Goal: Task Accomplishment & Management: Manage account settings

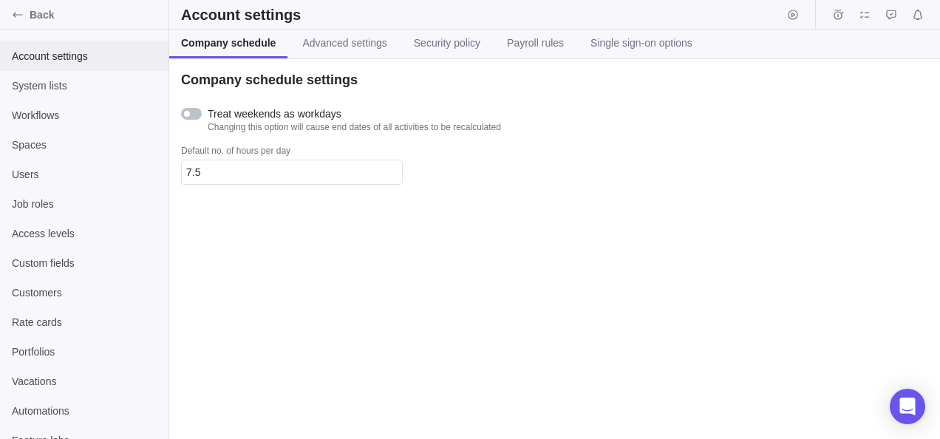
click at [81, 47] on div "Account settings" at bounding box center [84, 56] width 168 height 30
click at [58, 96] on div "System lists" at bounding box center [84, 86] width 168 height 30
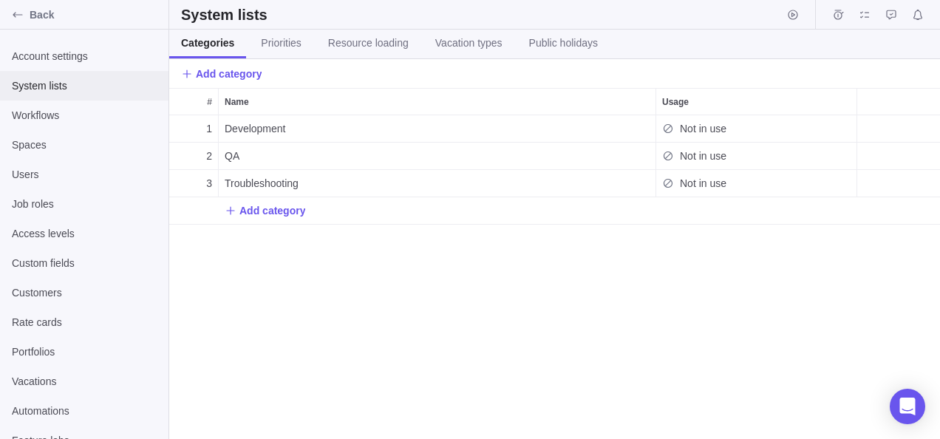
scroll to position [313, 759]
click at [18, 9] on icon "Back" at bounding box center [18, 15] width 12 height 12
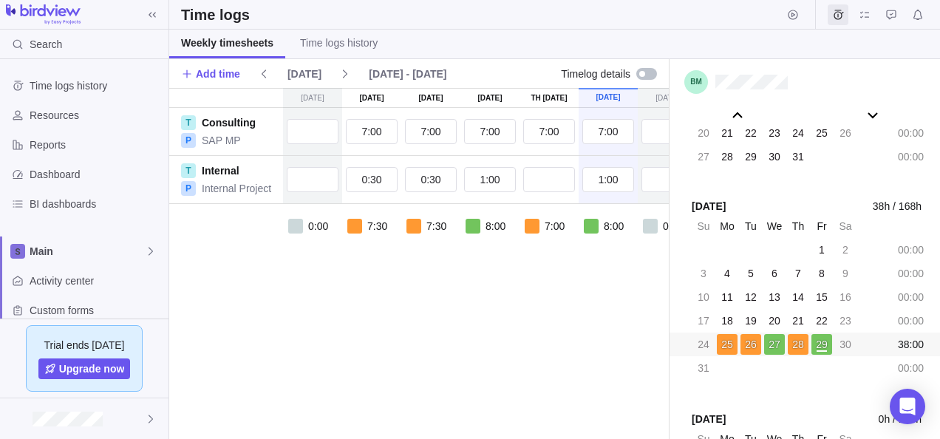
scroll to position [123, 0]
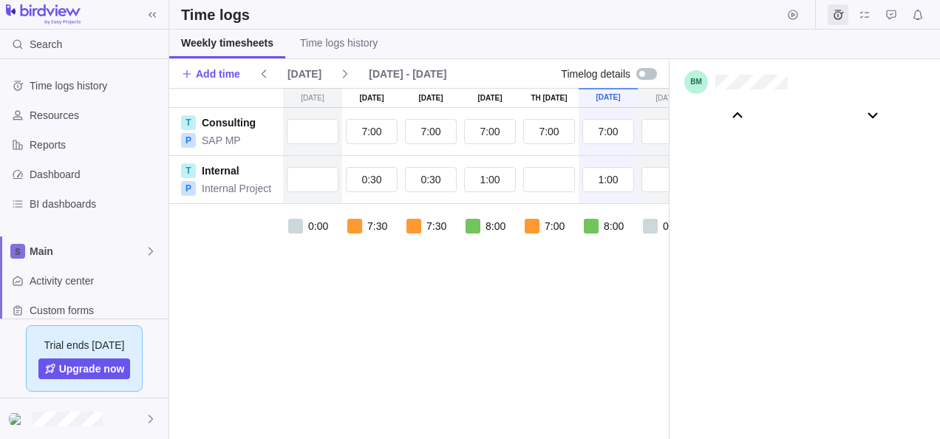
scroll to position [82261, 0]
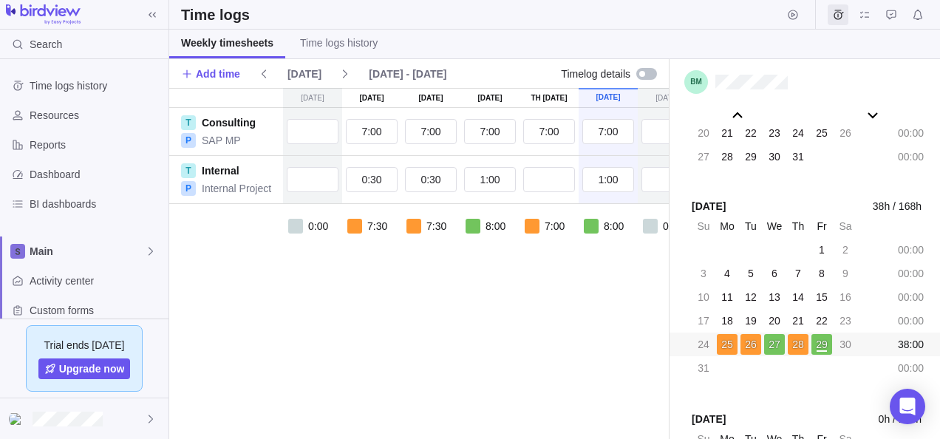
click at [911, 344] on div "38:00" at bounding box center [910, 344] width 33 height 21
click at [906, 325] on div "00:00" at bounding box center [910, 320] width 33 height 21
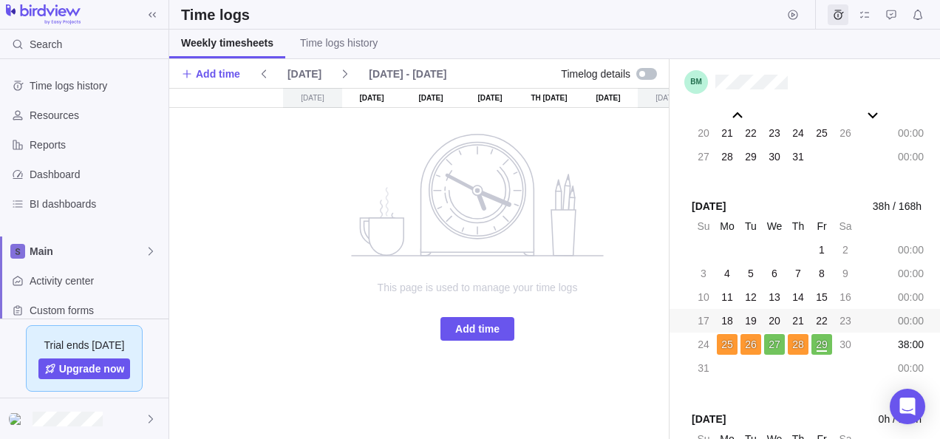
click at [363, 71] on div "Aug 17 - Aug 23" at bounding box center [407, 74] width 89 height 21
click at [406, 64] on div "Aug 17 - Aug 23" at bounding box center [407, 74] width 89 height 21
click at [262, 208] on div "Su Aug 17 Mo Aug 18 Tu Aug 19 We Aug 20 Th Aug 21 Fr Aug 22 Sa Aug 23 This page…" at bounding box center [477, 263] width 616 height 351
click at [910, 400] on icon "Open Intercom Messenger" at bounding box center [906, 406] width 17 height 19
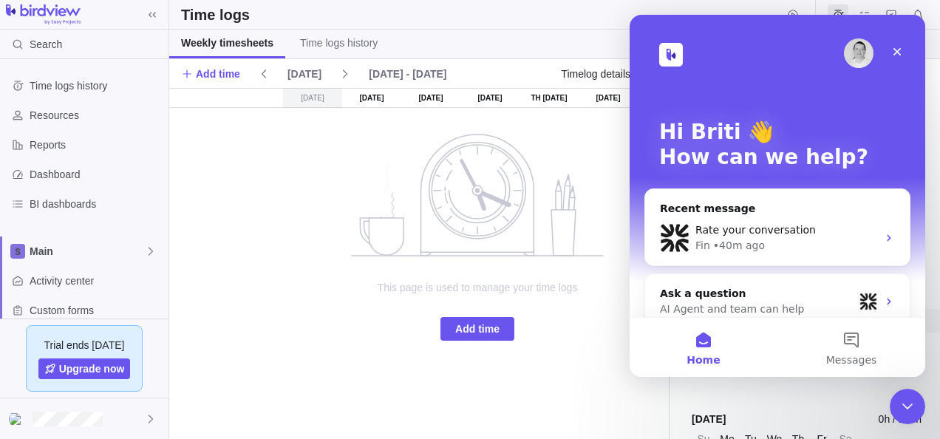
scroll to position [0, 0]
click at [679, 239] on img "Intercom messenger" at bounding box center [675, 238] width 30 height 30
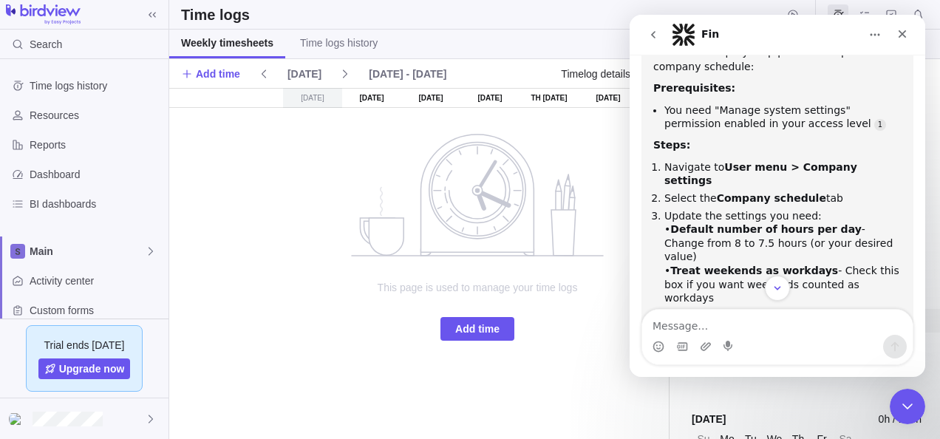
scroll to position [2340, 0]
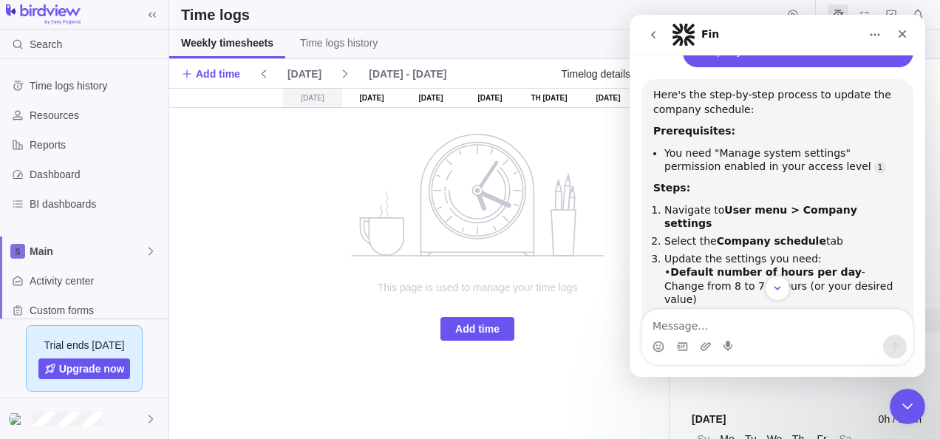
click at [718, 329] on textarea "Message…" at bounding box center [777, 322] width 270 height 25
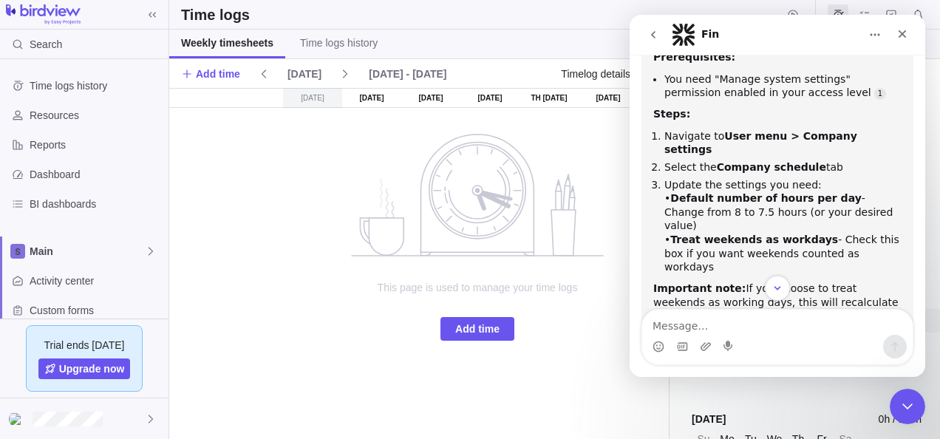
click at [835, 332] on div "The "Default number of hours per day" setting applies to newly created users' p…" at bounding box center [777, 354] width 248 height 44
click at [36, 106] on div "Resources" at bounding box center [84, 115] width 168 height 30
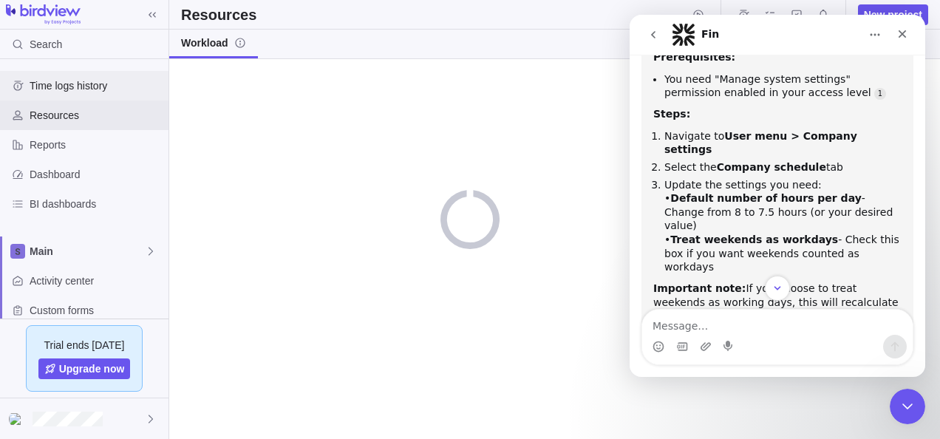
click at [69, 83] on span "Time logs history" at bounding box center [96, 85] width 133 height 15
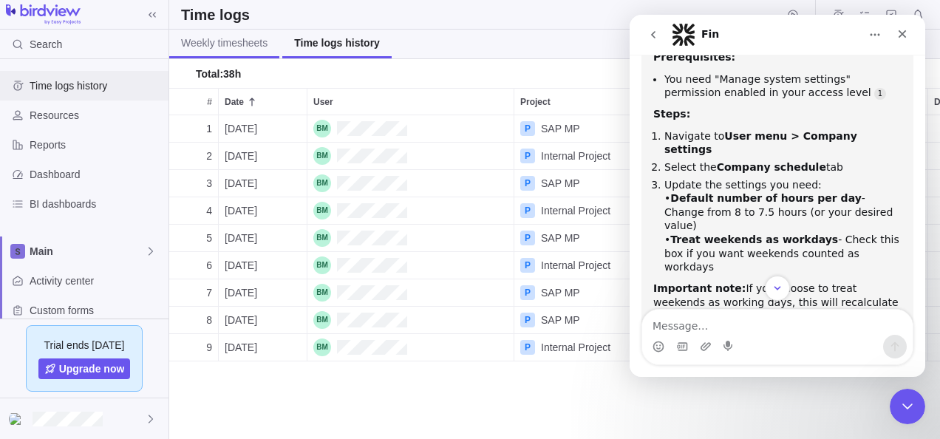
scroll to position [313, 759]
click at [206, 44] on span "Weekly timesheets" at bounding box center [224, 42] width 86 height 15
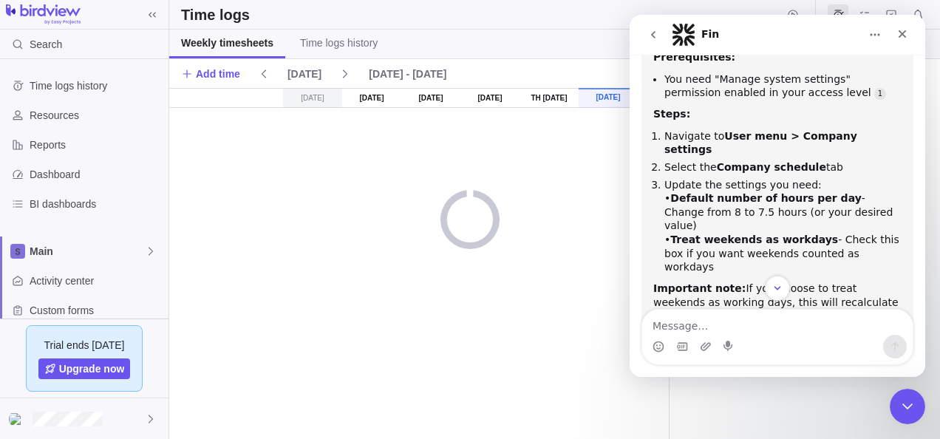
scroll to position [82261, 0]
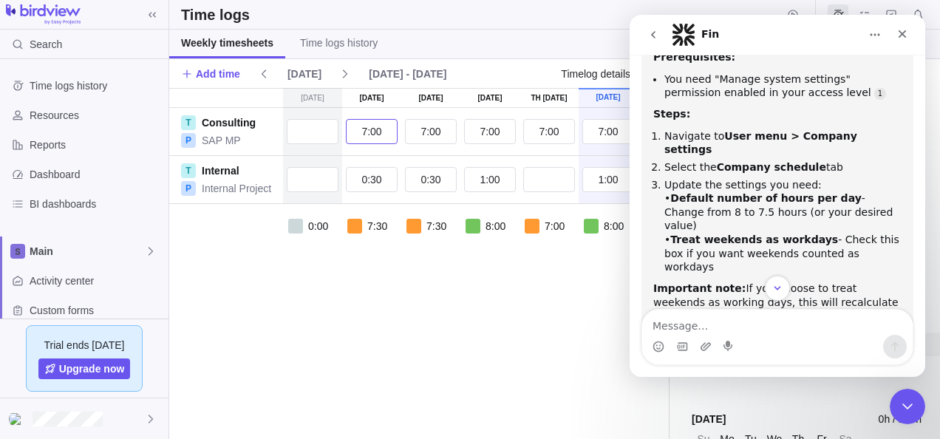
click at [370, 136] on input "7:00" at bounding box center [372, 131] width 52 height 25
click at [906, 34] on icon "Close" at bounding box center [902, 34] width 12 height 12
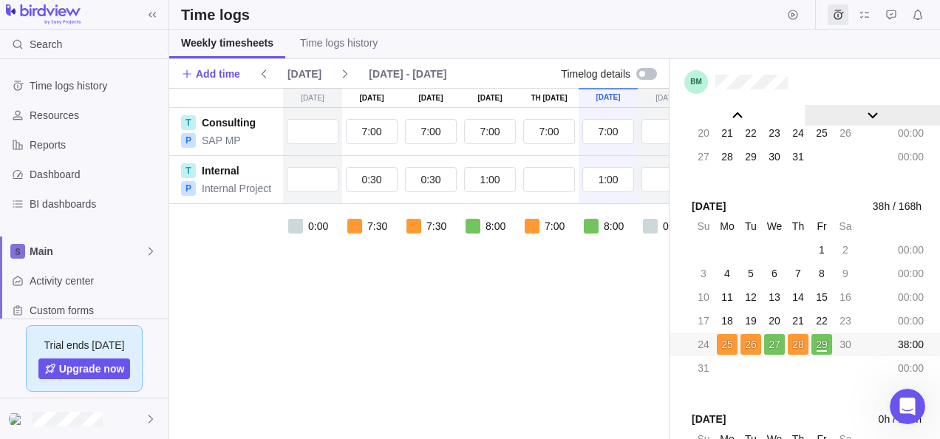
scroll to position [2636, 0]
click at [904, 335] on div "38:00" at bounding box center [910, 344] width 33 height 21
click at [542, 228] on div "7:00" at bounding box center [548, 226] width 59 height 15
click at [539, 222] on div "7:00" at bounding box center [548, 226] width 59 height 15
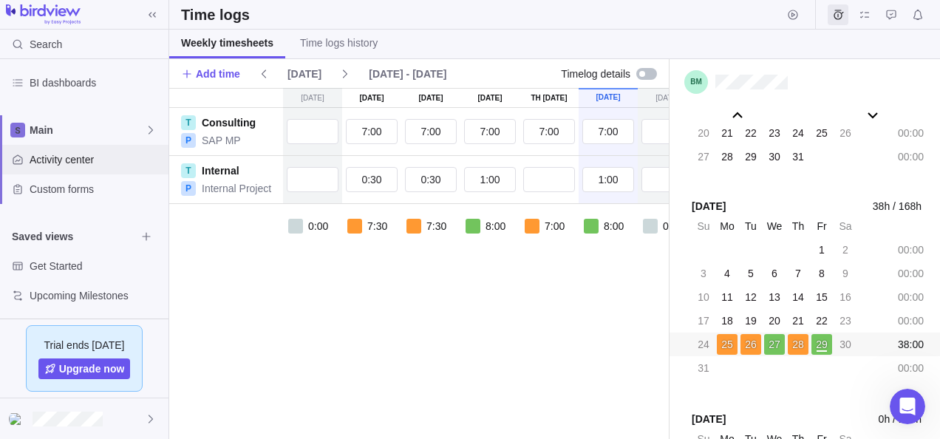
scroll to position [123, 0]
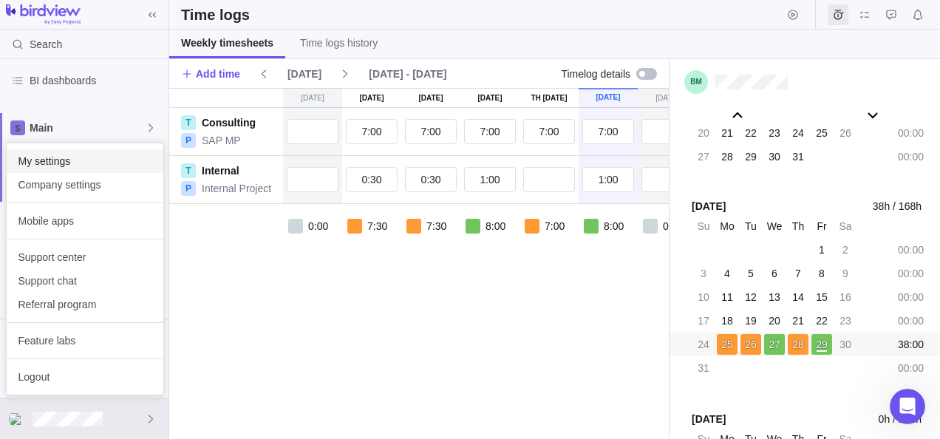
click at [63, 156] on span "My settings" at bounding box center [84, 161] width 133 height 15
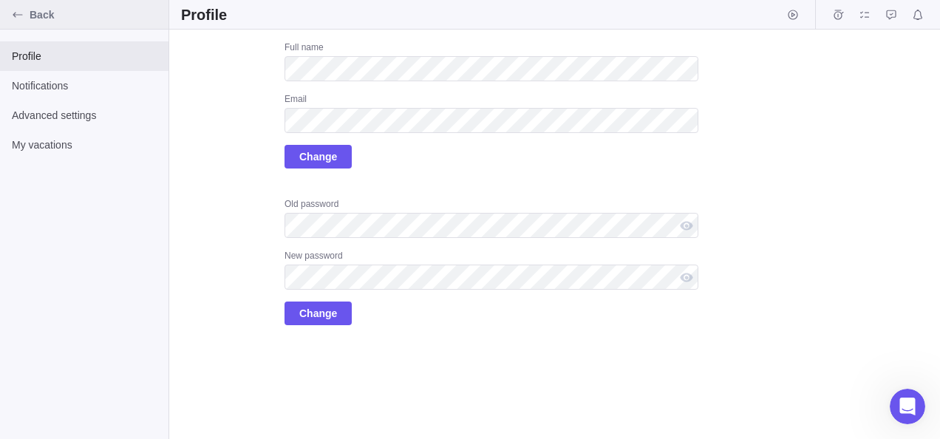
click at [18, 10] on icon "Back" at bounding box center [18, 15] width 12 height 12
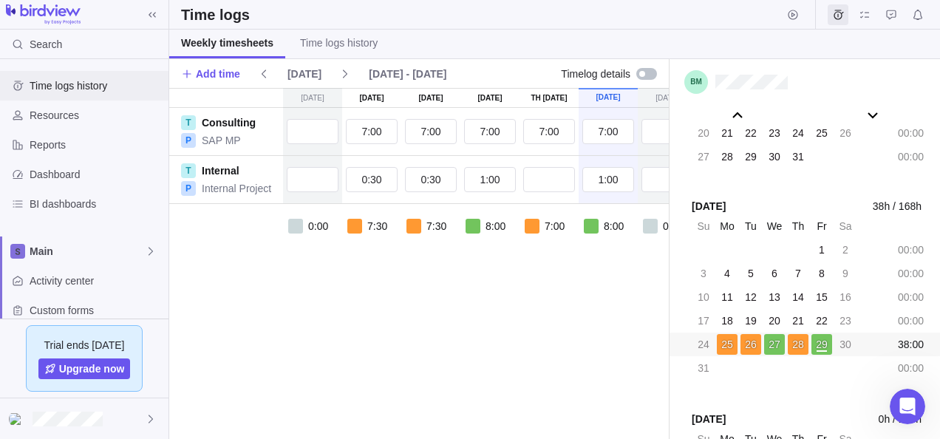
click at [58, 82] on span "Time logs history" at bounding box center [96, 85] width 133 height 15
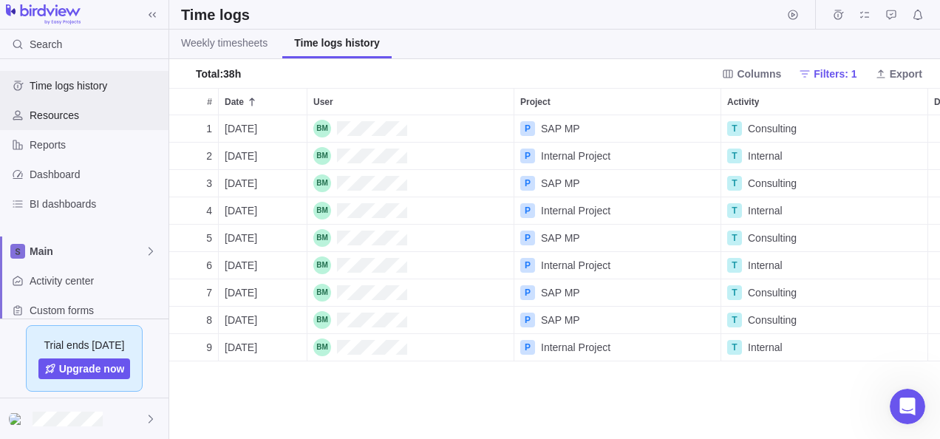
scroll to position [313, 759]
click at [56, 117] on span "Resources" at bounding box center [96, 115] width 133 height 15
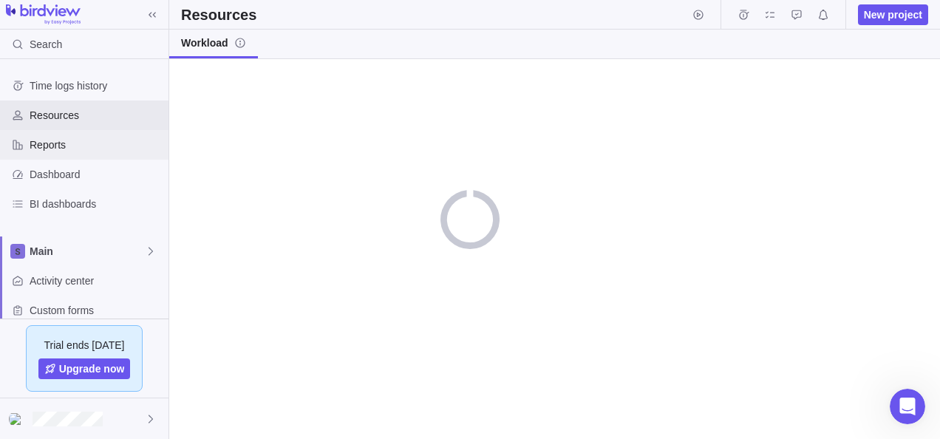
click at [56, 140] on span "Reports" at bounding box center [96, 144] width 133 height 15
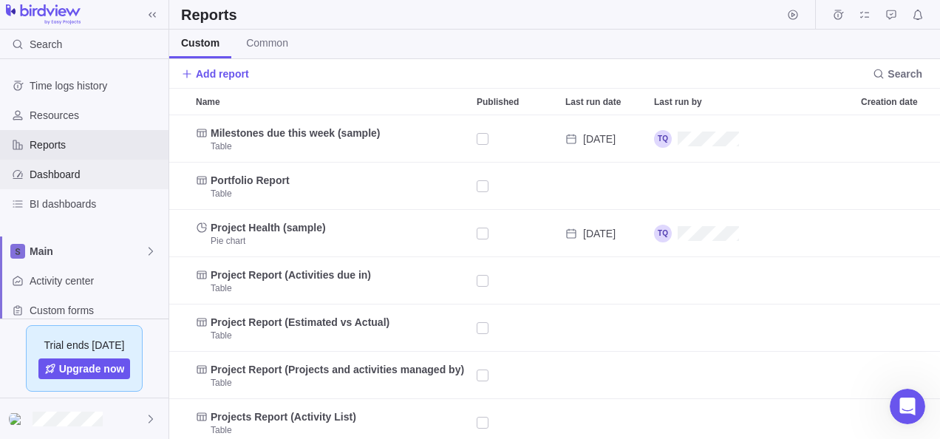
click at [57, 167] on span "Dashboard" at bounding box center [96, 174] width 133 height 15
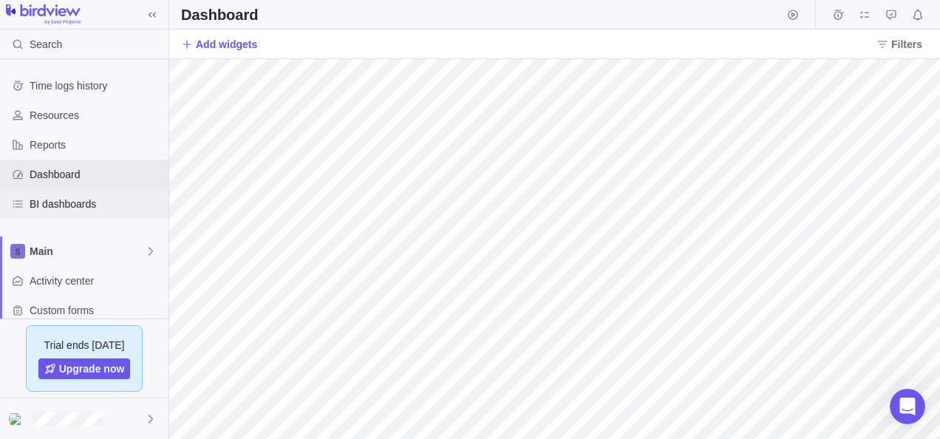
click at [69, 208] on span "BI dashboards" at bounding box center [96, 204] width 133 height 15
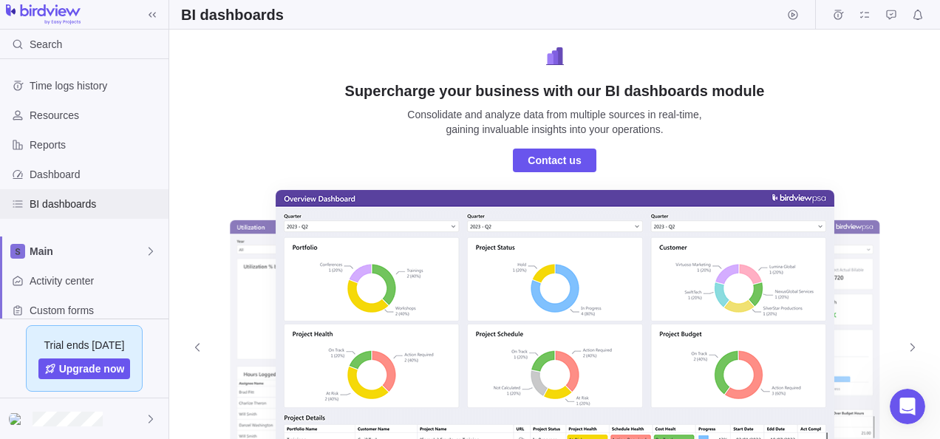
scroll to position [123, 0]
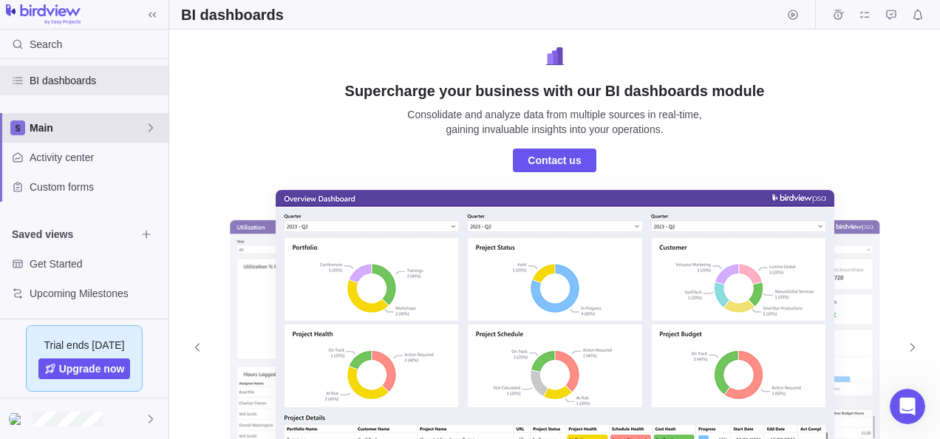
click at [37, 133] on span "Main" at bounding box center [87, 127] width 115 height 15
click at [41, 154] on div "Main" at bounding box center [85, 161] width 156 height 27
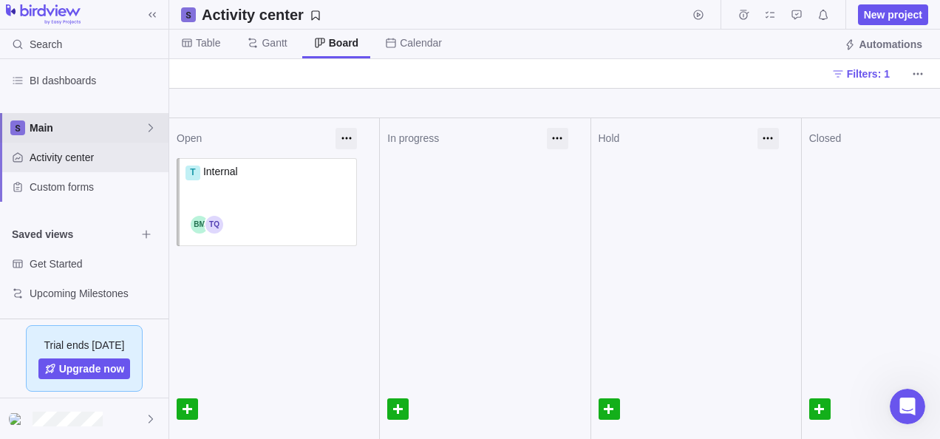
click at [56, 123] on span "Main" at bounding box center [87, 127] width 115 height 15
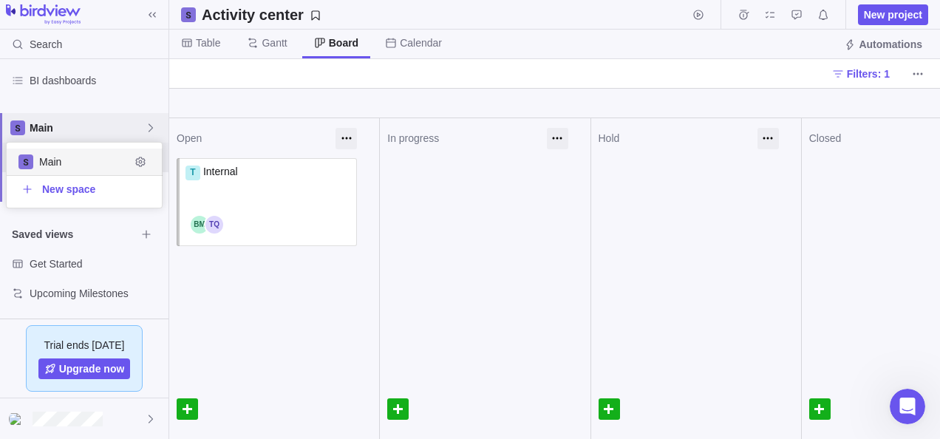
scroll to position [53, 144]
click at [140, 115] on div "Main" at bounding box center [84, 128] width 168 height 30
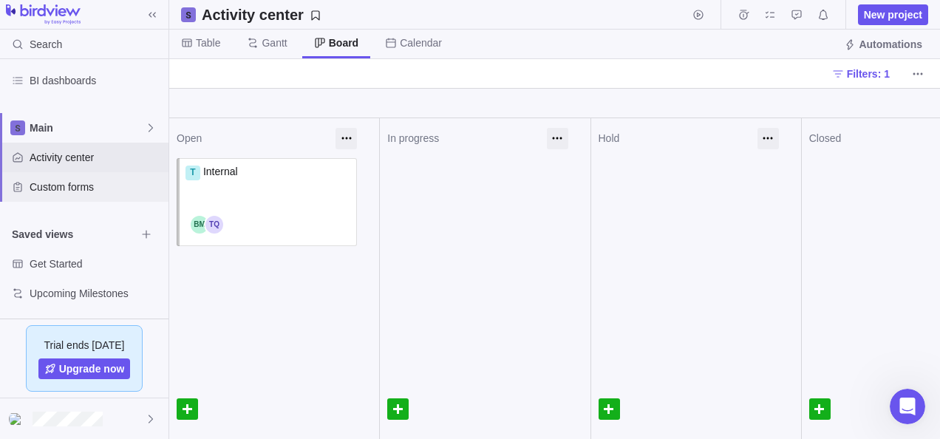
click at [76, 197] on div "Custom forms" at bounding box center [84, 187] width 168 height 30
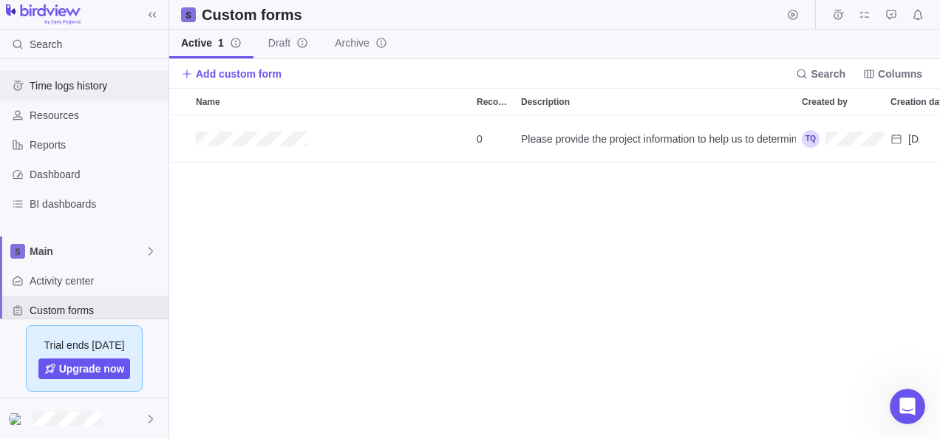
click at [68, 96] on div "Time logs history" at bounding box center [84, 86] width 168 height 30
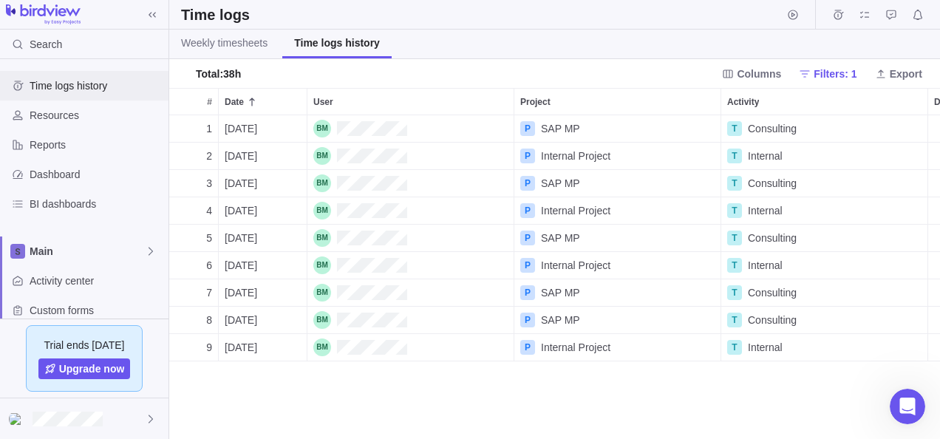
scroll to position [313, 759]
click at [66, 129] on div "Resources" at bounding box center [84, 115] width 168 height 30
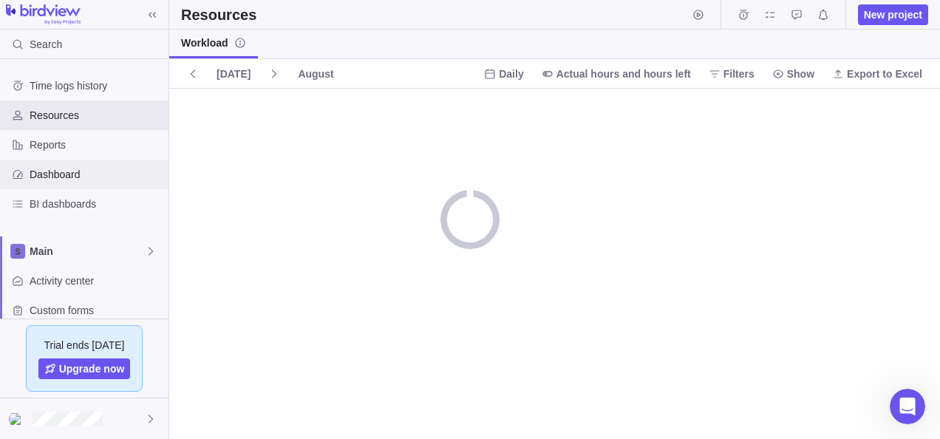
click at [62, 160] on div "Dashboard" at bounding box center [84, 175] width 168 height 30
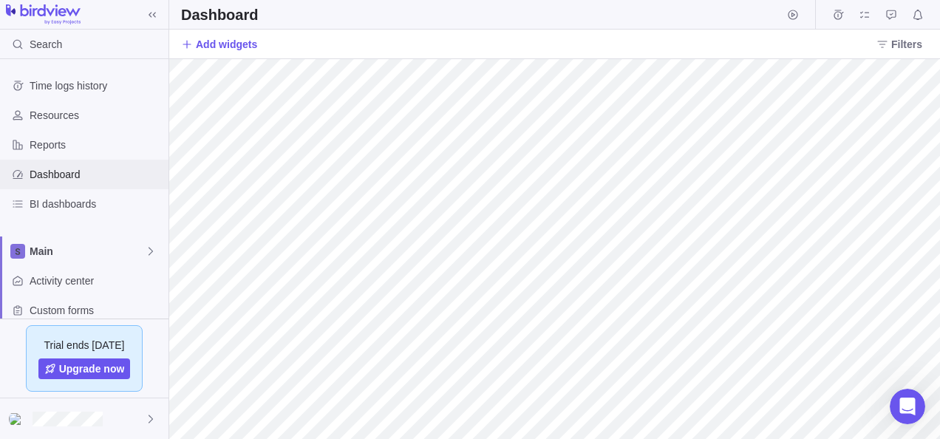
click at [62, 165] on div "Dashboard" at bounding box center [84, 175] width 168 height 30
click at [61, 198] on span "BI dashboards" at bounding box center [96, 204] width 133 height 15
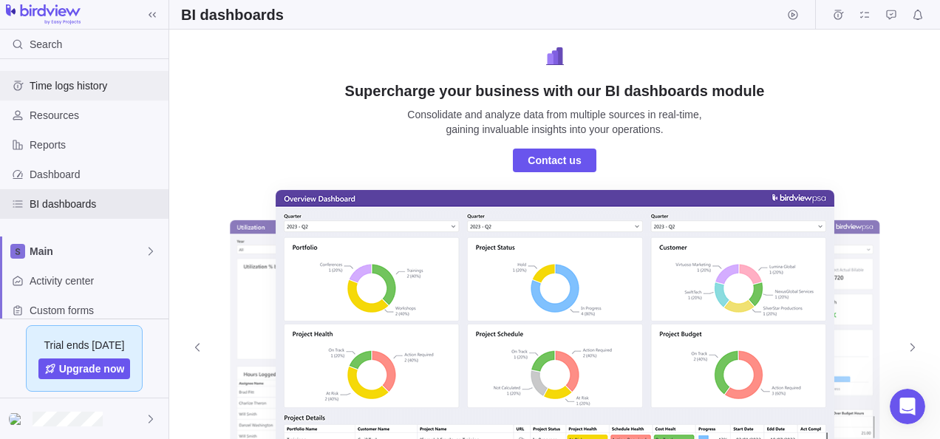
click at [66, 86] on span "Time logs history" at bounding box center [96, 85] width 133 height 15
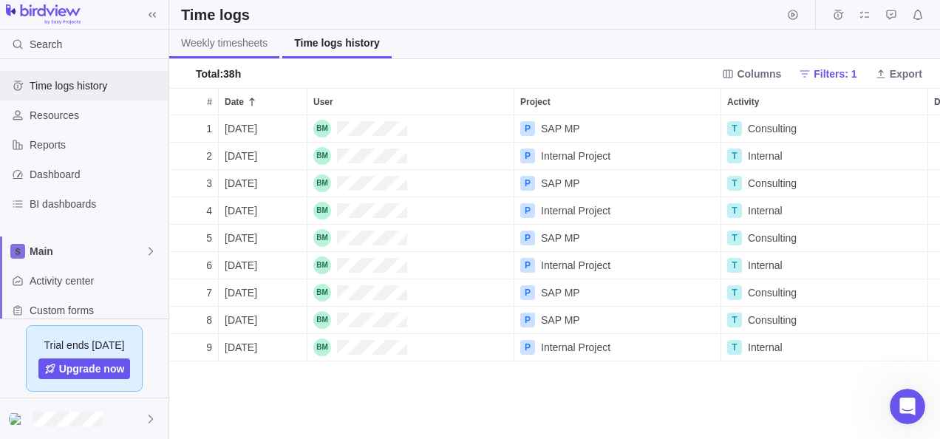
scroll to position [313, 759]
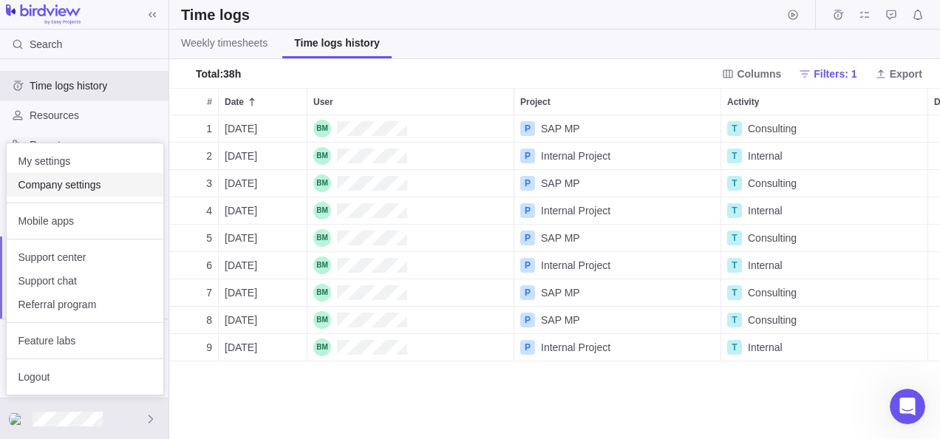
click at [69, 184] on span "Company settings" at bounding box center [84, 184] width 133 height 15
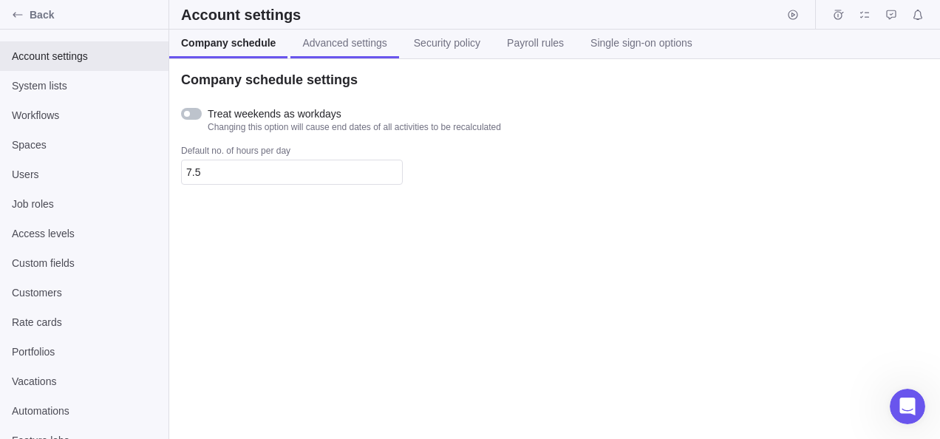
click at [362, 50] on link "Advanced settings" at bounding box center [344, 44] width 108 height 29
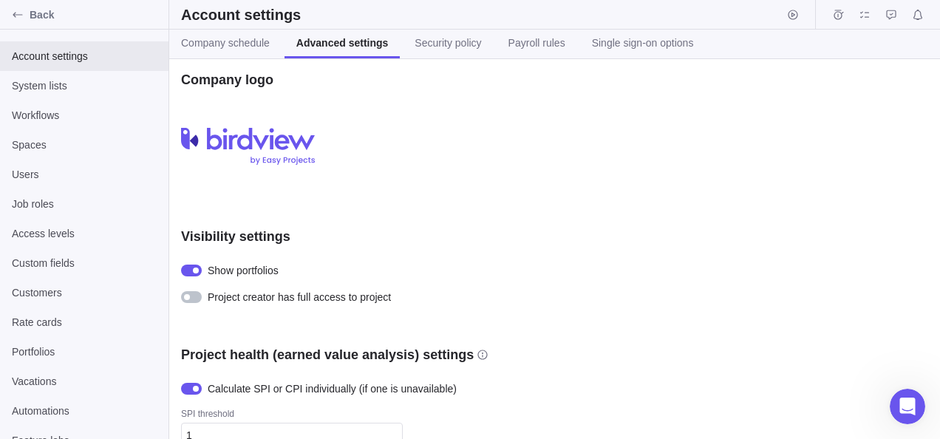
click at [191, 296] on div at bounding box center [191, 297] width 21 height 12
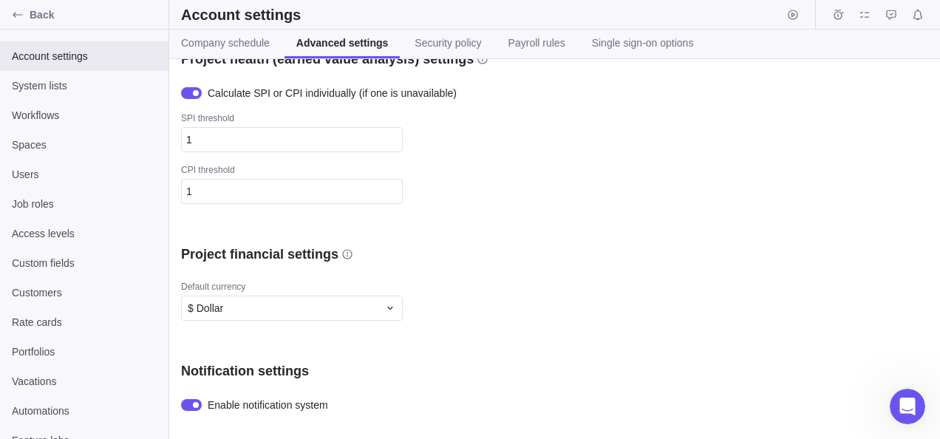
scroll to position [503, 0]
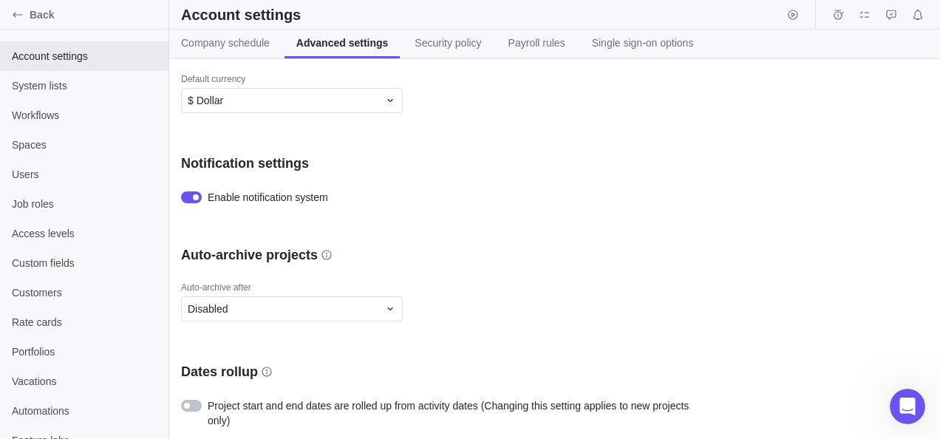
click at [433, 16] on div "Account settings" at bounding box center [554, 15] width 771 height 30
click at [434, 38] on span "Security policy" at bounding box center [447, 42] width 66 height 15
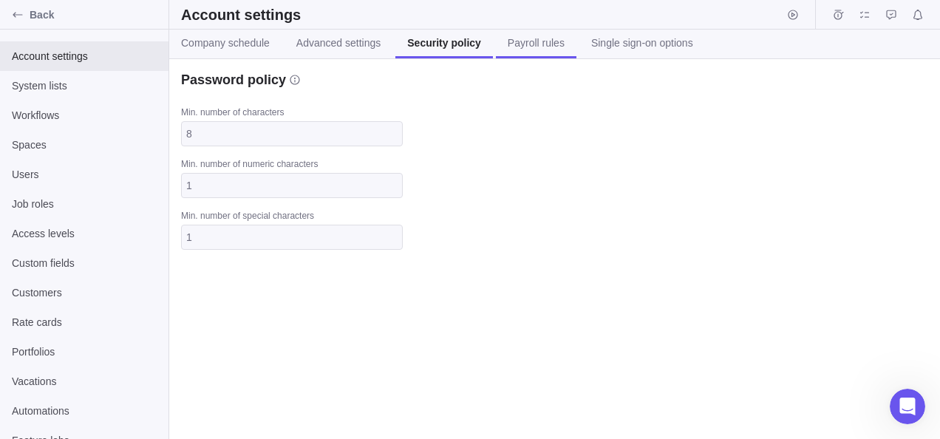
click at [508, 49] on span "Payroll rules" at bounding box center [536, 42] width 57 height 15
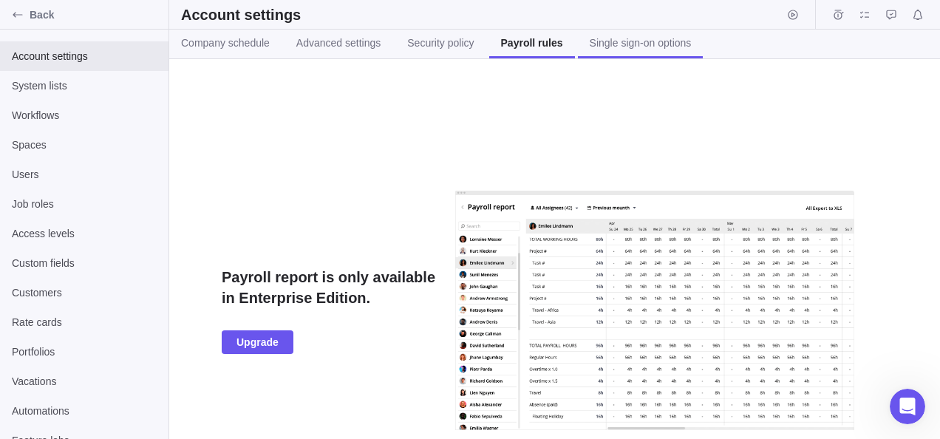
click at [608, 41] on span "Single sign-on options" at bounding box center [641, 42] width 102 height 15
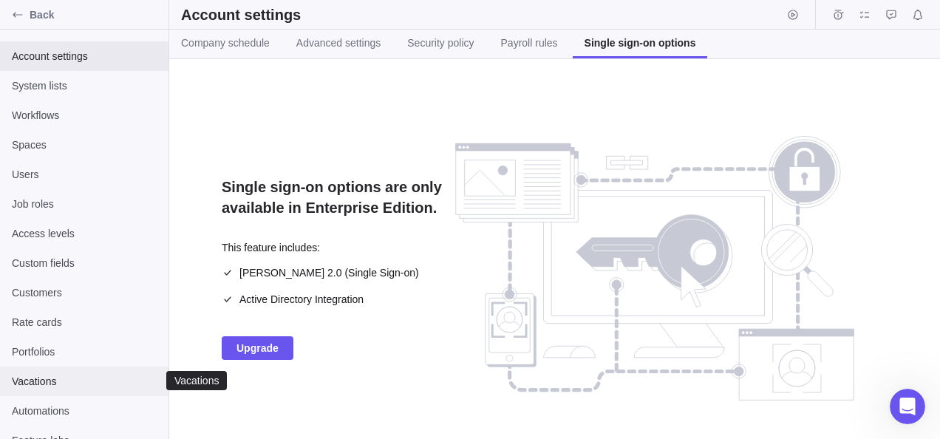
click at [71, 381] on span "Vacations" at bounding box center [84, 381] width 145 height 15
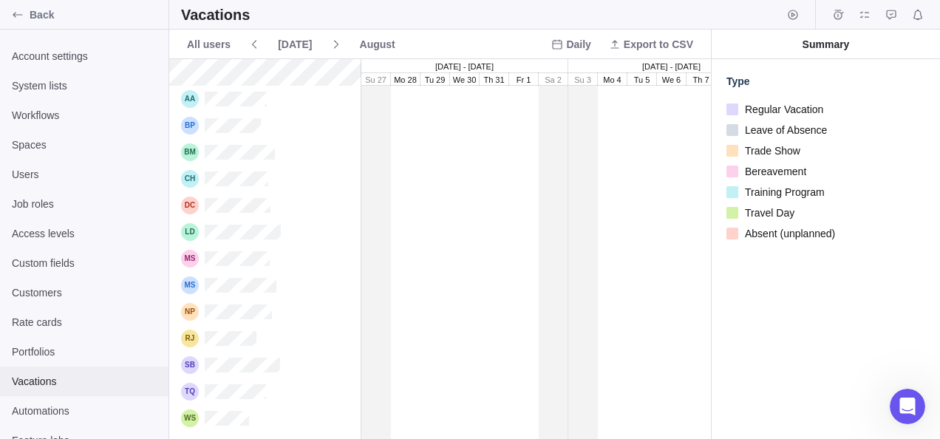
scroll to position [369, 530]
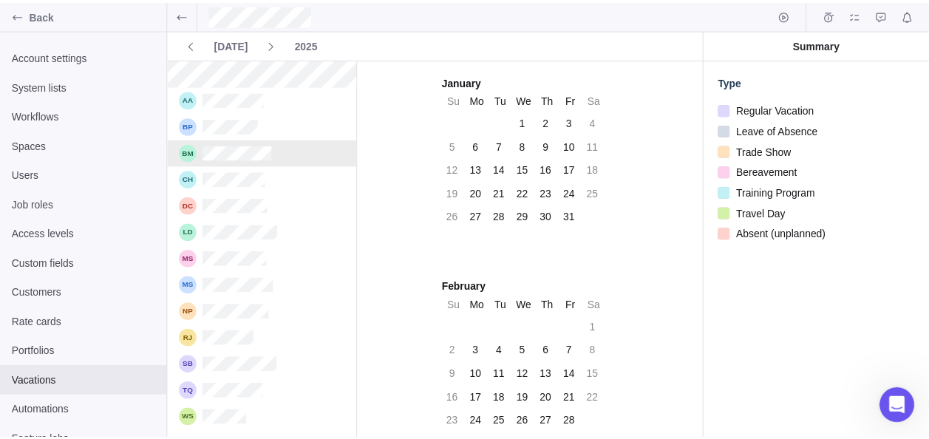
scroll to position [369, 180]
click at [518, 176] on div "15" at bounding box center [528, 169] width 21 height 21
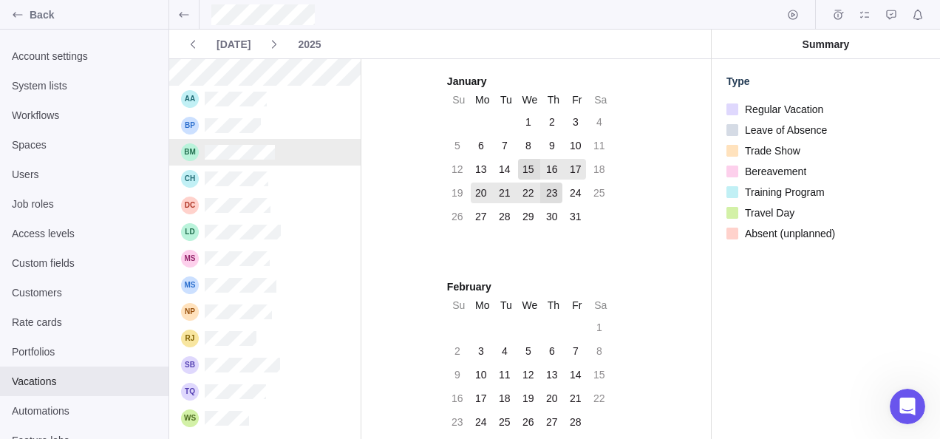
click at [551, 196] on div "23" at bounding box center [552, 192] width 12 height 15
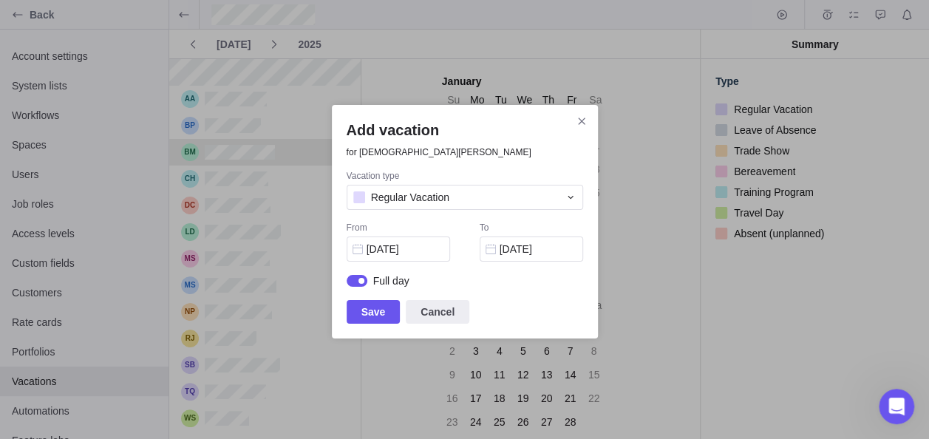
click at [539, 210] on div "Vacation type Regular Vacation From 01/15/2025 To 01/23/2025 Full day" at bounding box center [464, 235] width 236 height 130
click at [536, 195] on div "Regular Vacation" at bounding box center [455, 197] width 205 height 15
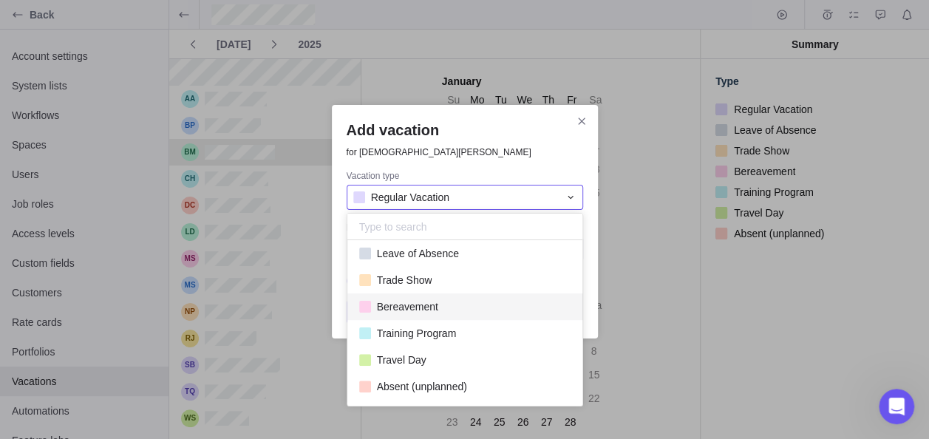
scroll to position [4, 0]
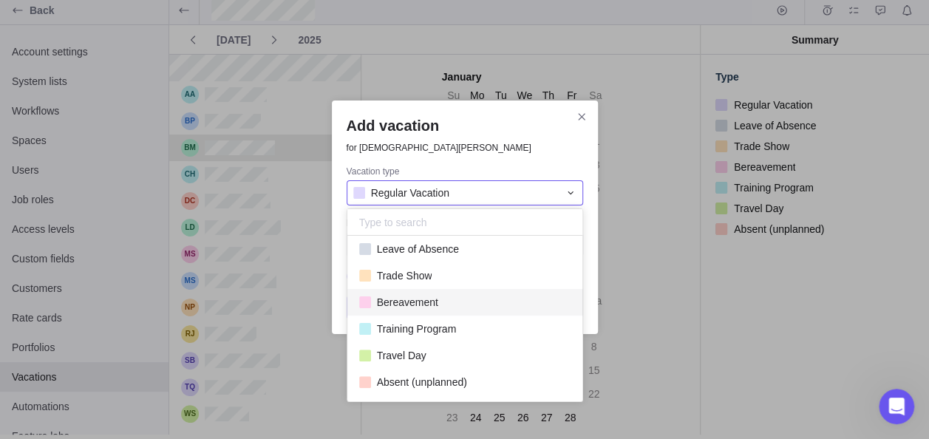
click at [675, 284] on div "Add vacation for Briti Mazumder Vacation type Regular Vacation Regular Vacation…" at bounding box center [464, 217] width 929 height 443
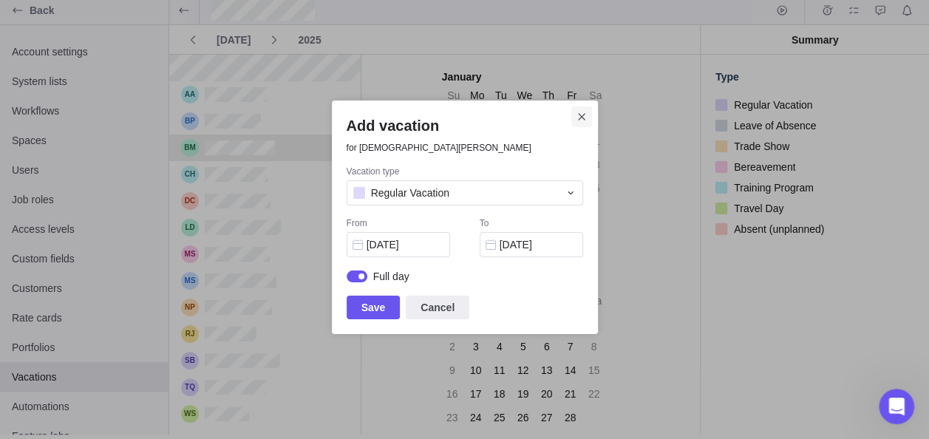
click at [584, 115] on icon "Close" at bounding box center [582, 117] width 12 height 12
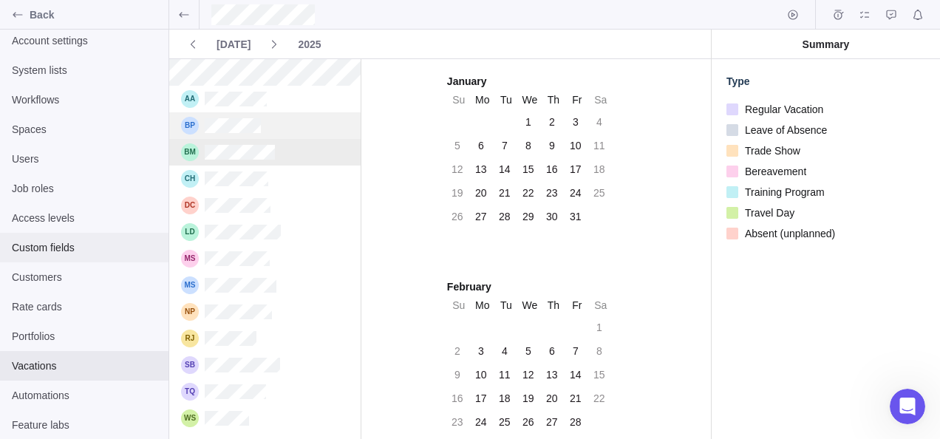
scroll to position [0, 0]
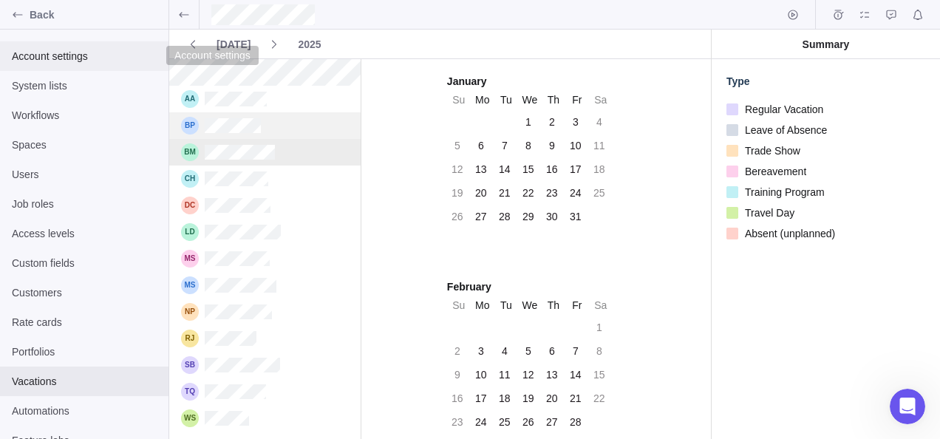
click at [53, 59] on span "Account settings" at bounding box center [84, 56] width 145 height 15
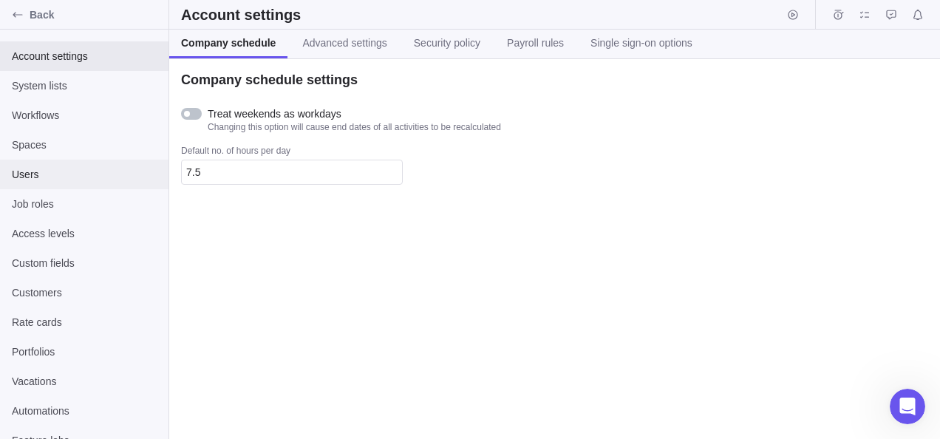
click at [49, 172] on span "Users" at bounding box center [84, 174] width 145 height 15
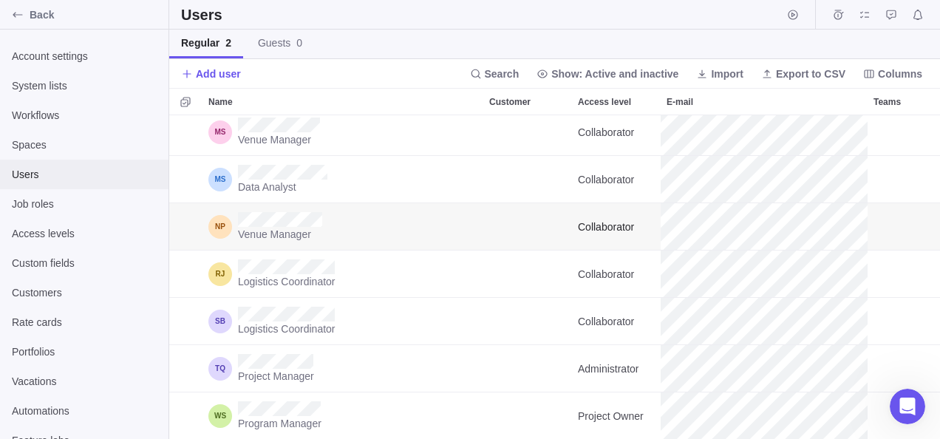
scroll to position [301, 0]
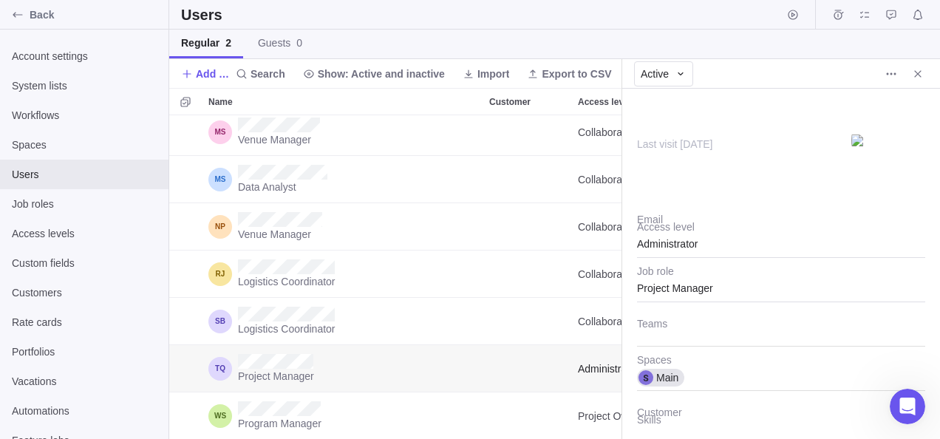
scroll to position [12, 12]
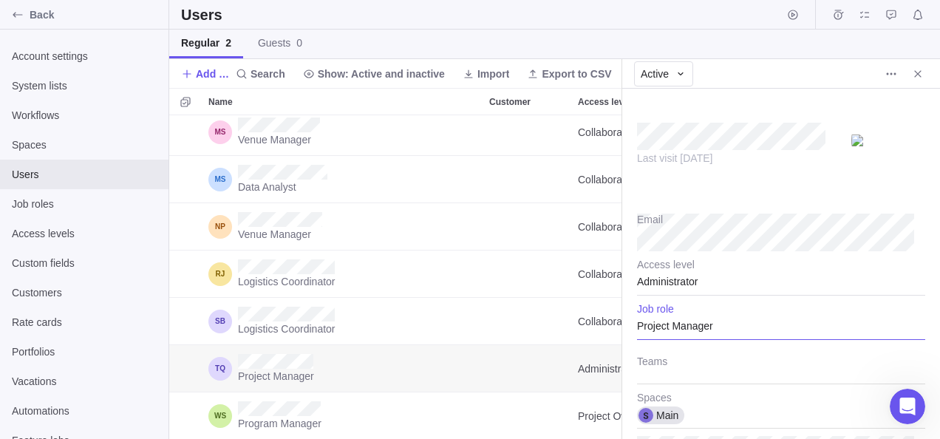
click at [732, 328] on div "Project Manager" at bounding box center [781, 321] width 288 height 37
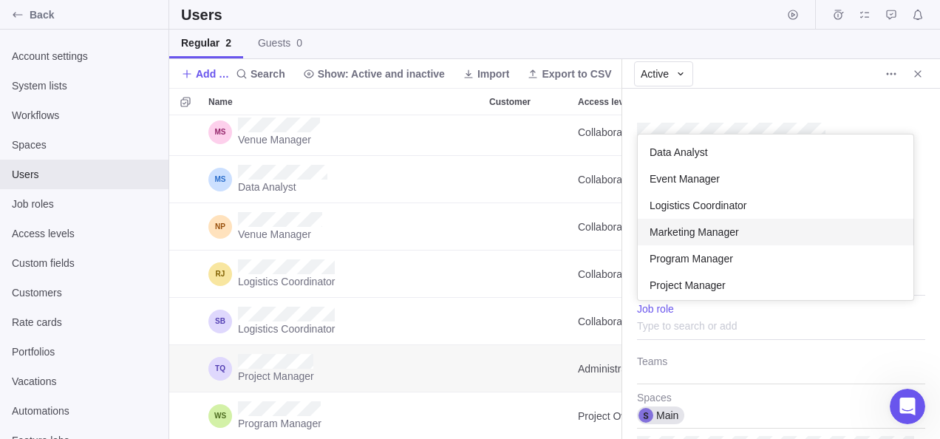
scroll to position [0, 0]
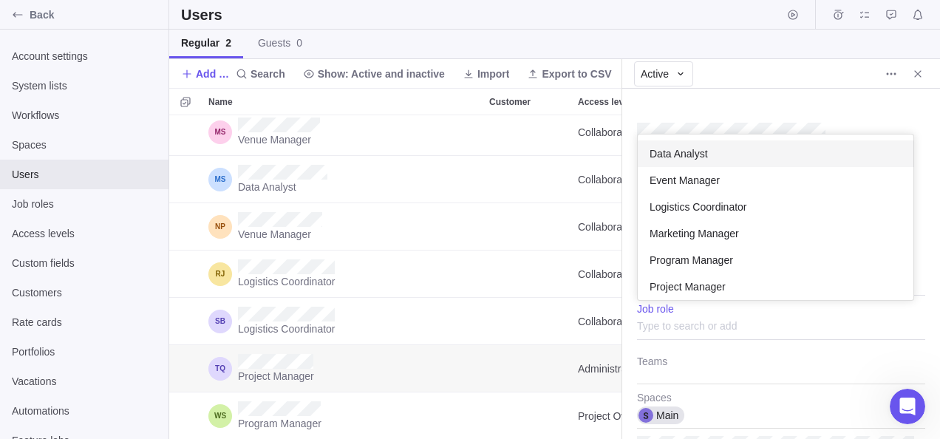
click at [661, 154] on span "Data Analyst" at bounding box center [678, 153] width 58 height 15
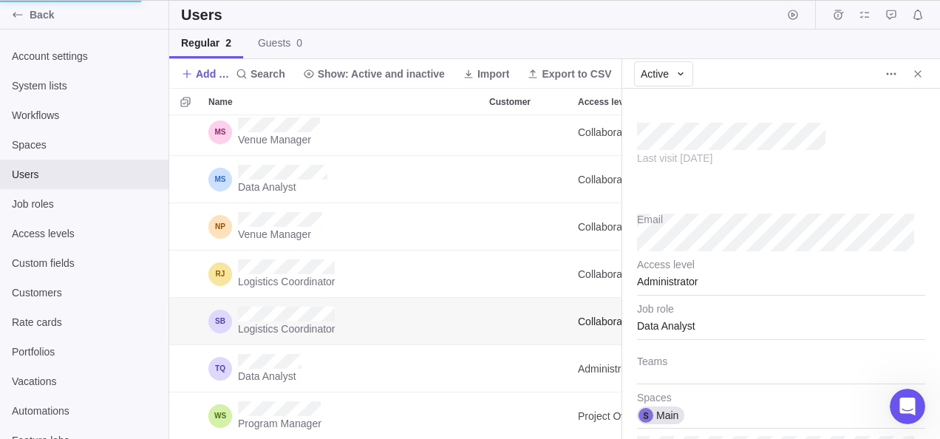
type textarea "x"
type input "40"
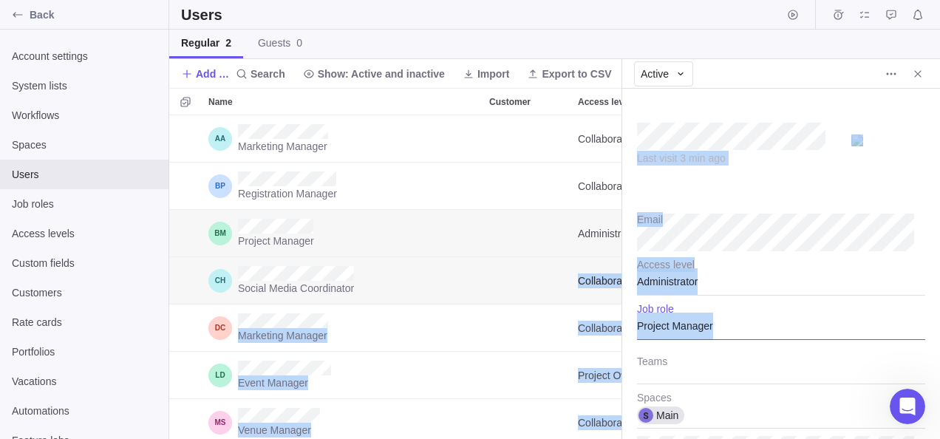
drag, startPoint x: 751, startPoint y: 325, endPoint x: 532, endPoint y: 298, distance: 221.0
click at [532, 298] on div "Users Regular 2 Guests 0 Add user Search Show: Active and inactive Import Expor…" at bounding box center [554, 219] width 771 height 439
click at [767, 329] on div "Project Manager" at bounding box center [781, 321] width 288 height 37
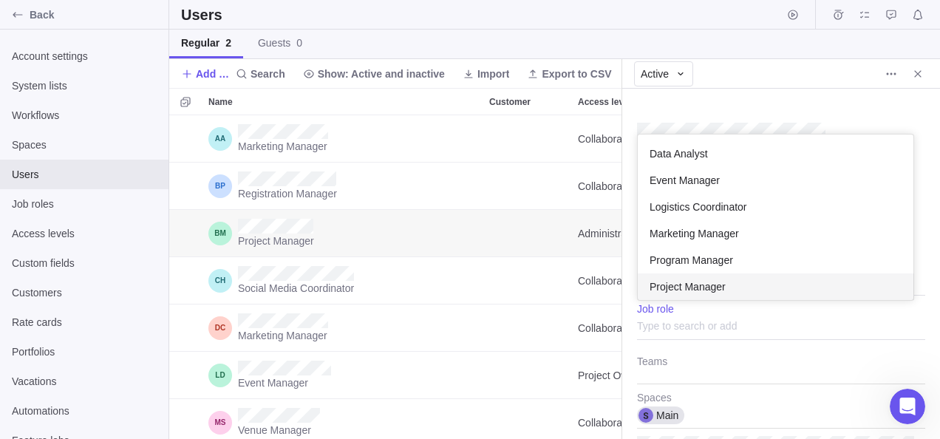
scroll to position [154, 264]
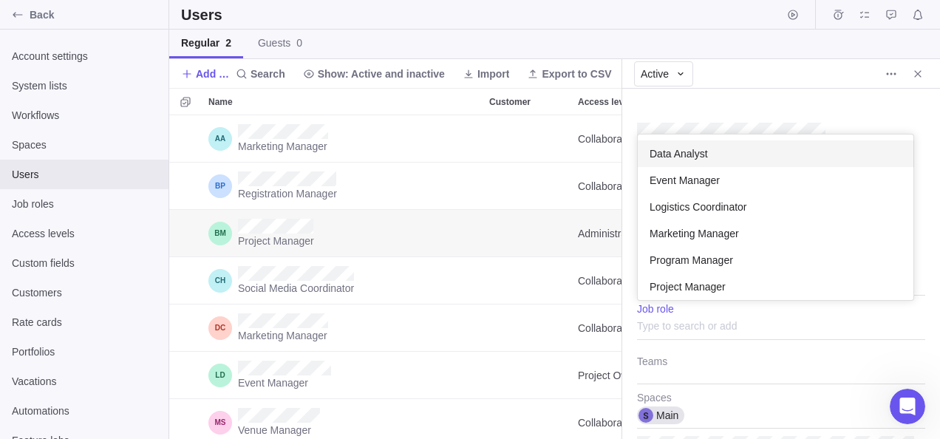
click at [681, 146] on span "Data Analyst" at bounding box center [678, 153] width 58 height 15
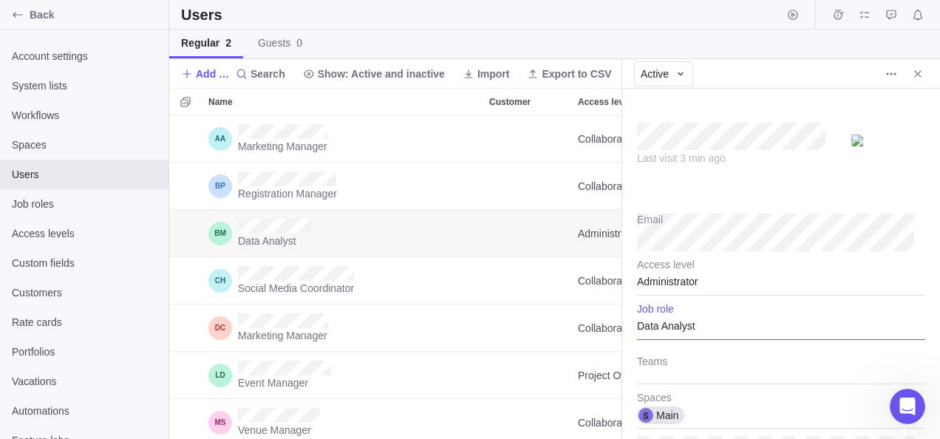
click at [729, 327] on div "Data Analyst" at bounding box center [781, 321] width 288 height 37
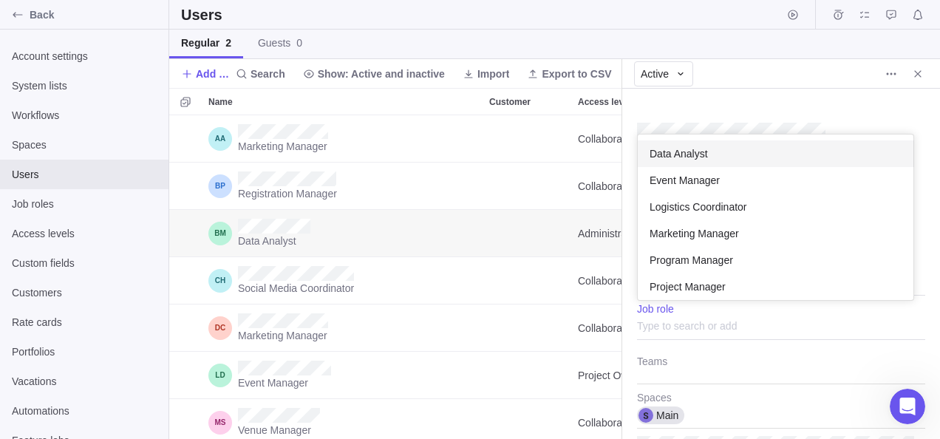
click at [686, 147] on span "Data Analyst" at bounding box center [678, 153] width 58 height 15
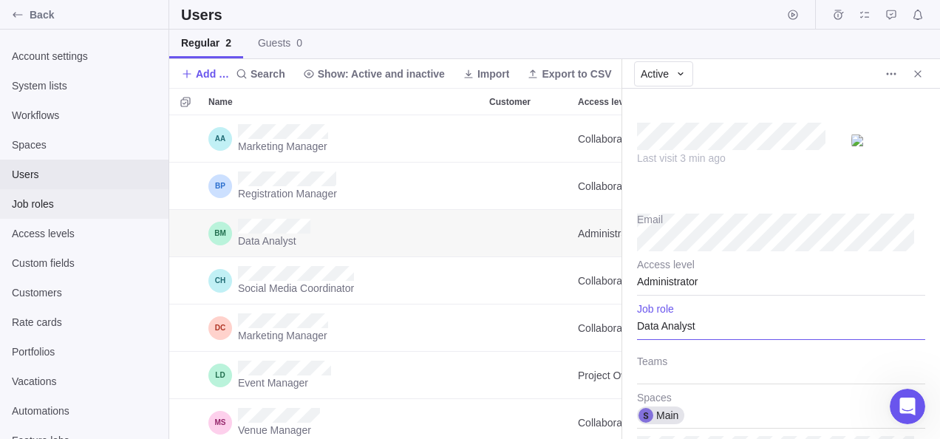
click at [25, 201] on span "Job roles" at bounding box center [84, 204] width 145 height 15
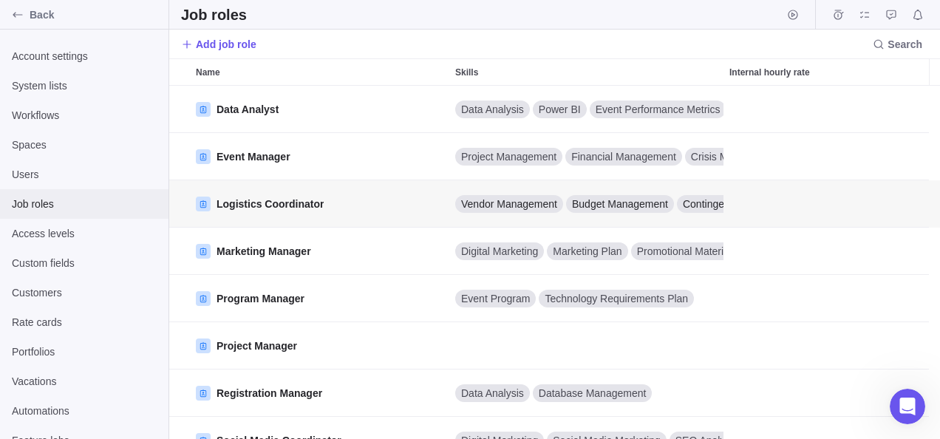
scroll to position [72, 0]
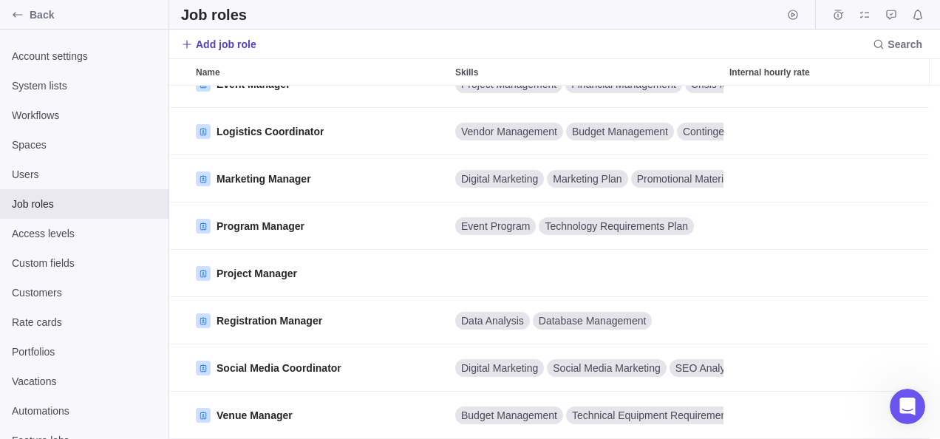
click at [199, 45] on span "Add job role" at bounding box center [226, 44] width 61 height 15
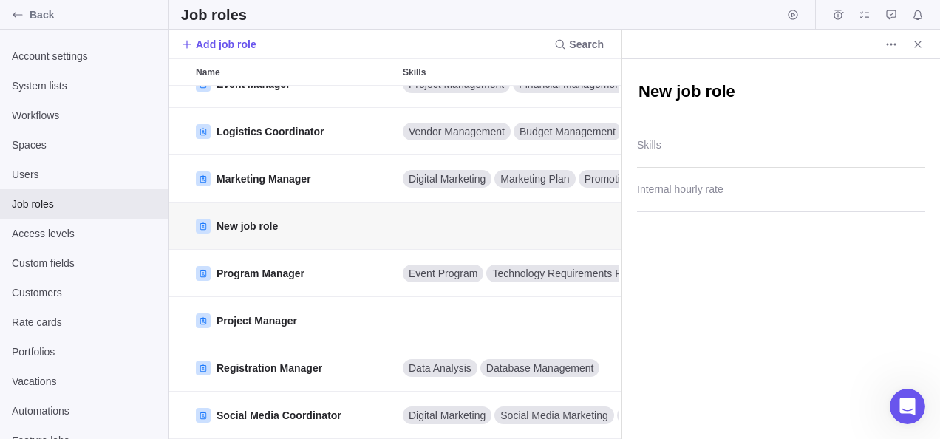
type textarea "x"
type textarea "O"
type textarea "x"
type textarea "OC"
type textarea "x"
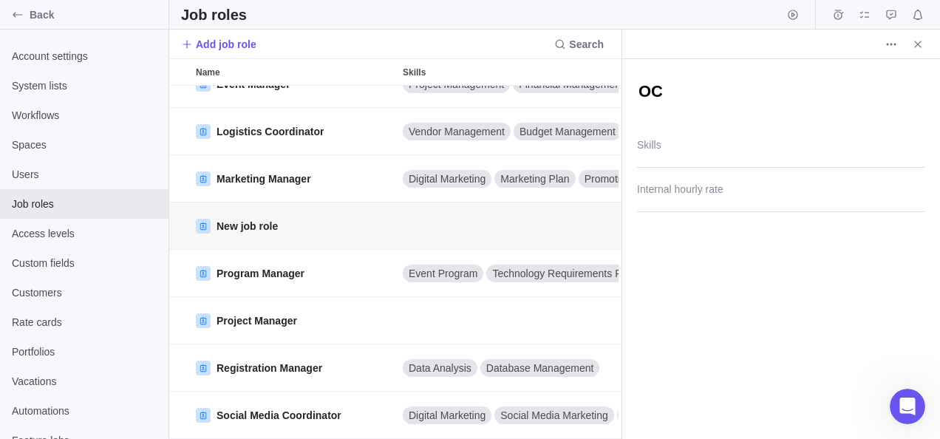
type textarea "OCM"
type textarea "x"
type textarea "OCM"
type textarea "x"
type textarea "OCM C"
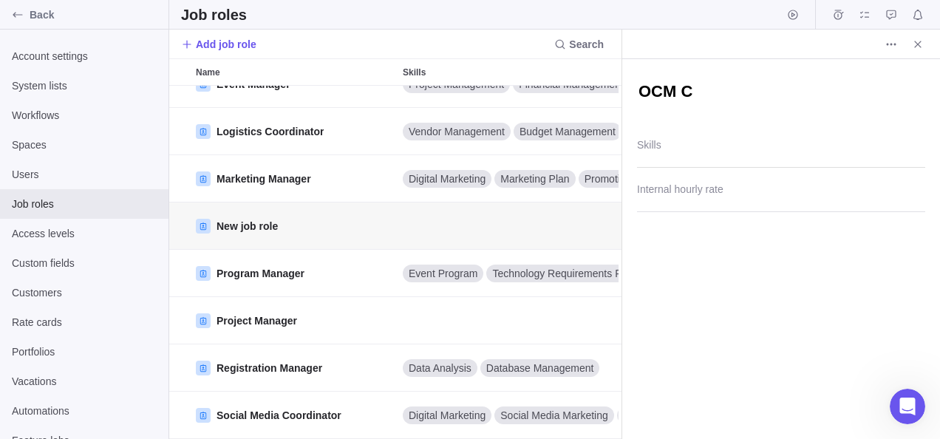
type textarea "x"
type textarea "OCM Co"
type textarea "x"
type textarea "OCM Coo"
type textarea "x"
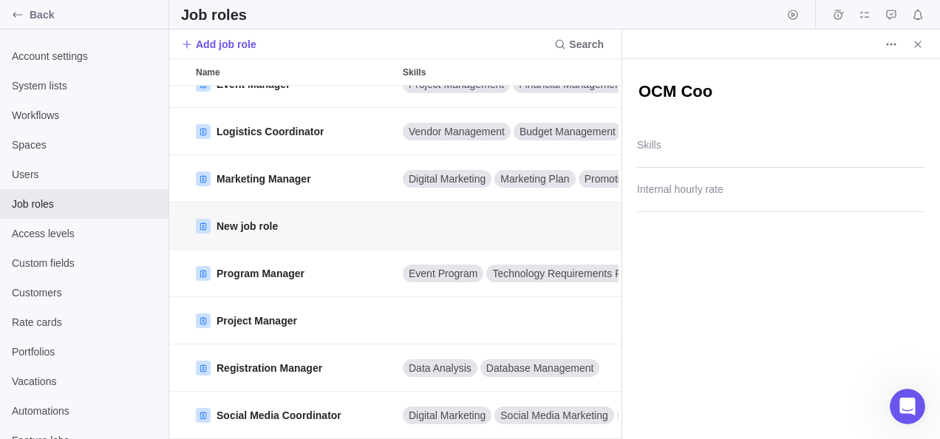
type textarea "OCM Cood"
type textarea "x"
type textarea "OCM Coodi"
type textarea "x"
type textarea "OCM Coodin"
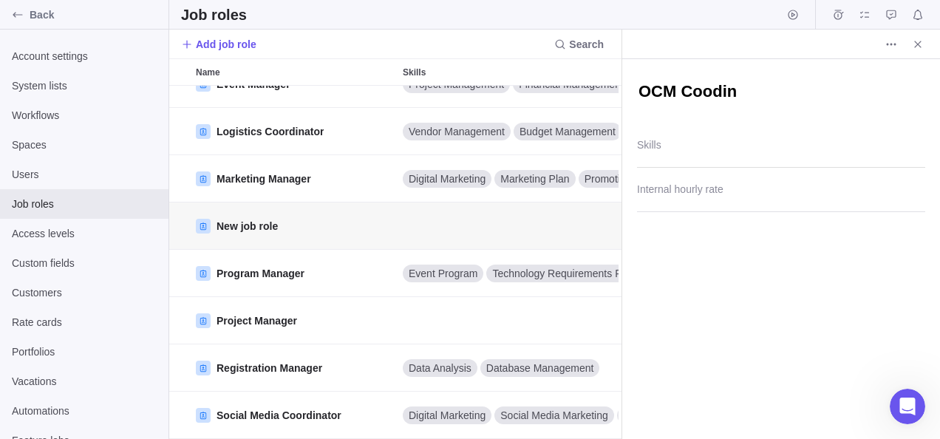
type textarea "x"
type textarea "OCM Coodina"
type textarea "x"
type textarea "OCM Coodinat"
type textarea "x"
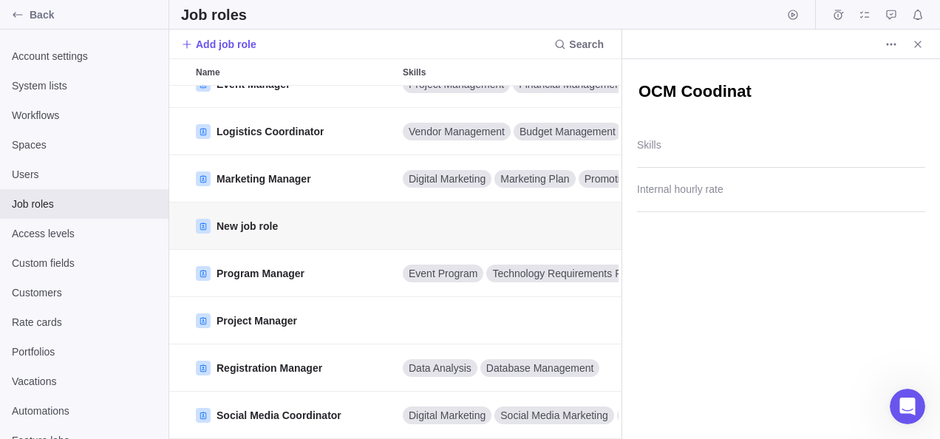
type textarea "OCM Coodinato"
type textarea "x"
type textarea "OCM Coodinator"
click at [829, 297] on div "OCM Coodinator Skills Internal hourly rate" at bounding box center [781, 249] width 318 height 380
click at [790, 374] on div "OCM Coodinator Skills Internal hourly rate" at bounding box center [781, 249] width 318 height 380
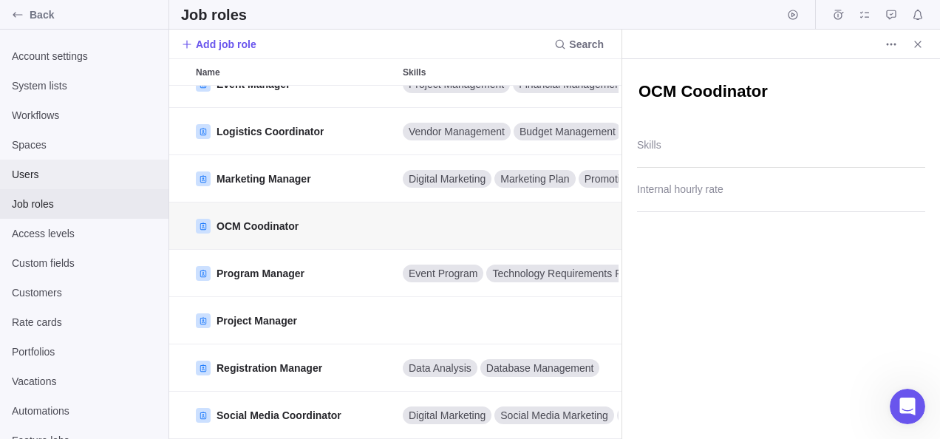
click at [46, 172] on span "Users" at bounding box center [84, 174] width 145 height 15
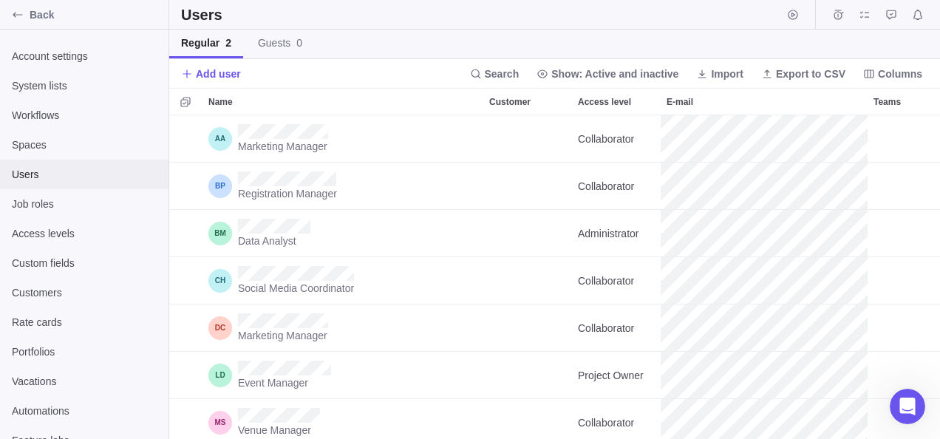
scroll to position [313, 759]
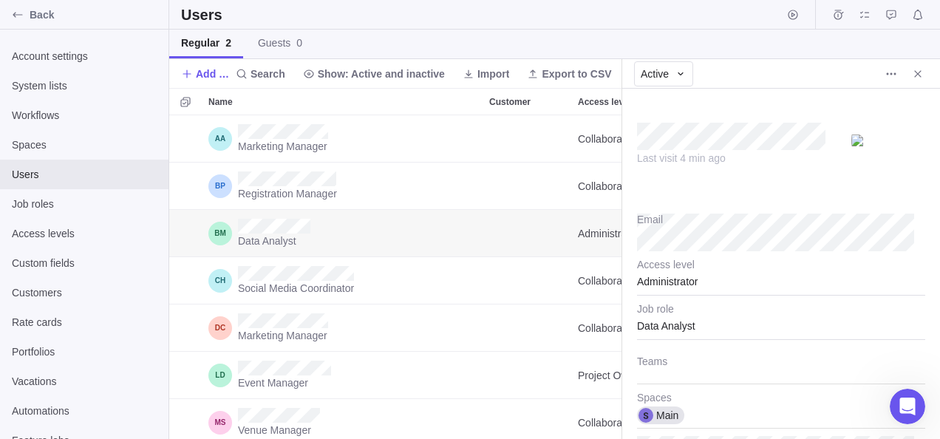
click at [731, 324] on div "Data Analyst" at bounding box center [781, 321] width 288 height 37
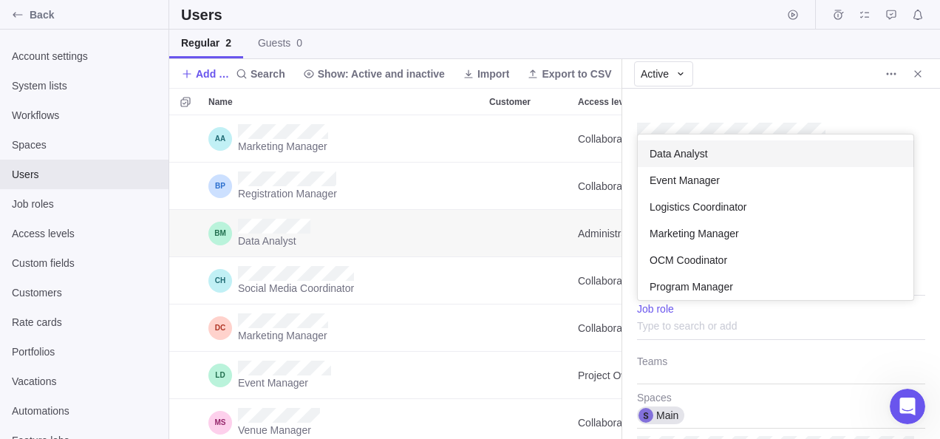
scroll to position [154, 264]
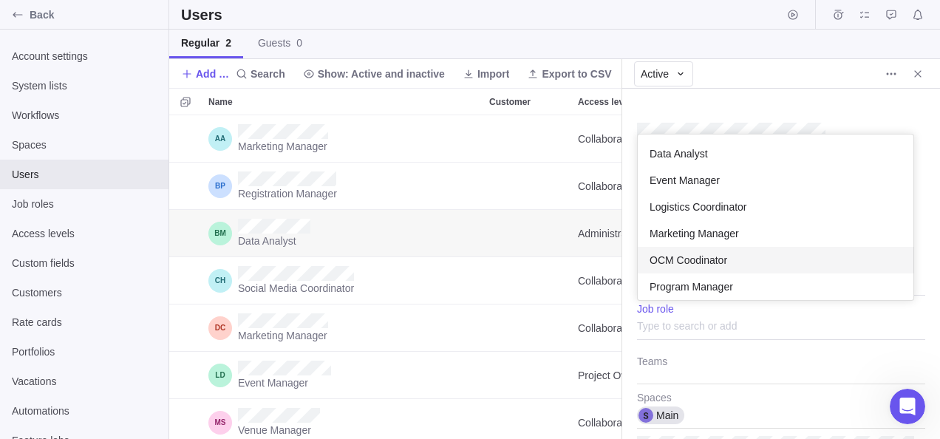
click at [696, 256] on span "OCM Coodinator" at bounding box center [688, 260] width 78 height 15
type textarea "x"
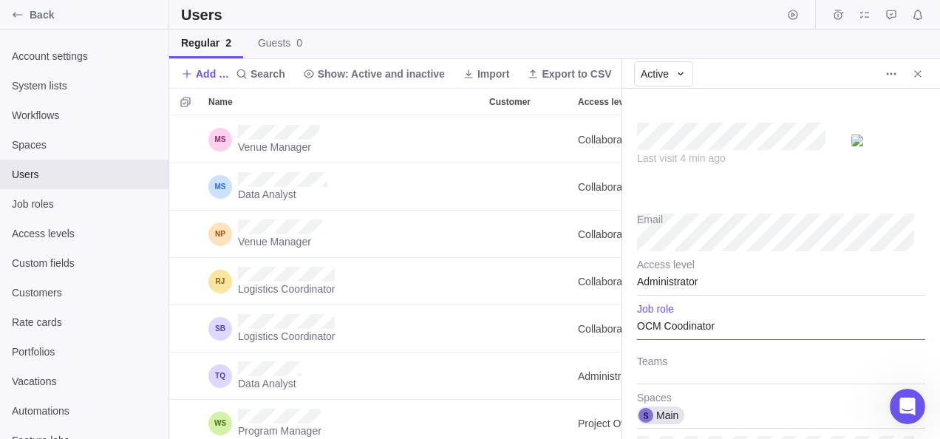
scroll to position [301, 0]
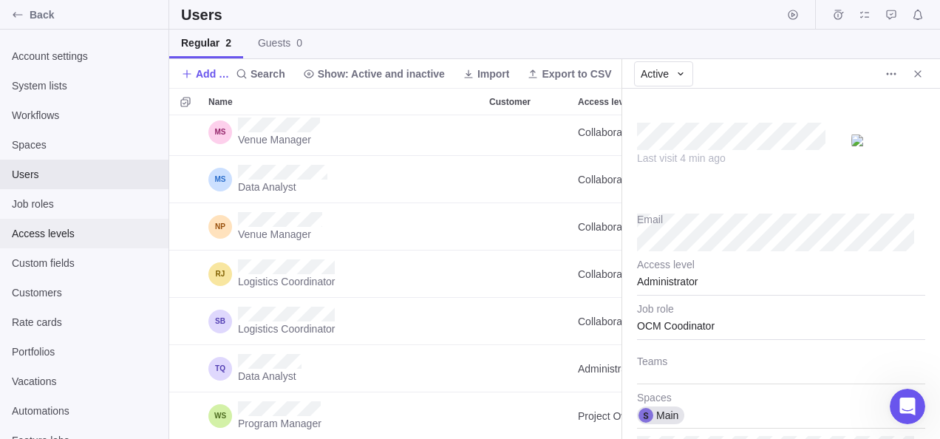
click at [34, 233] on span "Access levels" at bounding box center [84, 233] width 145 height 15
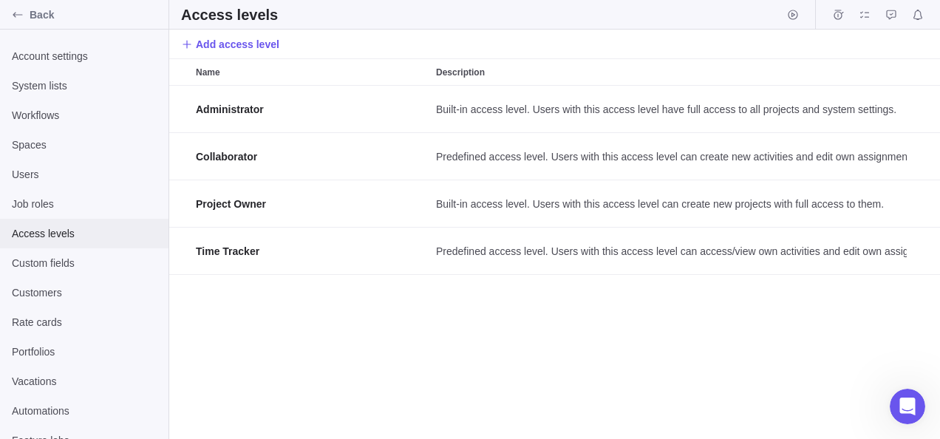
scroll to position [341, 759]
click at [28, 297] on span "Customers" at bounding box center [84, 292] width 145 height 15
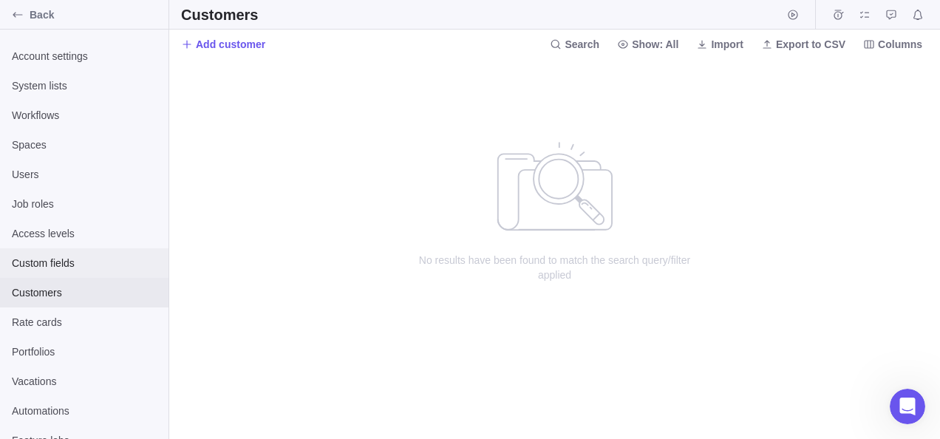
click at [30, 267] on span "Custom fields" at bounding box center [84, 263] width 145 height 15
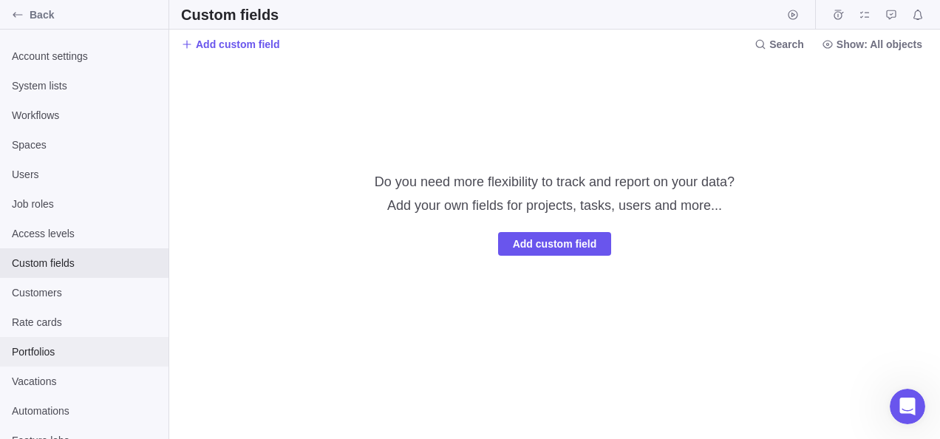
click at [33, 355] on span "Portfolios" at bounding box center [84, 351] width 145 height 15
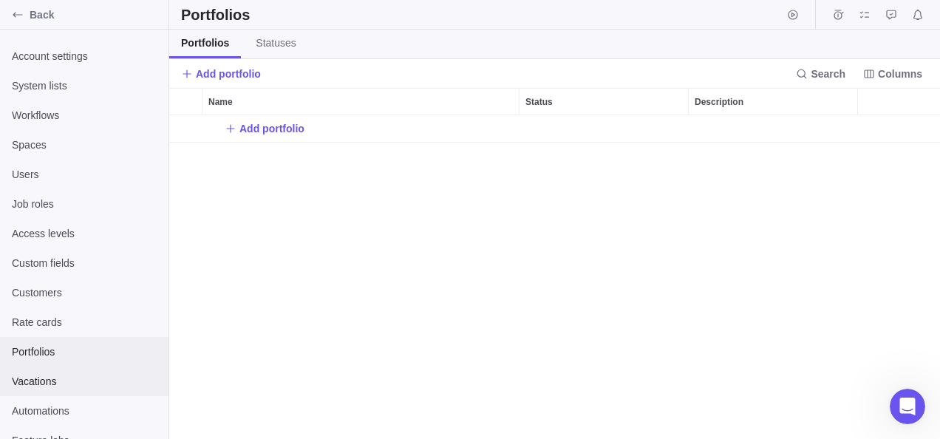
scroll to position [313, 759]
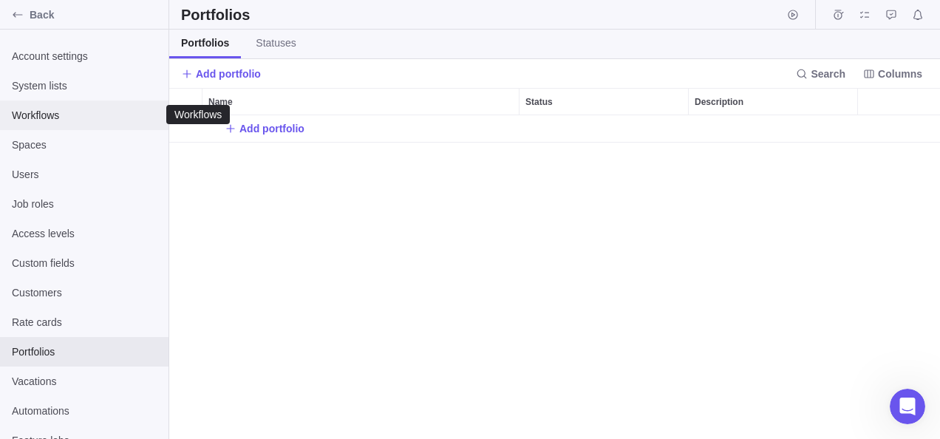
click at [41, 117] on span "Workflows" at bounding box center [84, 115] width 145 height 15
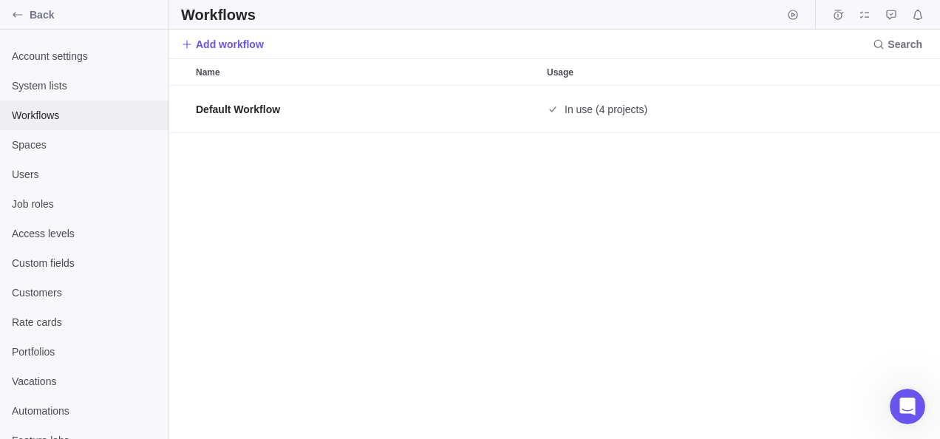
scroll to position [341, 759]
click at [47, 93] on div "System lists" at bounding box center [84, 86] width 168 height 30
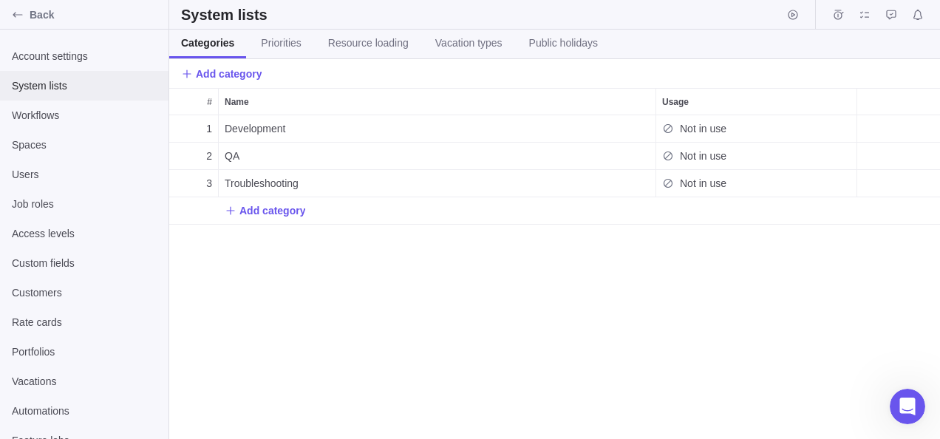
scroll to position [313, 759]
click at [49, 50] on span "Account settings" at bounding box center [84, 56] width 145 height 15
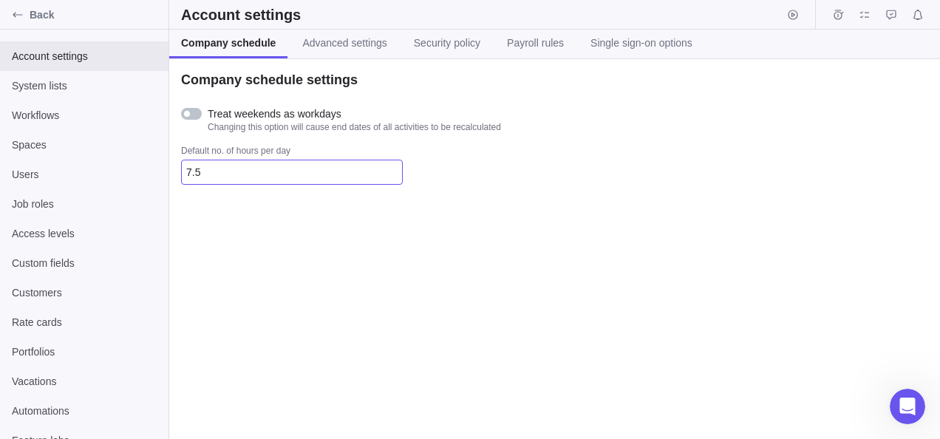
click at [264, 174] on input "7.5" at bounding box center [292, 172] width 222 height 25
click at [299, 226] on div "Company schedule settings Treat weekends as workdays Changing this option will …" at bounding box center [554, 249] width 771 height 380
click at [11, 17] on div "Back" at bounding box center [18, 15] width 24 height 24
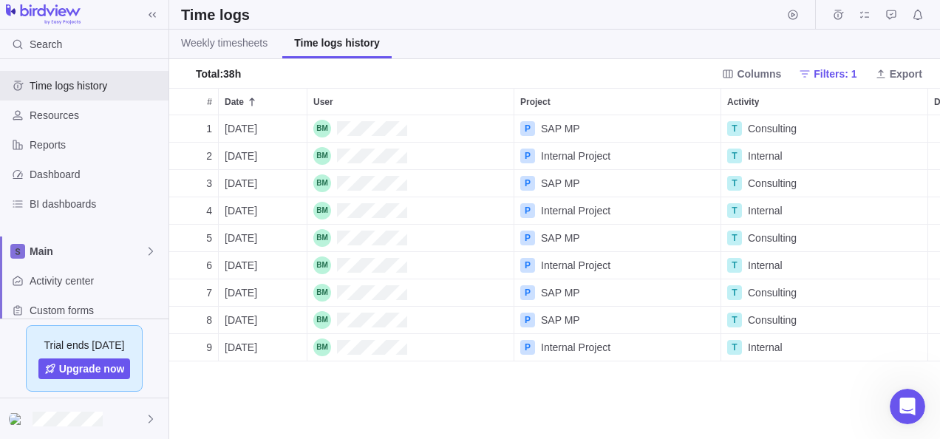
scroll to position [313, 759]
click at [203, 46] on span "Weekly timesheets" at bounding box center [224, 42] width 86 height 15
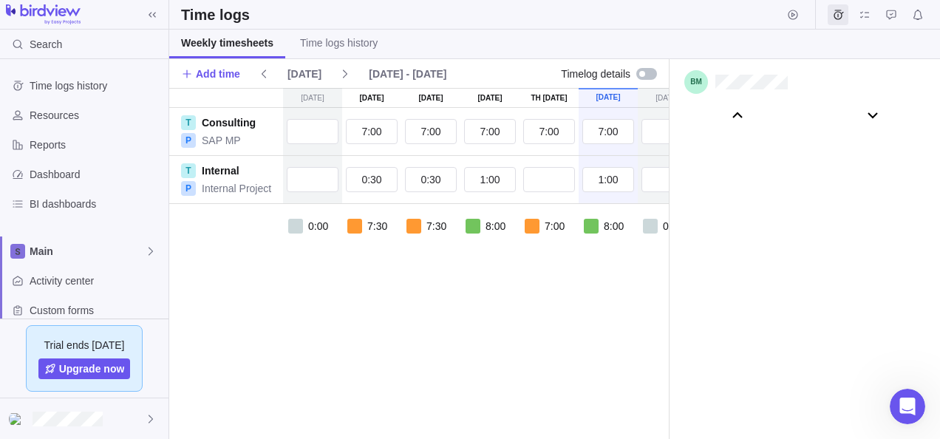
scroll to position [82261, 0]
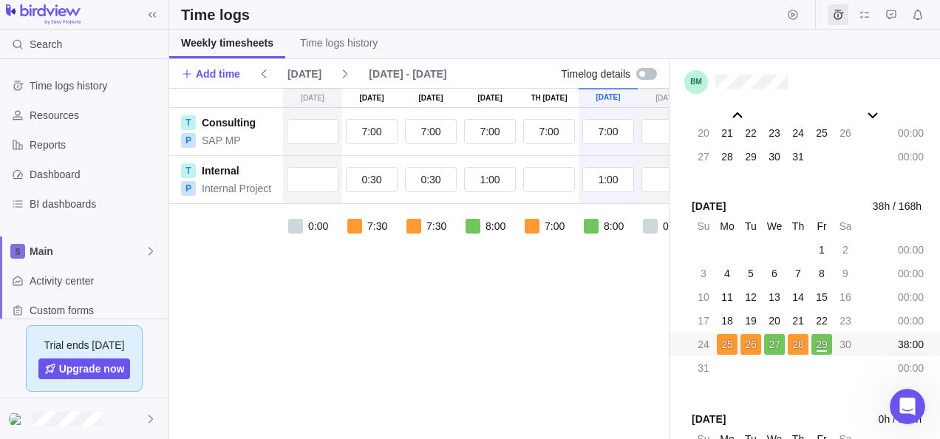
click at [587, 269] on div "0:00 7:30 7:30 8:00 7:00 8:00 0:00 38:00" at bounding box center [477, 243] width 616 height 78
click at [641, 72] on div at bounding box center [642, 74] width 6 height 6
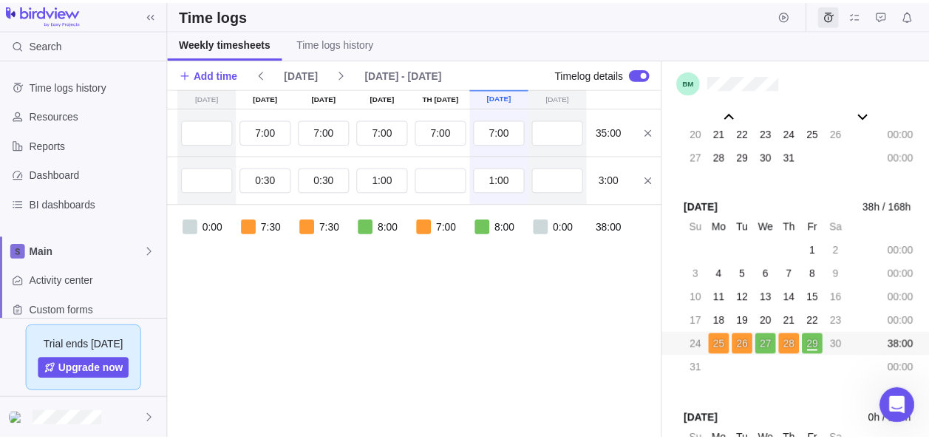
scroll to position [0, 116]
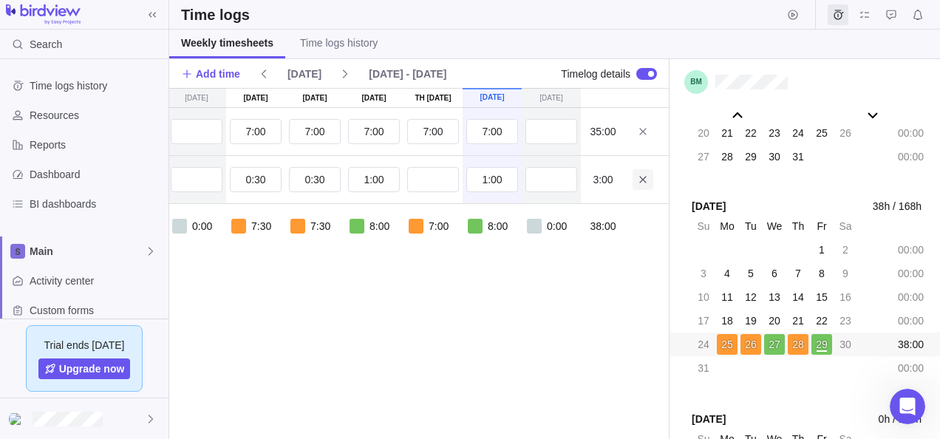
click at [647, 178] on icon at bounding box center [643, 180] width 12 height 12
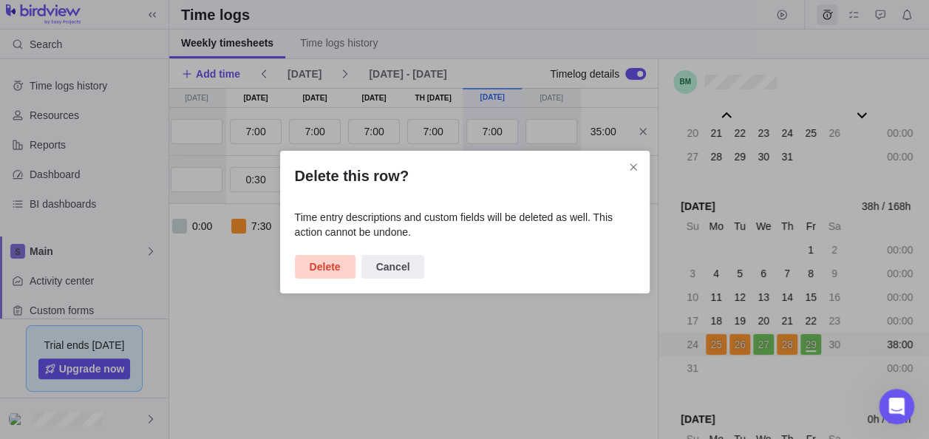
click at [310, 268] on span "Delete" at bounding box center [325, 267] width 31 height 18
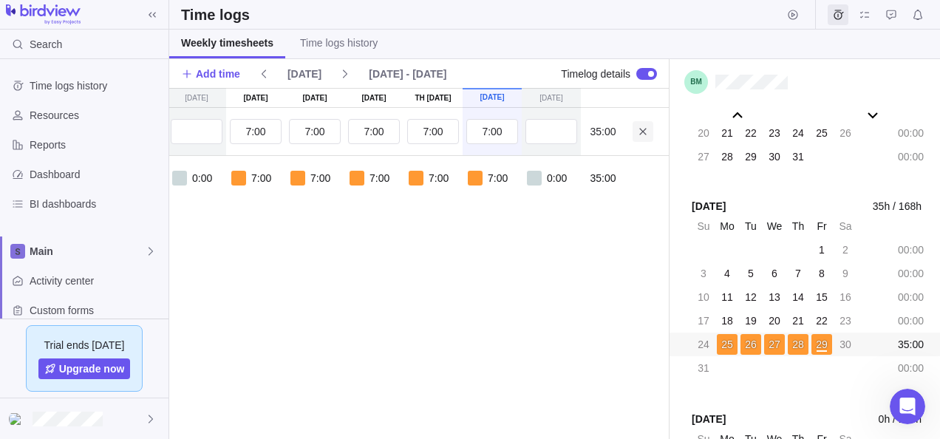
click at [640, 133] on icon at bounding box center [643, 132] width 12 height 12
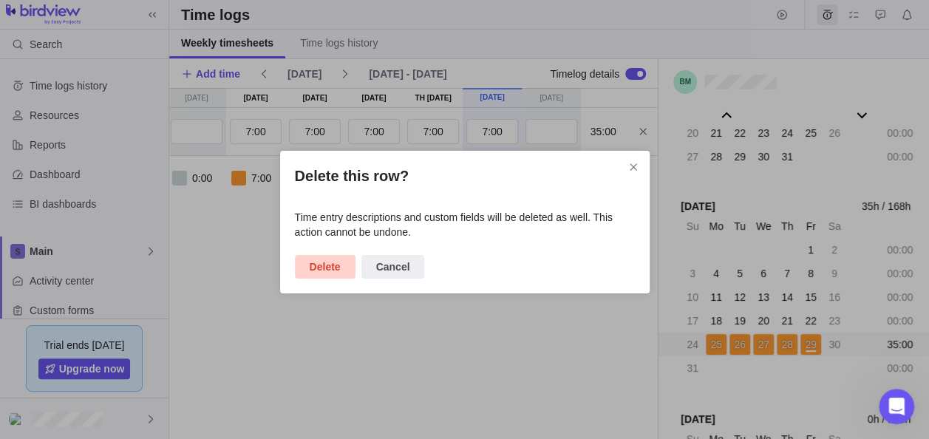
click at [324, 275] on span "Delete" at bounding box center [325, 267] width 61 height 24
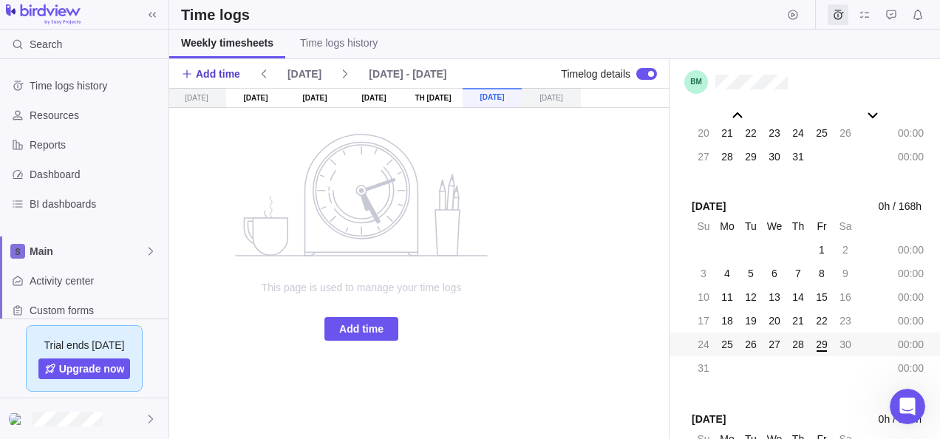
click at [230, 77] on span "Add time" at bounding box center [218, 73] width 44 height 15
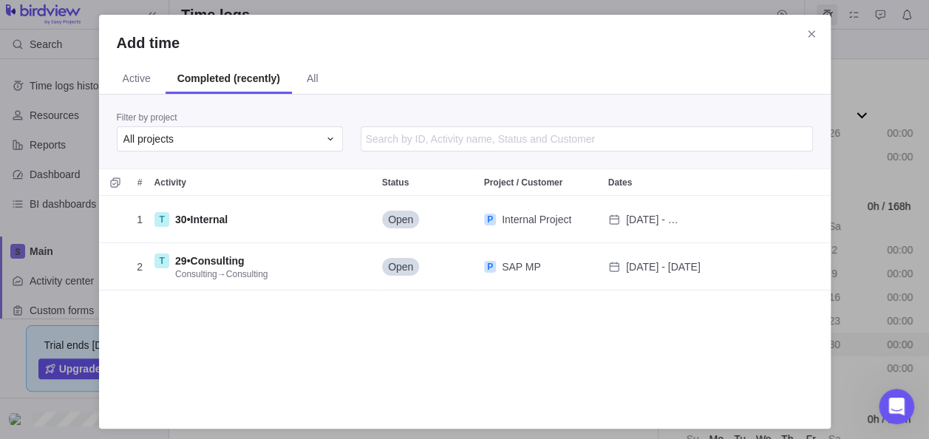
scroll to position [204, 720]
click at [242, 133] on div "All projects" at bounding box center [220, 139] width 195 height 15
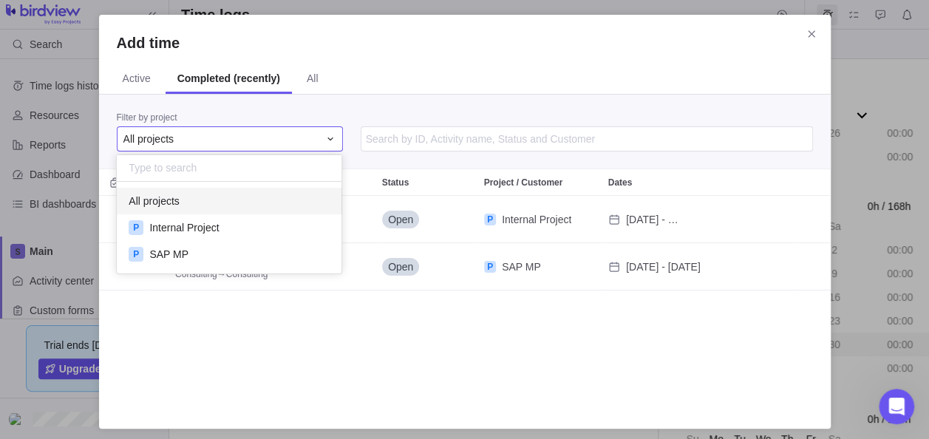
scroll to position [80, 214]
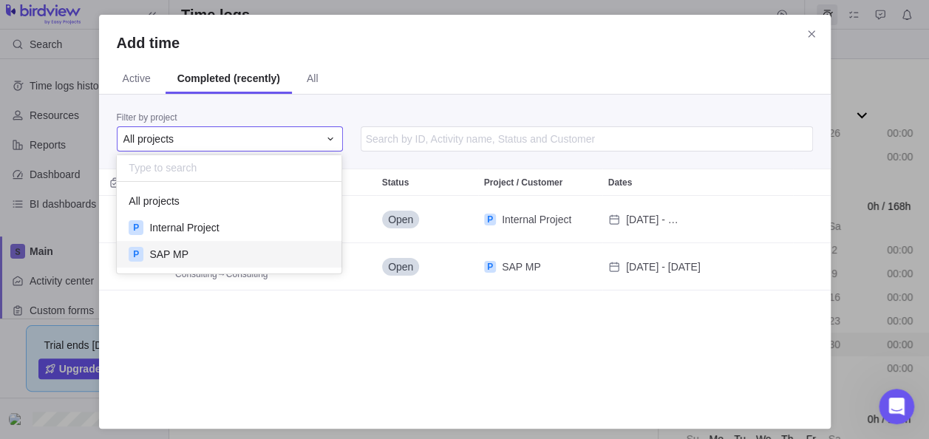
click at [191, 253] on div "P SAP MP" at bounding box center [229, 254] width 225 height 27
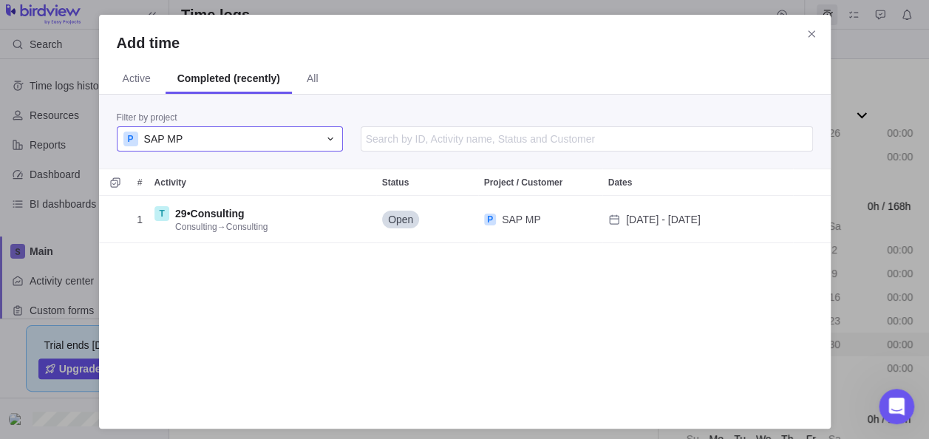
click at [236, 138] on div "P SAP MP" at bounding box center [220, 139] width 195 height 15
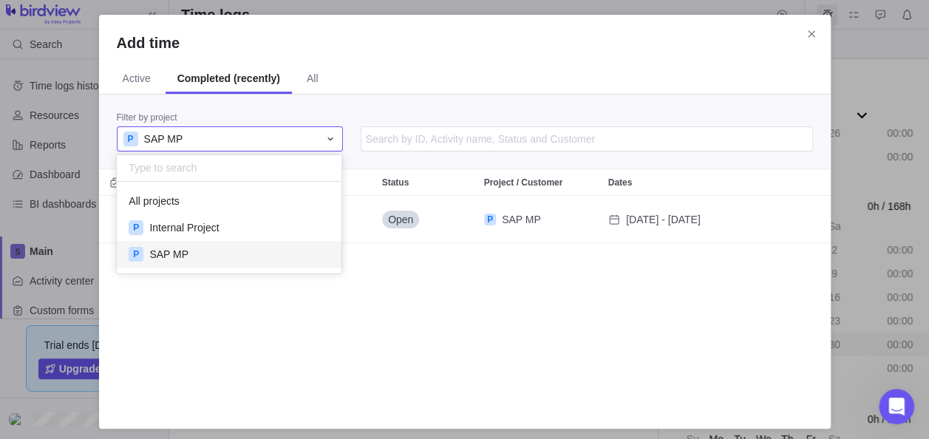
click at [180, 247] on span "SAP MP" at bounding box center [168, 254] width 39 height 15
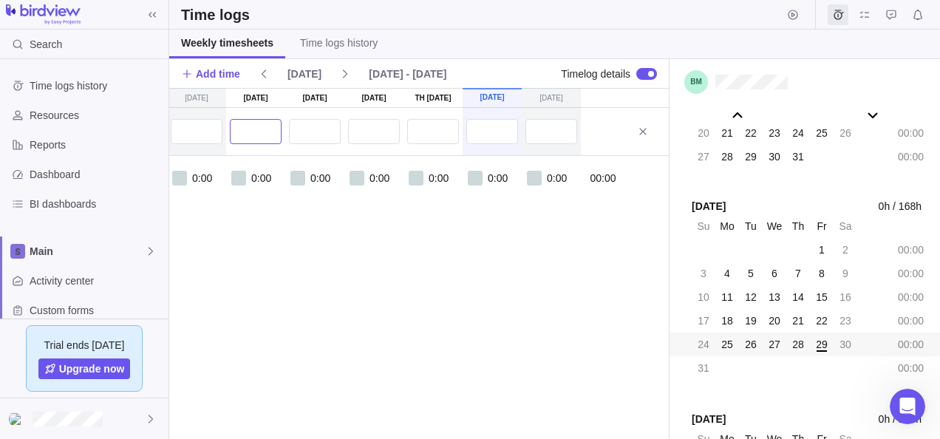
click at [247, 129] on input "text" at bounding box center [256, 131] width 52 height 25
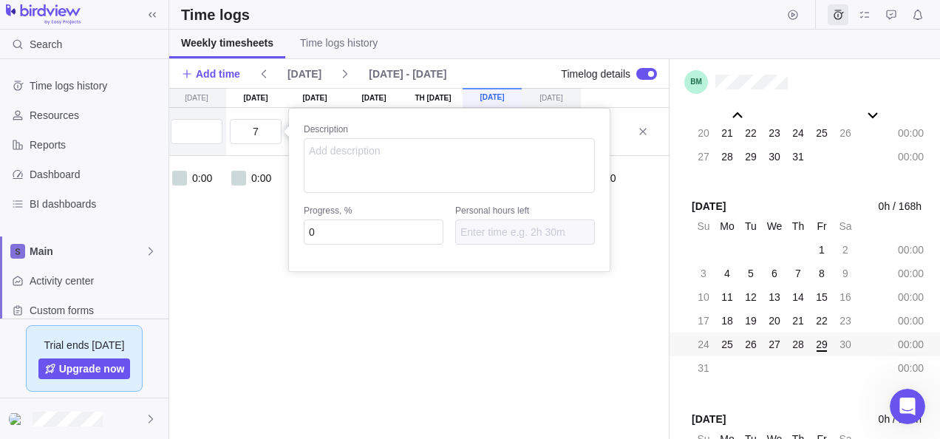
type input "7:00"
click at [250, 244] on div "Su Aug 24 Mo Aug 25 Tu Aug 26 We Aug 27 Th Aug 28 Fr Aug 29 Sa Aug 30 T Consult…" at bounding box center [418, 263] width 499 height 351
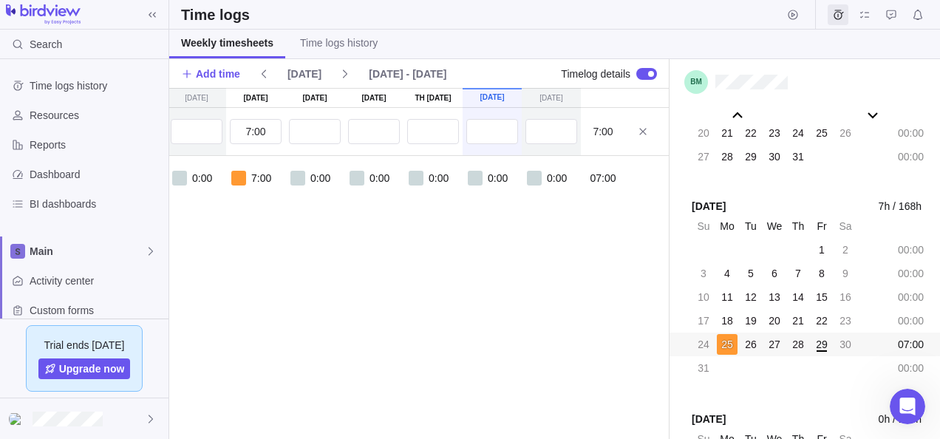
click at [638, 72] on div at bounding box center [646, 74] width 21 height 12
click at [313, 122] on input "text" at bounding box center [315, 131] width 52 height 25
type input "7:00"
click at [367, 128] on input "text" at bounding box center [374, 131] width 52 height 25
click at [378, 247] on div "Su Aug 24 Mo Aug 25 Tu Aug 26 We Aug 27 Th Aug 28 Fr Aug 29 Sa Aug 30 T Consult…" at bounding box center [361, 263] width 616 height 351
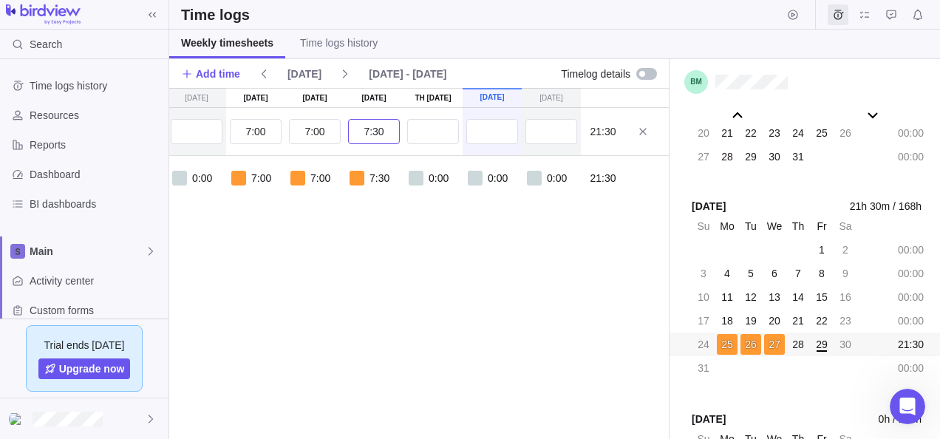
click at [377, 132] on input "7:30" at bounding box center [374, 131] width 52 height 25
type input "7:00"
click at [448, 237] on div "Su Aug 24 Mo Aug 25 Tu Aug 26 We Aug 27 Th Aug 28 Fr Aug 29 Sa Aug 30 T Consult…" at bounding box center [361, 263] width 616 height 351
click at [428, 123] on input "text" at bounding box center [433, 131] width 52 height 25
type input "7:00"
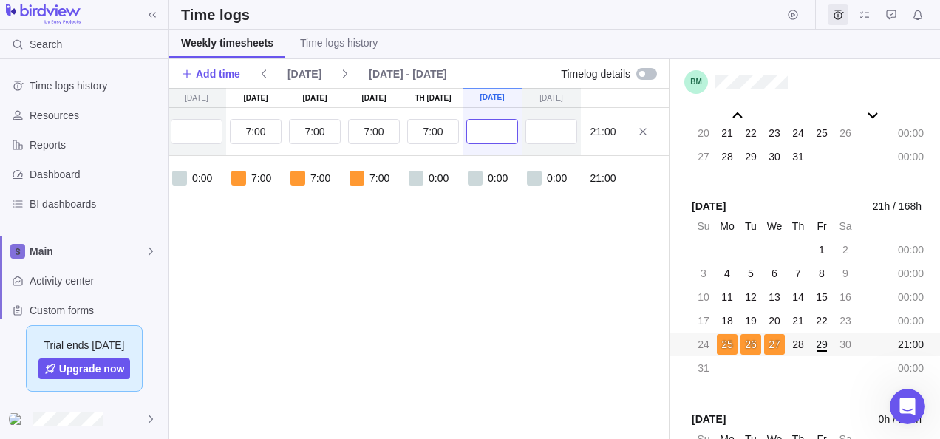
click at [484, 128] on input "text" at bounding box center [492, 131] width 52 height 25
type input "7:00"
click at [527, 284] on div "Su Aug 24 Mo Aug 25 Tu Aug 26 We Aug 27 Th Aug 28 Fr Aug 29 Sa Aug 30 T Consult…" at bounding box center [361, 263] width 616 height 351
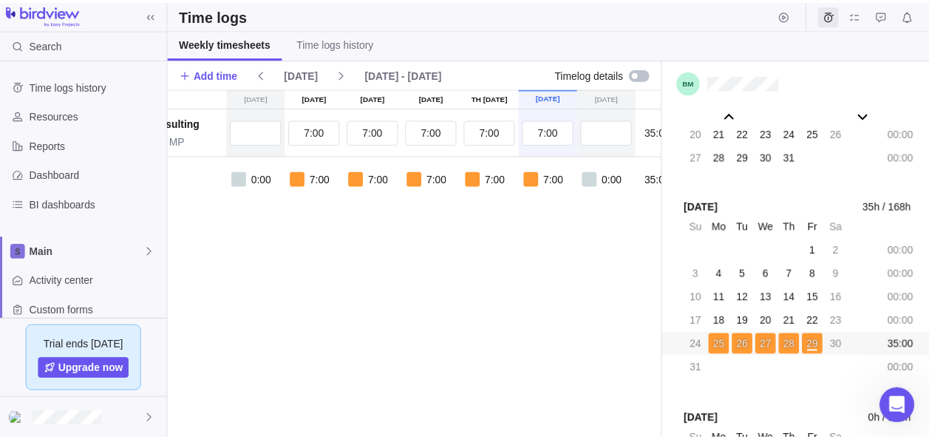
scroll to position [0, 0]
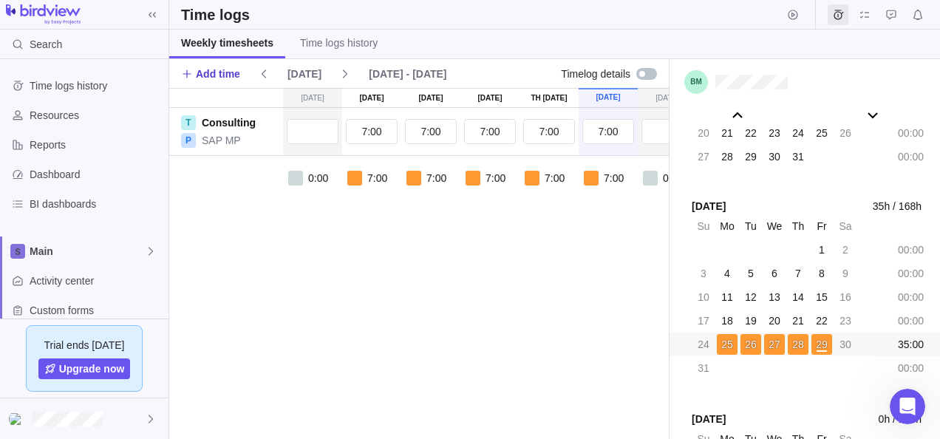
click at [204, 72] on span "Add time" at bounding box center [218, 73] width 44 height 15
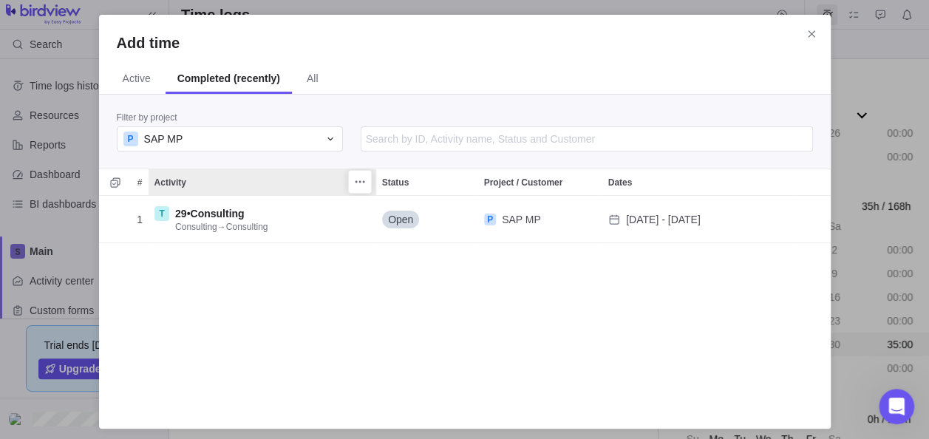
scroll to position [204, 720]
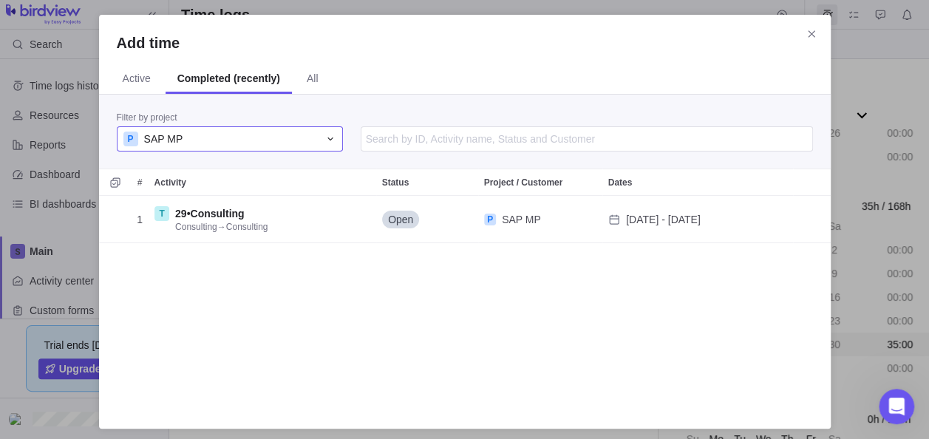
click at [191, 132] on div "P SAP MP" at bounding box center [220, 139] width 195 height 15
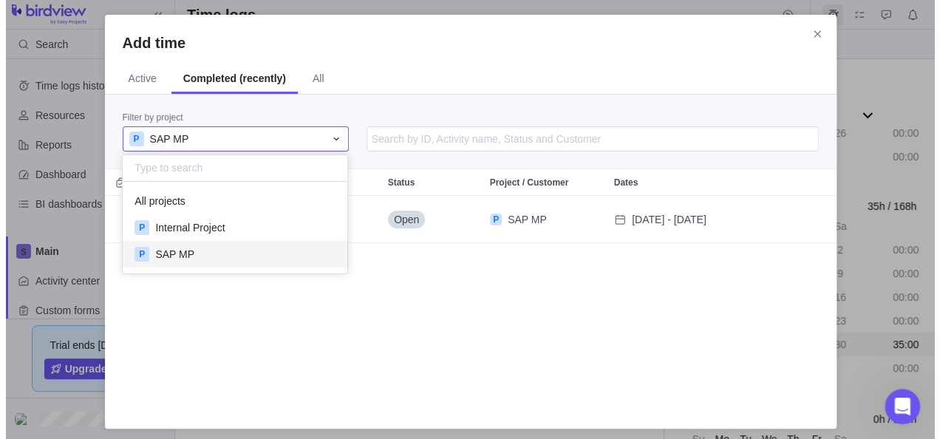
scroll to position [80, 214]
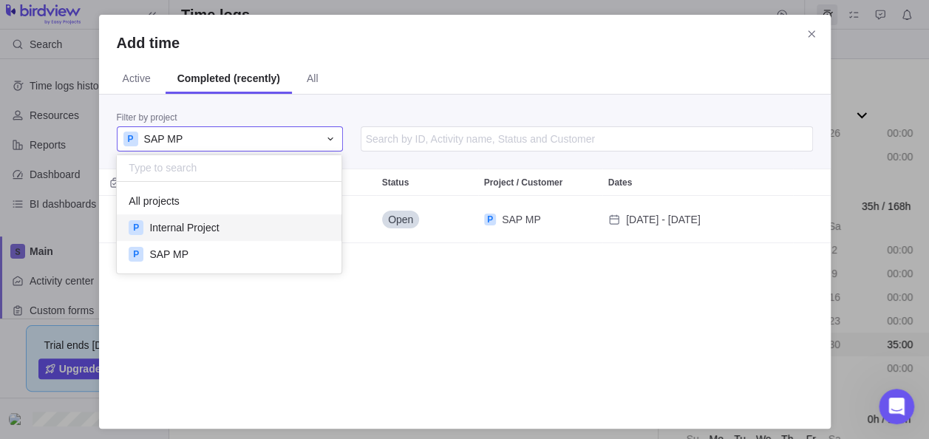
click at [164, 228] on span "Internal Project" at bounding box center [183, 227] width 69 height 15
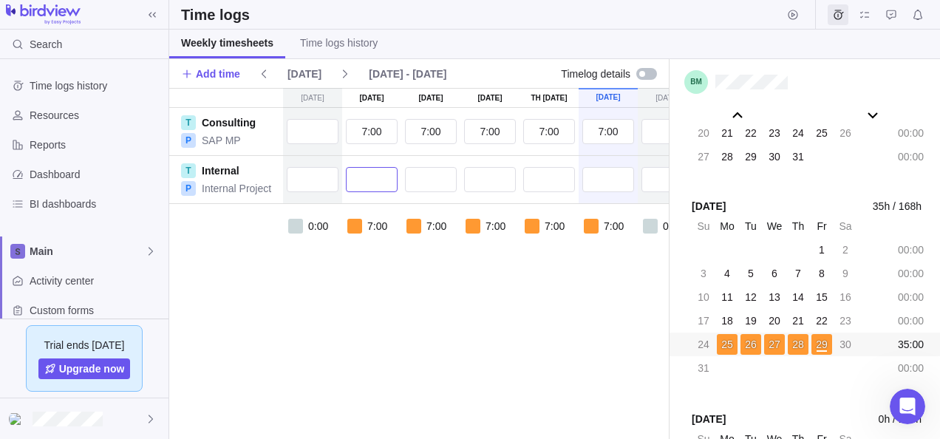
click at [366, 179] on input "text" at bounding box center [372, 179] width 52 height 25
type input "7"
type input "0:30"
click at [439, 174] on input "text" at bounding box center [431, 179] width 52 height 25
type input "0:30"
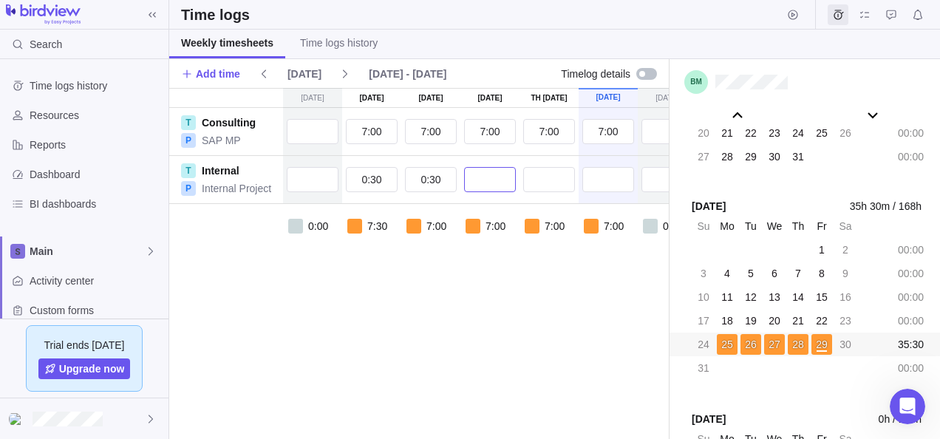
click at [476, 174] on input "text" at bounding box center [490, 179] width 52 height 25
type input "0:30"
click at [567, 177] on input "text" at bounding box center [549, 179] width 52 height 25
type input "0:30"
click at [547, 340] on div "Su Aug 24 Mo Aug 25 Tu Aug 26 We Aug 27 Th Aug 28 Fr Aug 29 Sa Aug 30 T Consult…" at bounding box center [477, 263] width 616 height 351
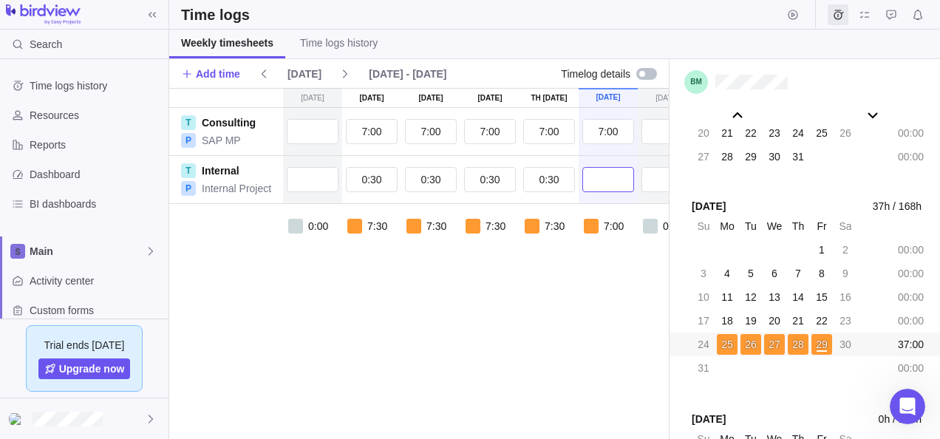
click at [612, 174] on input "text" at bounding box center [608, 179] width 52 height 25
type input "0:30"
click at [599, 356] on div "Su Aug 24 Mo Aug 25 Tu Aug 26 We Aug 27 Th Aug 28 Fr Aug 29 Sa Aug 30 T Consult…" at bounding box center [477, 263] width 616 height 351
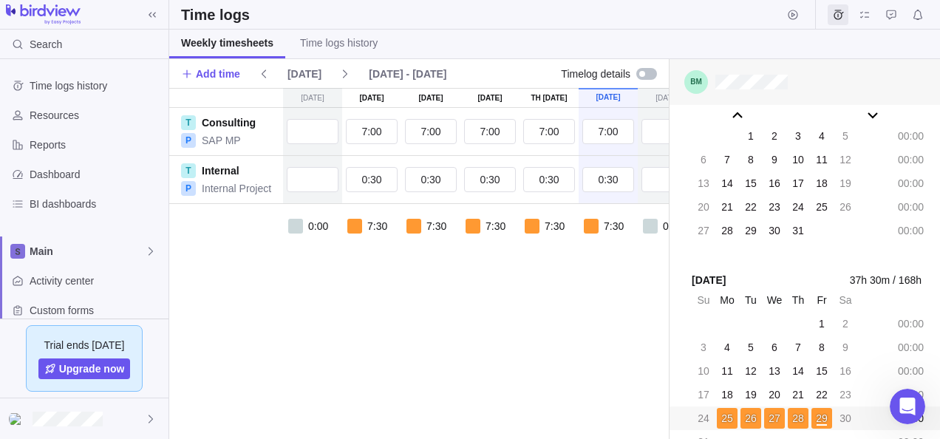
click at [749, 89] on div at bounding box center [804, 82] width 270 height 46
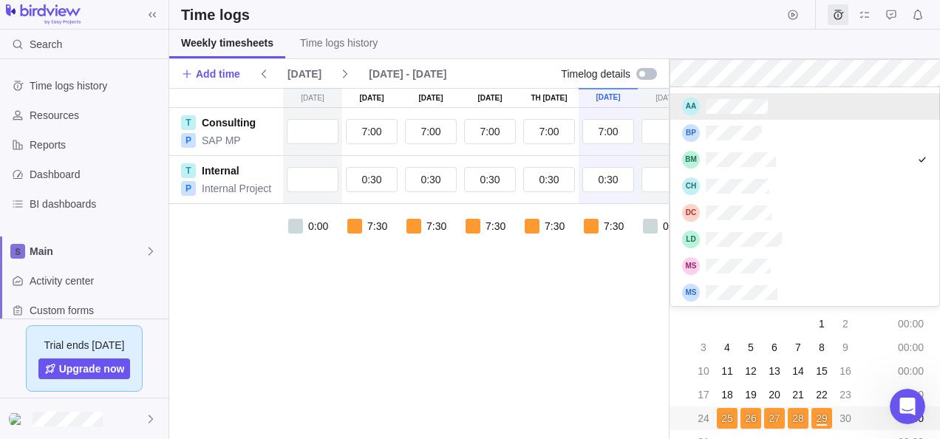
scroll to position [207, 258]
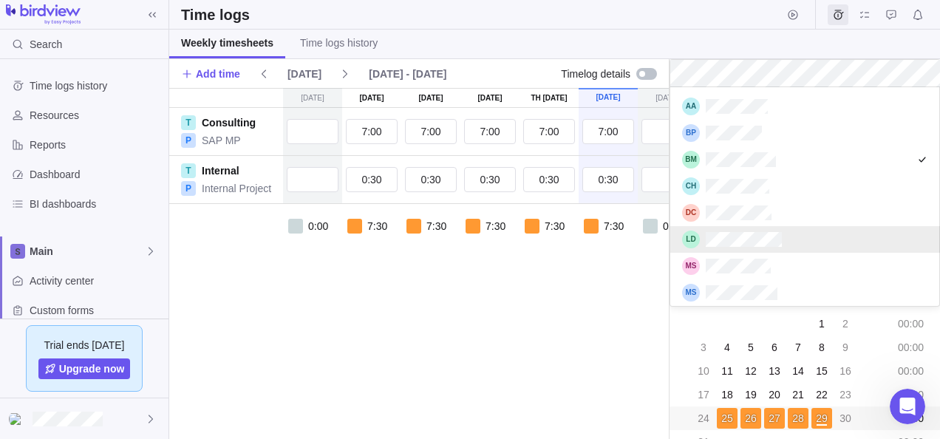
click at [513, 370] on body "Search Time logs history Resources Reports Dashboard BI dashboards Main Activit…" at bounding box center [470, 219] width 940 height 439
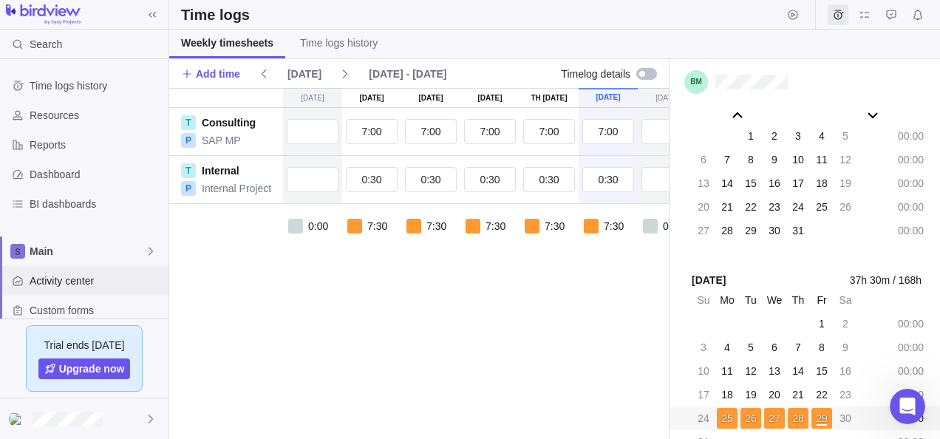
scroll to position [123, 0]
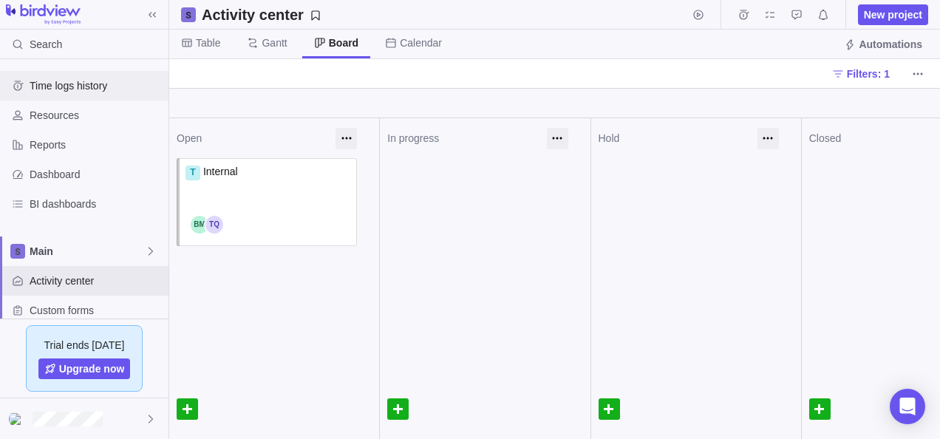
click at [80, 93] on div "Time logs history" at bounding box center [84, 86] width 168 height 30
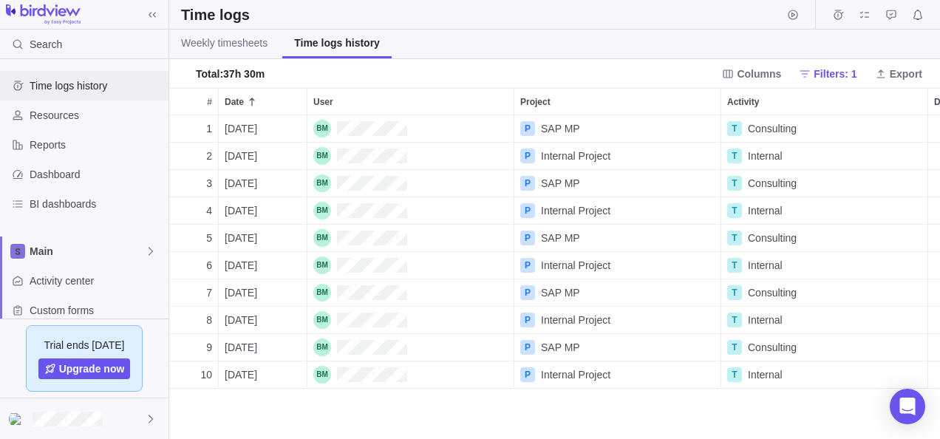
scroll to position [313, 759]
click at [66, 117] on span "Resources" at bounding box center [96, 115] width 133 height 15
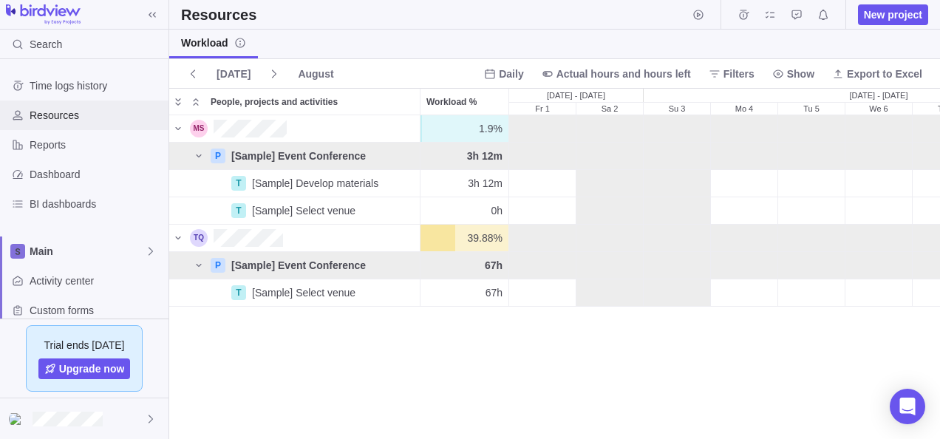
scroll to position [312, 759]
click at [64, 164] on div "Dashboard" at bounding box center [84, 175] width 168 height 30
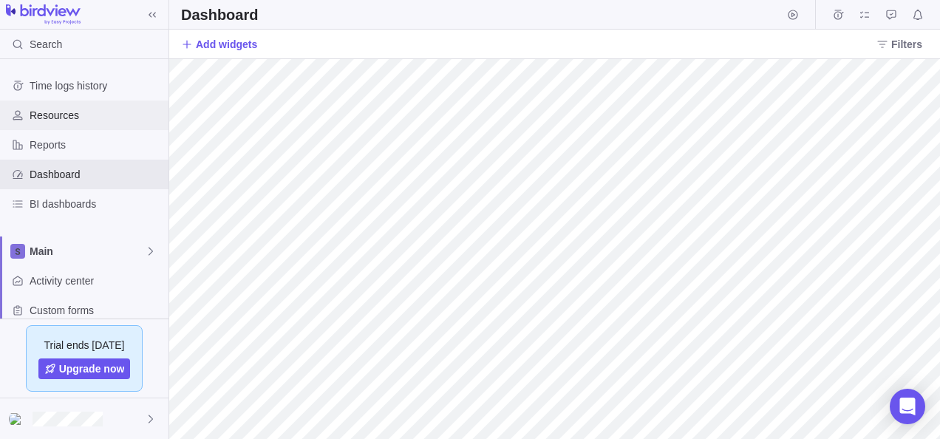
click at [80, 114] on span "Resources" at bounding box center [96, 115] width 133 height 15
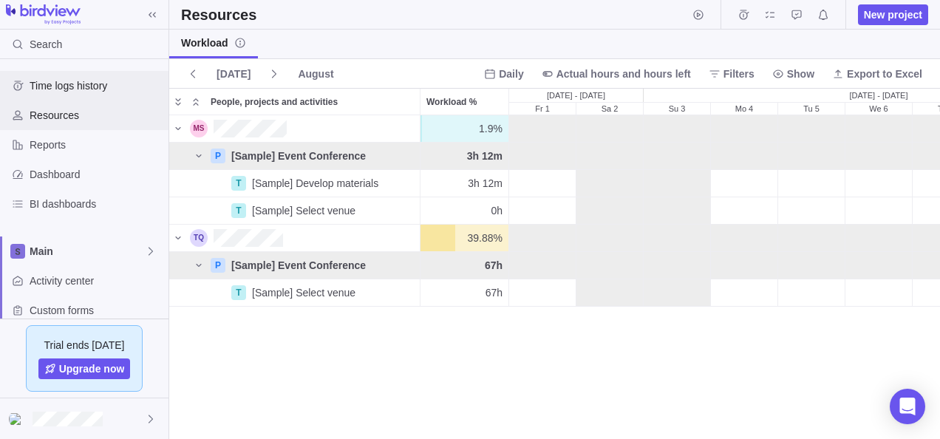
scroll to position [312, 759]
click at [102, 84] on span "Time logs history" at bounding box center [96, 85] width 133 height 15
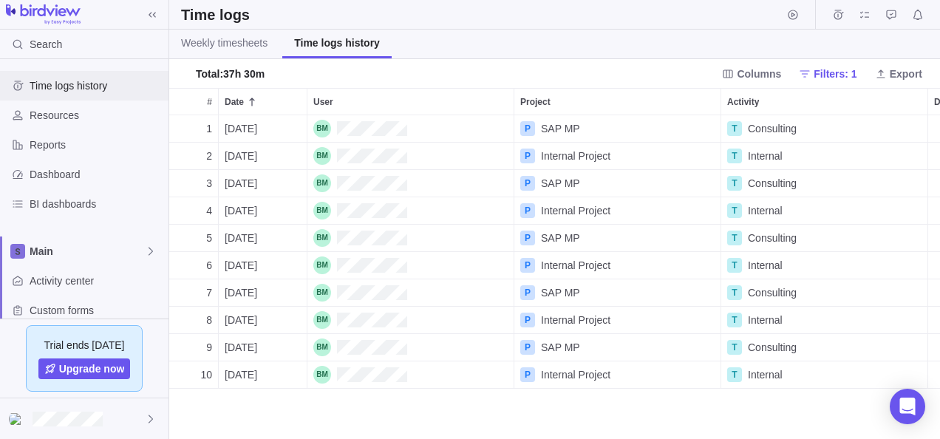
scroll to position [313, 759]
click at [224, 41] on span "Weekly timesheets" at bounding box center [224, 42] width 86 height 15
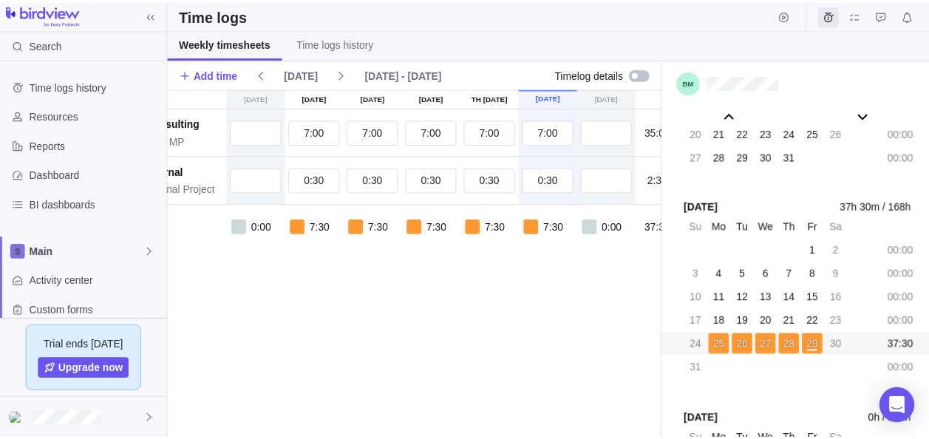
scroll to position [0, 116]
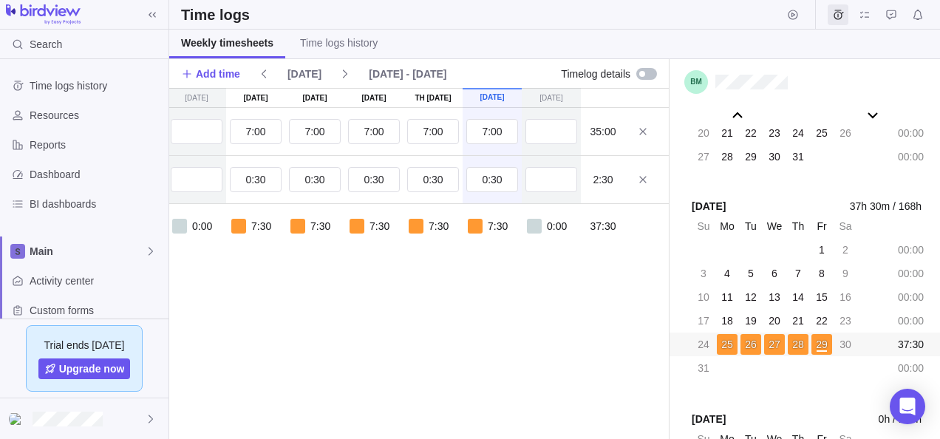
click at [475, 287] on div "Su Aug 24 Mo Aug 25 Tu Aug 26 We Aug 27 Th Aug 28 Fr Aug 29 Sa Aug 30 T Consult…" at bounding box center [361, 263] width 616 height 351
click at [339, 68] on icon at bounding box center [345, 74] width 12 height 12
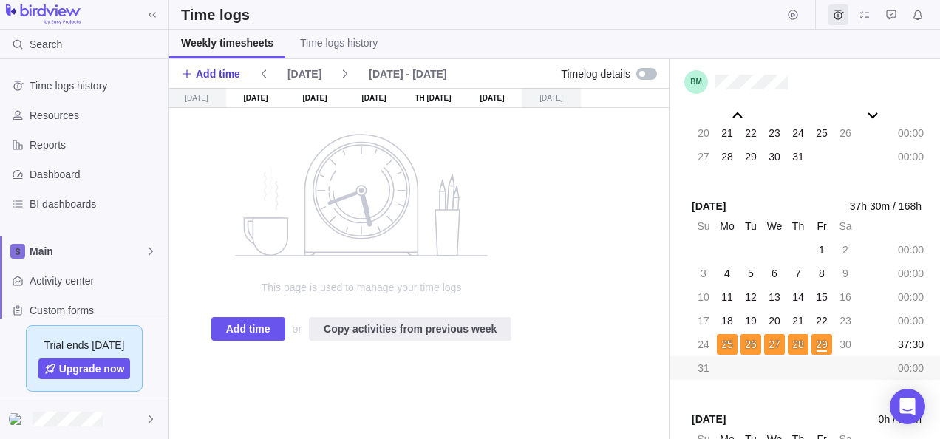
click at [217, 78] on span "Add time" at bounding box center [218, 73] width 44 height 15
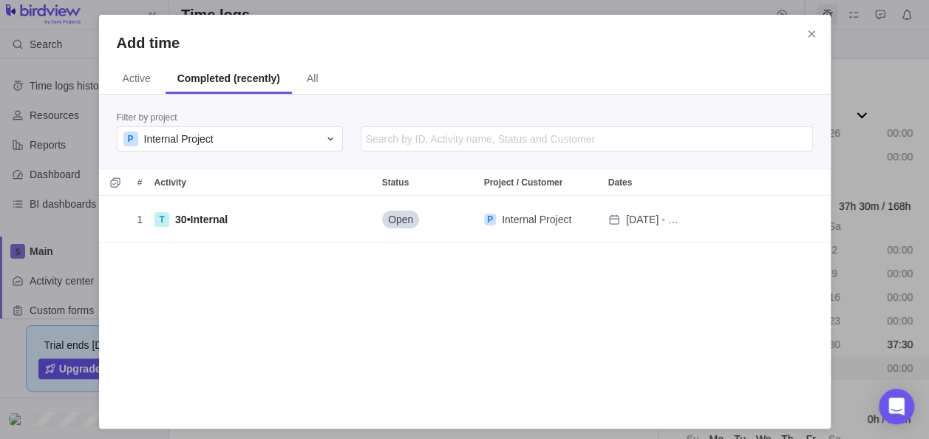
scroll to position [204, 720]
click at [218, 137] on div "P Internal Project" at bounding box center [220, 139] width 195 height 15
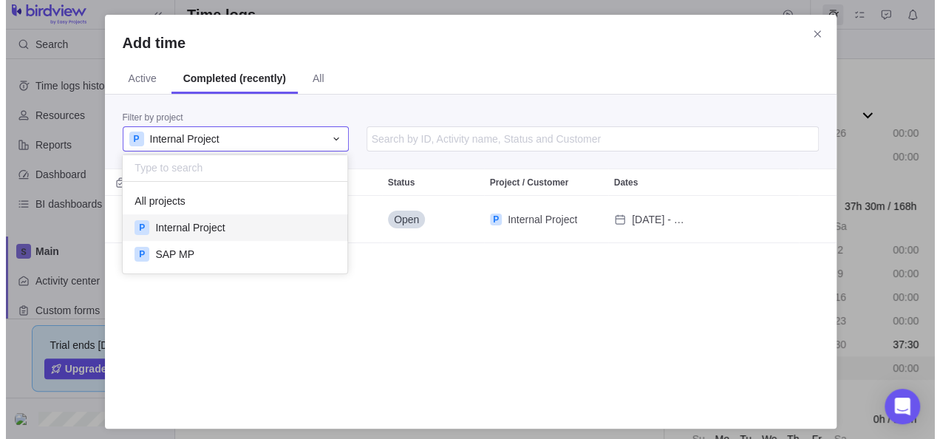
scroll to position [80, 214]
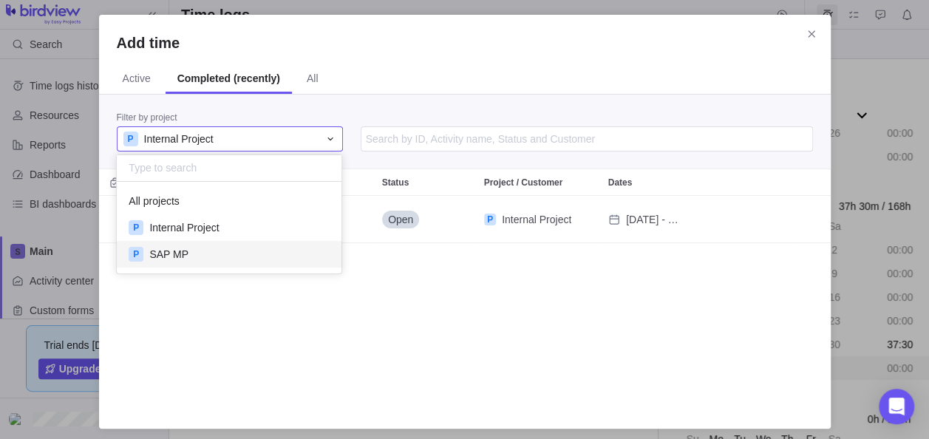
click at [205, 251] on div "P SAP MP" at bounding box center [229, 254] width 225 height 27
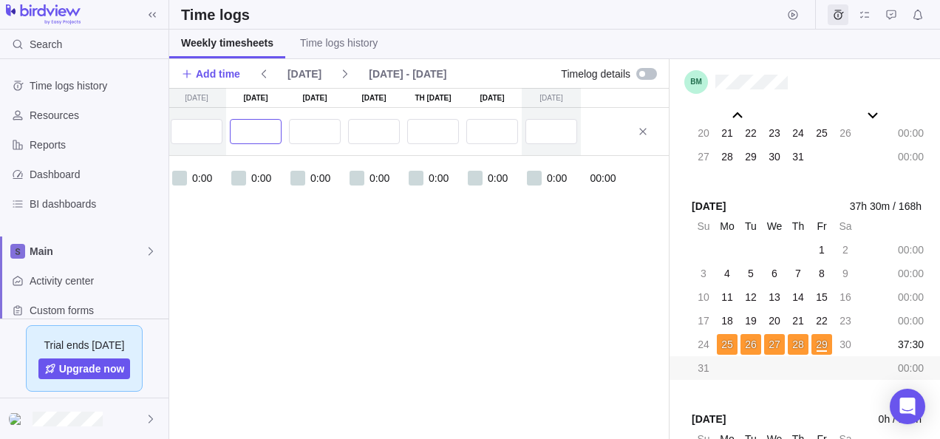
click at [252, 123] on input "text" at bounding box center [256, 131] width 52 height 25
type input "7:00"
click at [309, 137] on input "text" at bounding box center [315, 131] width 52 height 25
type input "7:00"
click at [387, 133] on input "text" at bounding box center [374, 131] width 52 height 25
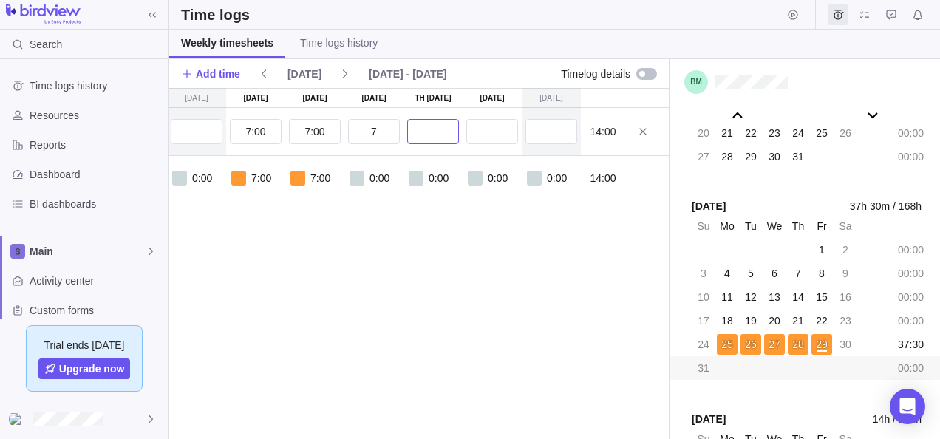
type input "7:00"
click at [446, 133] on input "text" at bounding box center [433, 131] width 52 height 25
type input "7:00"
click at [502, 134] on input "text" at bounding box center [492, 131] width 52 height 25
type input "7:00"
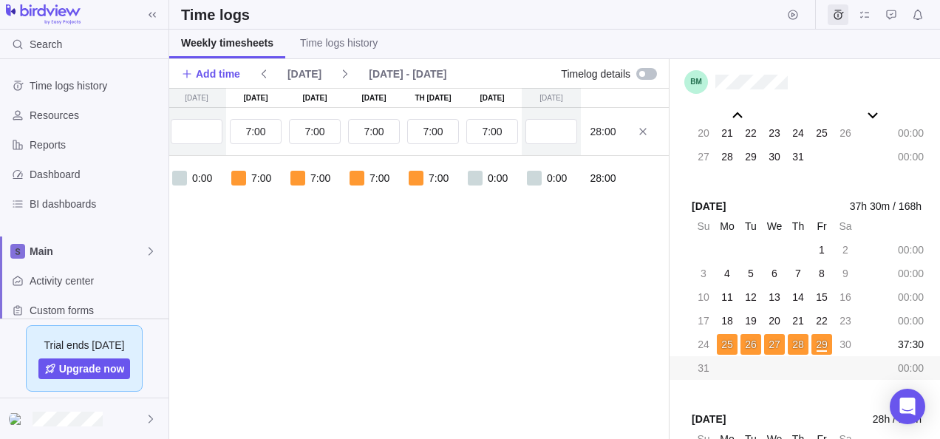
click at [514, 281] on div "Su Aug 31 Mo Sep 1 Tu Sep 2 We Sep 3 Th Sep 4 Fr Sep 5 Sa Sep 6 T Consulting P …" at bounding box center [361, 263] width 616 height 351
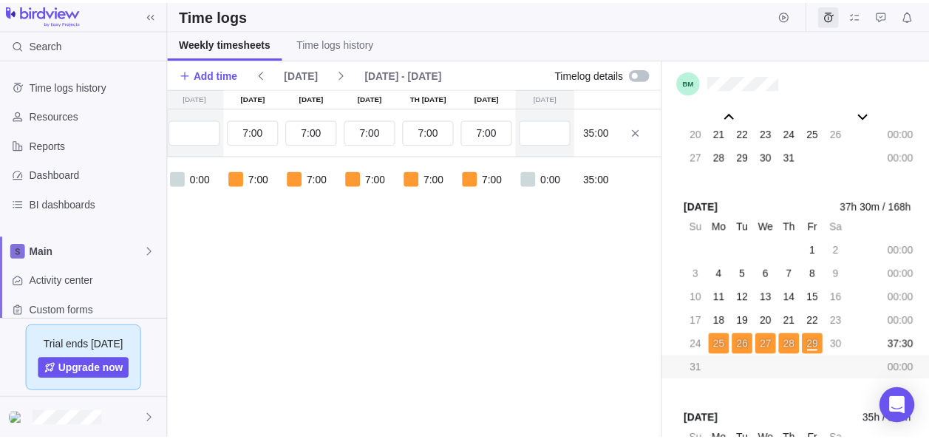
scroll to position [0, 0]
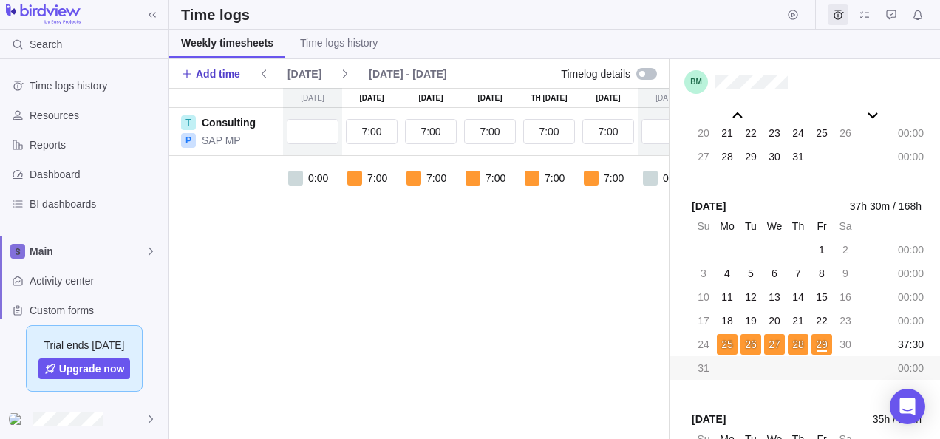
click at [201, 74] on span "Add time" at bounding box center [218, 73] width 44 height 15
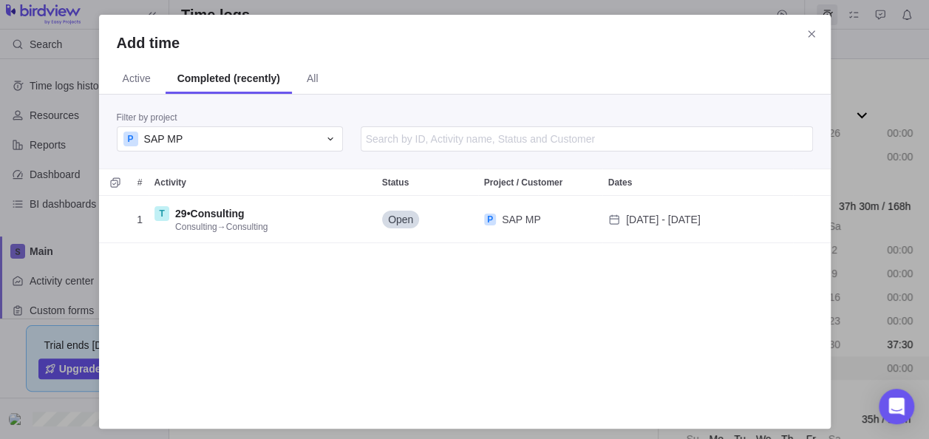
scroll to position [204, 720]
click at [204, 132] on div "P SAP MP" at bounding box center [220, 139] width 195 height 15
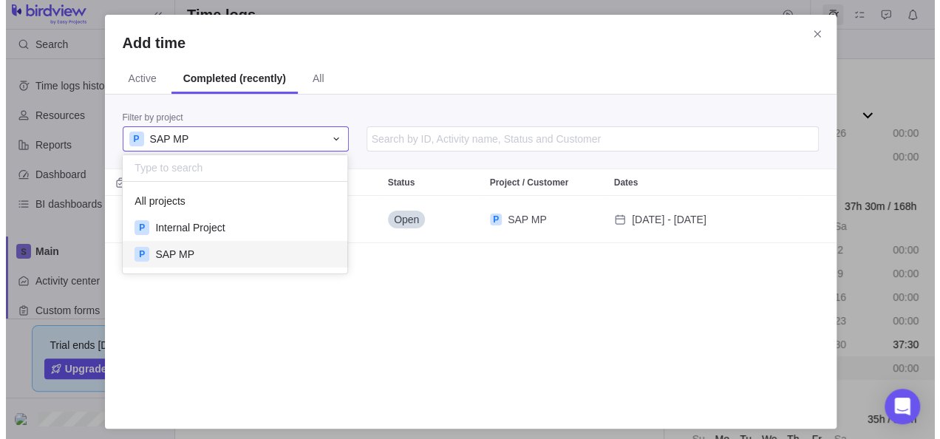
scroll to position [80, 214]
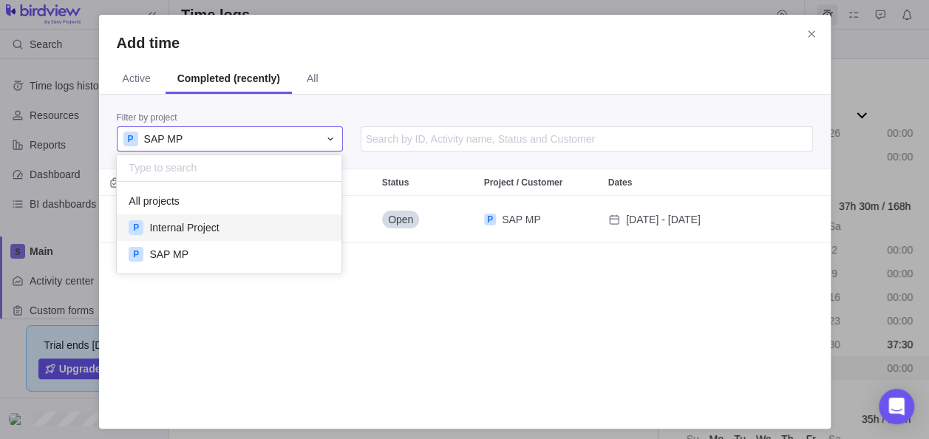
click at [200, 230] on span "Internal Project" at bounding box center [183, 227] width 69 height 15
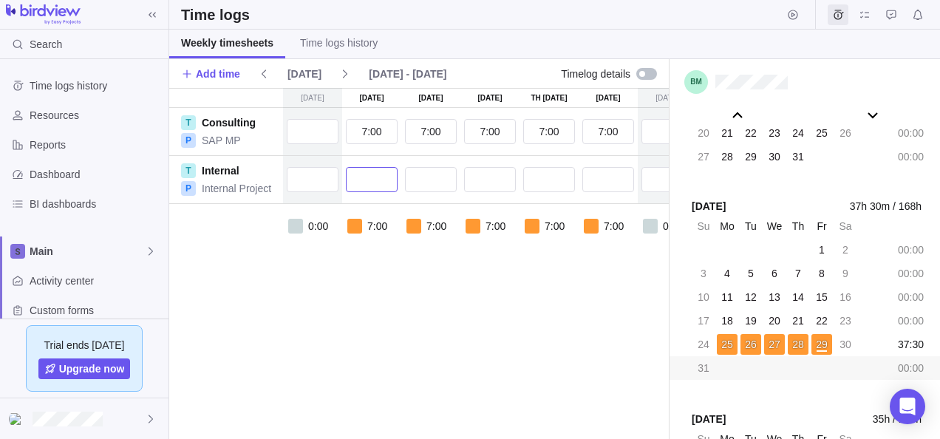
click at [373, 185] on input "text" at bounding box center [372, 179] width 52 height 25
type input "0:18"
click at [439, 179] on input "text" at bounding box center [431, 179] width 52 height 25
type input "0:18"
click at [480, 171] on input "text" at bounding box center [490, 179] width 52 height 25
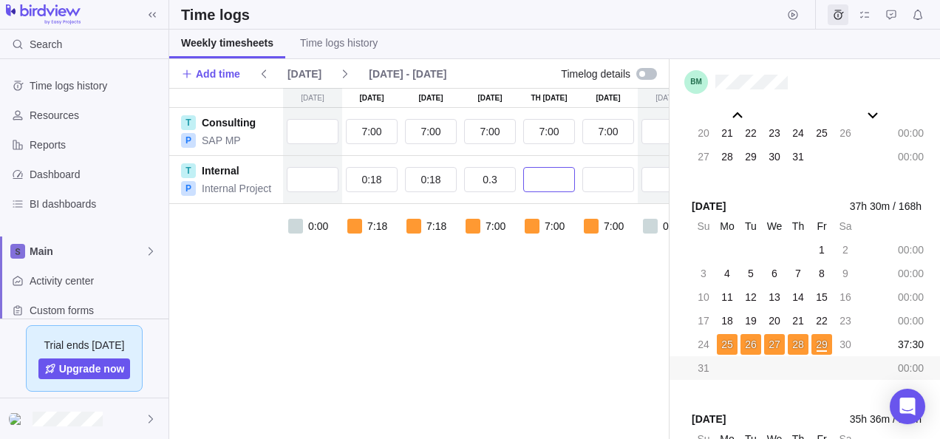
type input "0:18"
click at [559, 179] on input "text" at bounding box center [549, 179] width 52 height 25
type input "0:18"
click at [558, 332] on div "Su Aug 31 Mo Sep 1 Tu Sep 2 We Sep 3 Th Sep 4 Fr Sep 5 Sa Sep 6 T Consulting P …" at bounding box center [477, 263] width 616 height 351
click at [610, 174] on input "text" at bounding box center [608, 179] width 52 height 25
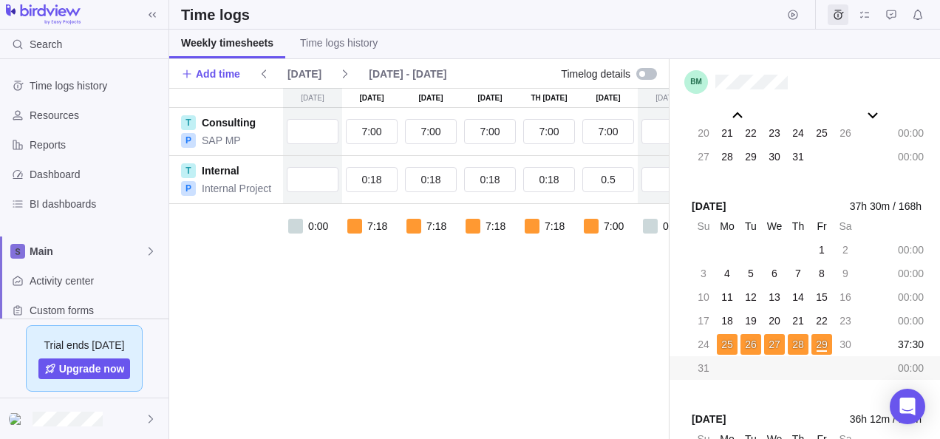
type input "0:30"
click at [593, 267] on div "0:00 7:18 7:18 7:18 7:18 7:30 0:00 36:42" at bounding box center [477, 243] width 616 height 78
click at [554, 178] on input "0:18" at bounding box center [549, 179] width 52 height 25
type input "0:30"
click at [547, 304] on div "Su Aug 31 Mo Sep 1 Tu Sep 2 We Sep 3 Th Sep 4 Fr Sep 5 Sa Sep 6 T Consulting P …" at bounding box center [477, 263] width 616 height 351
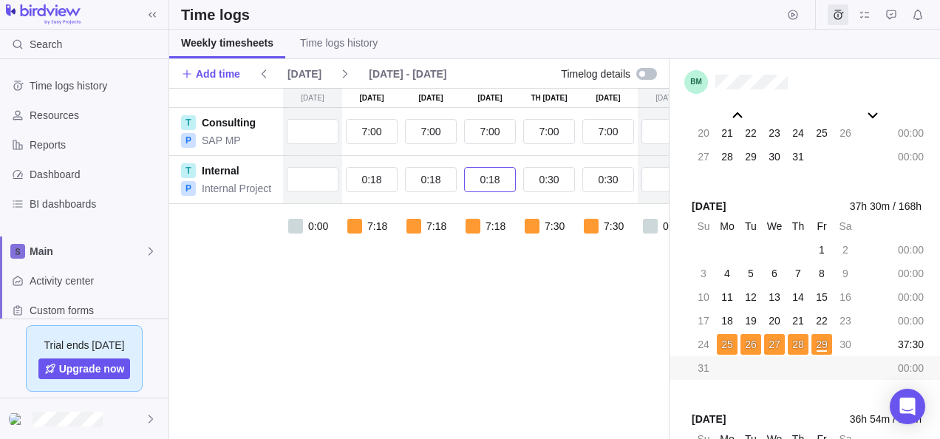
click at [493, 171] on input "0:18" at bounding box center [490, 179] width 52 height 25
type input "0:30"
click at [494, 352] on div "Su Aug 31 Mo Sep 1 Tu Sep 2 We Sep 3 Th Sep 4 Fr Sep 5 Sa Sep 6 T Consulting P …" at bounding box center [477, 263] width 616 height 351
click at [437, 175] on input "0:18" at bounding box center [431, 179] width 52 height 25
type input "0:30"
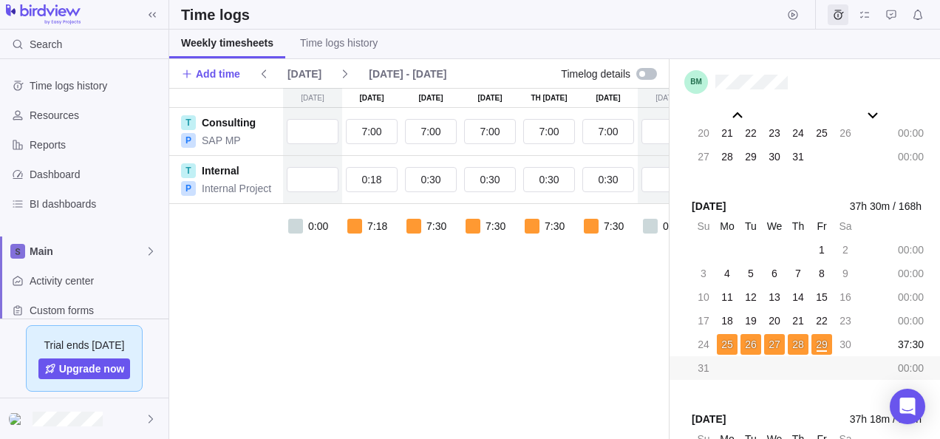
click at [426, 294] on div "Su Aug 31 Mo Sep 1 Tu Sep 2 We Sep 3 Th Sep 4 Fr Sep 5 Sa Sep 6 T Consulting P …" at bounding box center [477, 263] width 616 height 351
click at [386, 181] on input "0:18" at bounding box center [372, 179] width 52 height 25
type input "0:30"
click at [389, 380] on div "Su Aug 31 Mo Sep 1 Tu Sep 2 We Sep 3 Th Sep 4 Fr Sep 5 Sa Sep 6 T Consulting P …" at bounding box center [477, 263] width 616 height 351
drag, startPoint x: 424, startPoint y: 426, endPoint x: 588, endPoint y: 415, distance: 164.3
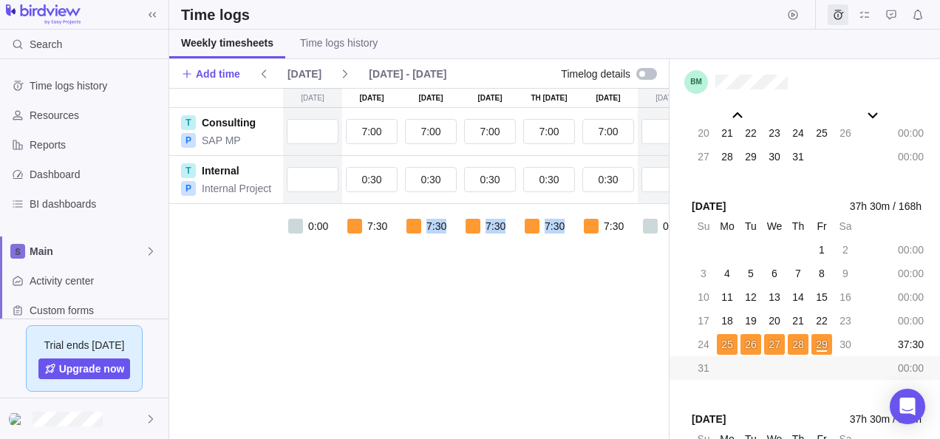
click at [588, 415] on div "Su Aug 31 Mo Sep 1 Tu Sep 2 We Sep 3 Th Sep 4 Fr Sep 5 Sa Sep 6 T Consulting P …" at bounding box center [477, 263] width 616 height 351
drag, startPoint x: 588, startPoint y: 415, endPoint x: 550, endPoint y: 383, distance: 49.9
click at [553, 386] on div "Su Aug 31 Mo Sep 1 Tu Sep 2 We Sep 3 Th Sep 4 Fr Sep 5 Sa Sep 6 T Consulting P …" at bounding box center [477, 263] width 616 height 351
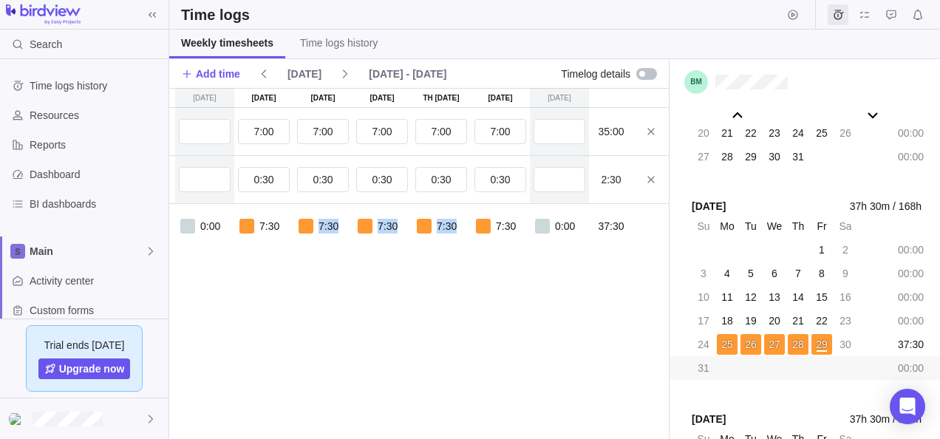
scroll to position [0, 116]
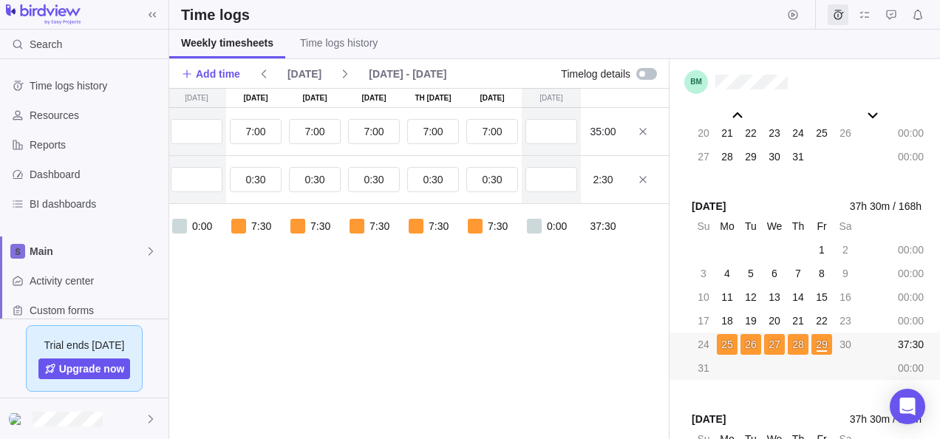
click at [897, 338] on div "37:30" at bounding box center [910, 344] width 33 height 21
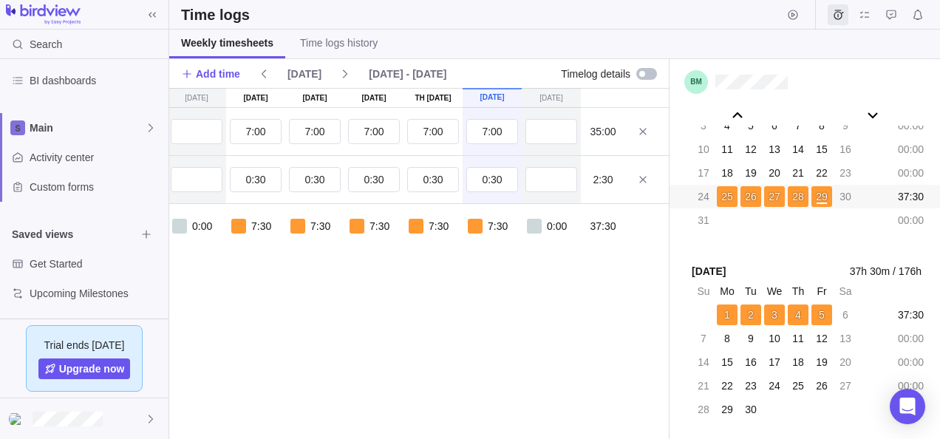
scroll to position [82483, 0]
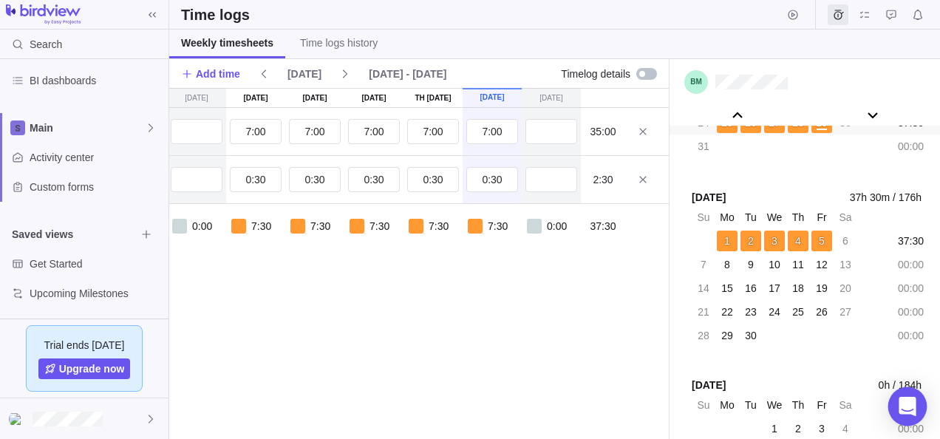
click at [910, 403] on icon "Open Intercom Messenger" at bounding box center [906, 406] width 17 height 19
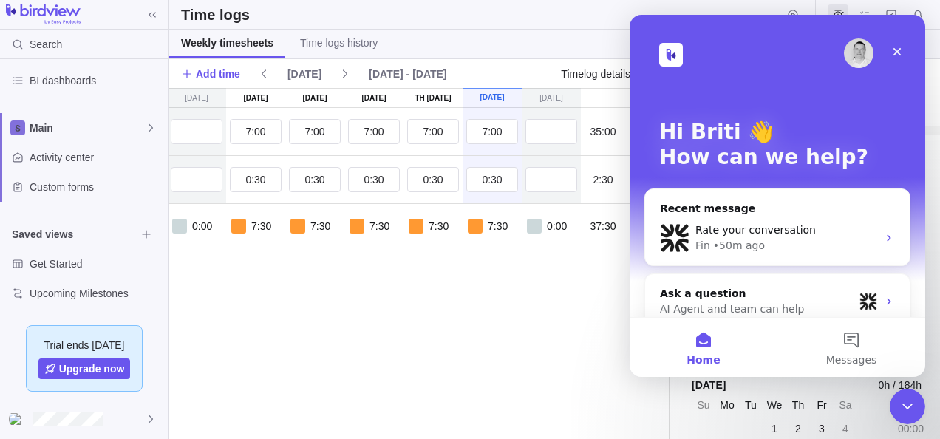
scroll to position [0, 0]
click at [694, 256] on div "Rate your conversation Fin • 50m ago" at bounding box center [777, 238] width 264 height 55
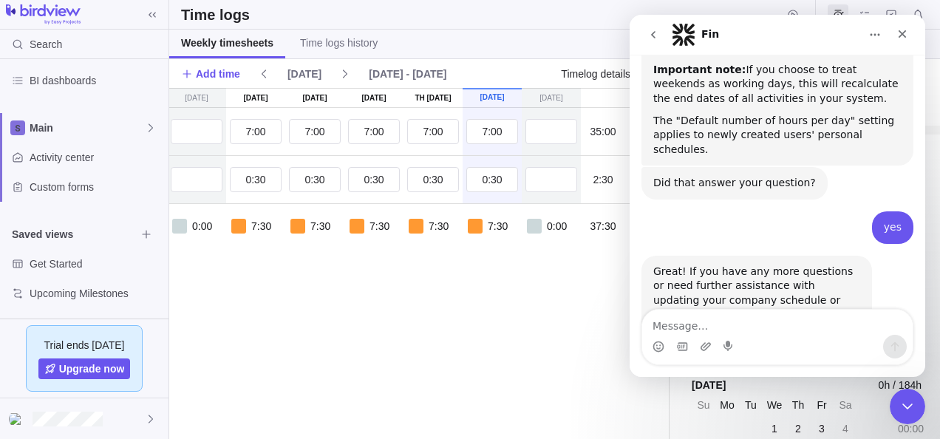
scroll to position [2636, 0]
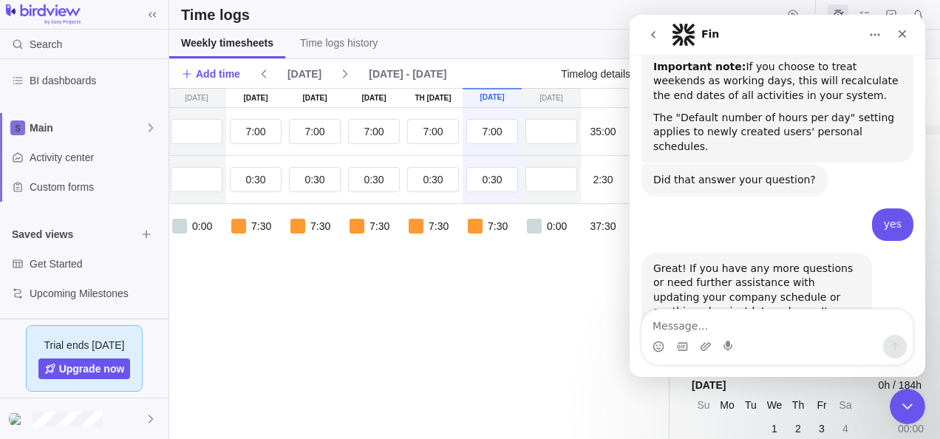
click at [745, 335] on div "Intercom messenger" at bounding box center [777, 347] width 270 height 24
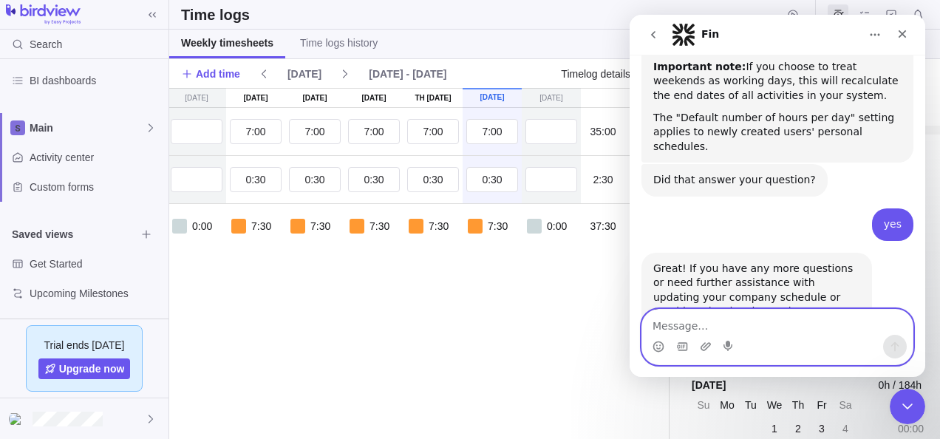
click at [740, 322] on textarea "Message…" at bounding box center [777, 322] width 270 height 25
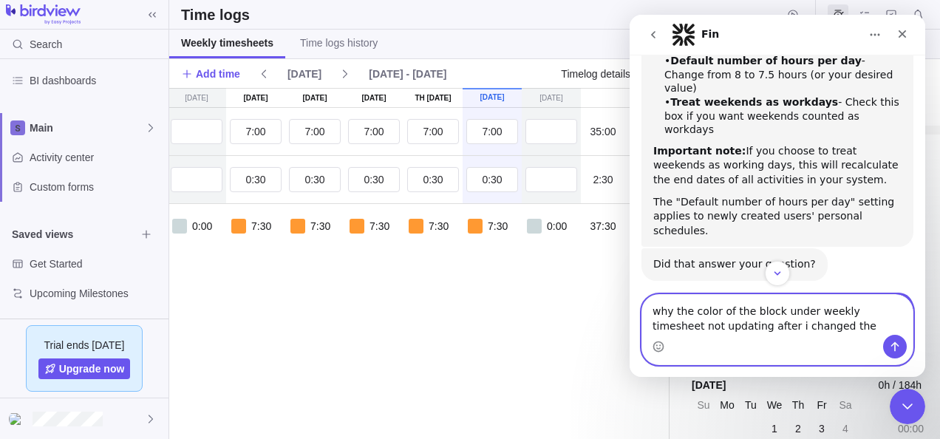
scroll to position [2651, 0]
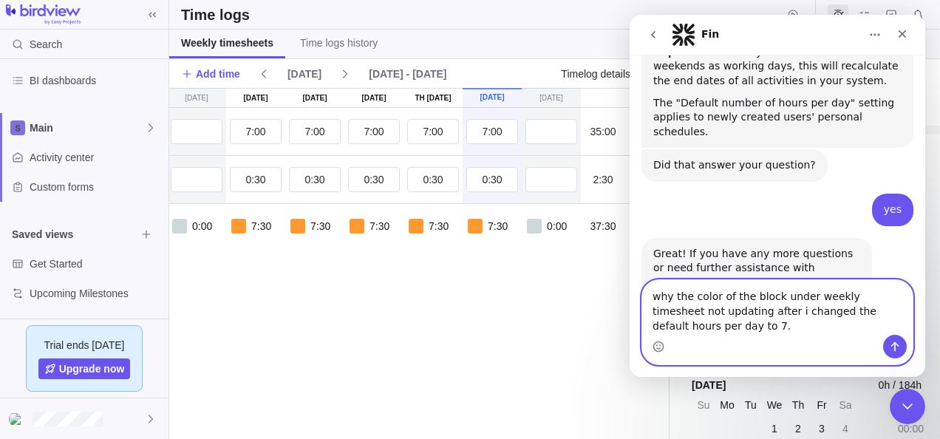
type textarea "why the color of the block under weekly timesheet not updating after i changed …"
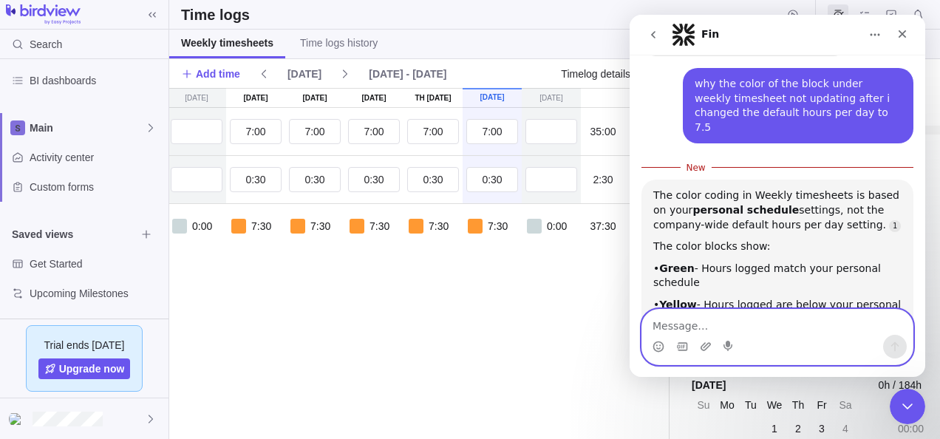
scroll to position [3116, 0]
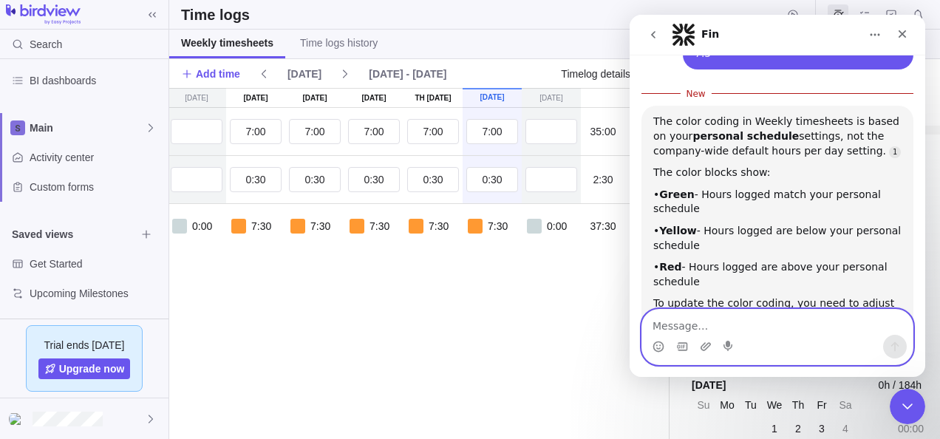
click at [765, 326] on textarea "Message…" at bounding box center [777, 322] width 270 height 25
type textarea "yes, how do i edit my personal hours?"
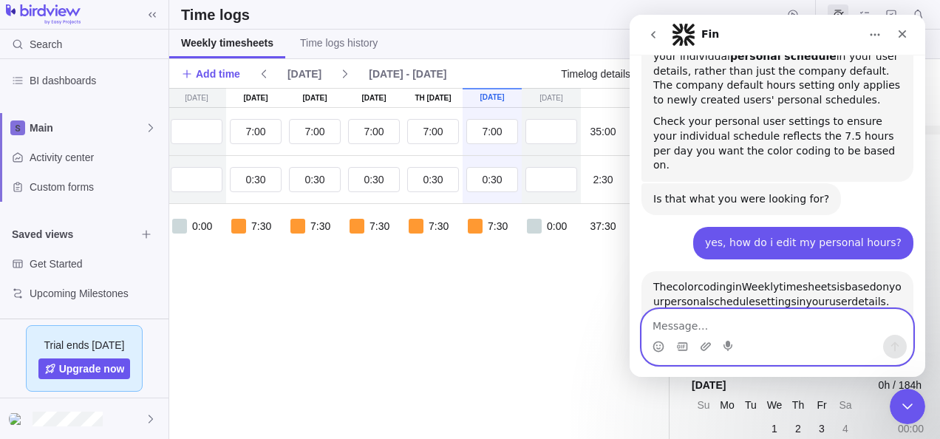
scroll to position [3363, 0]
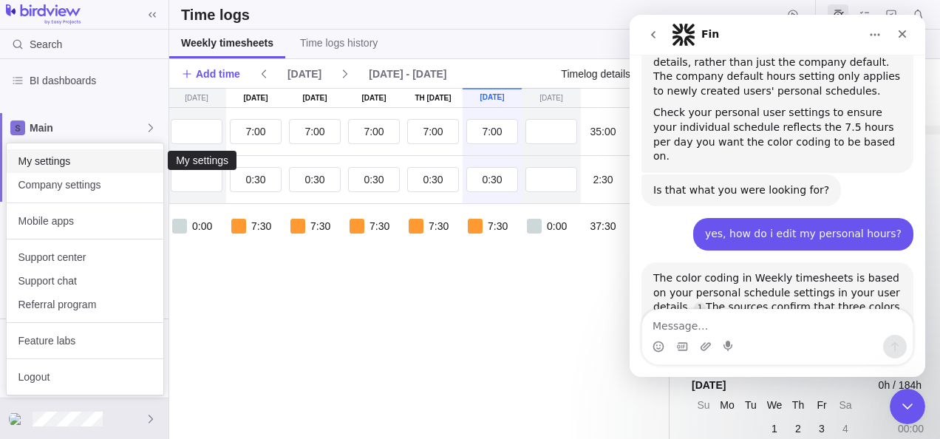
click at [55, 162] on span "My settings" at bounding box center [84, 161] width 133 height 15
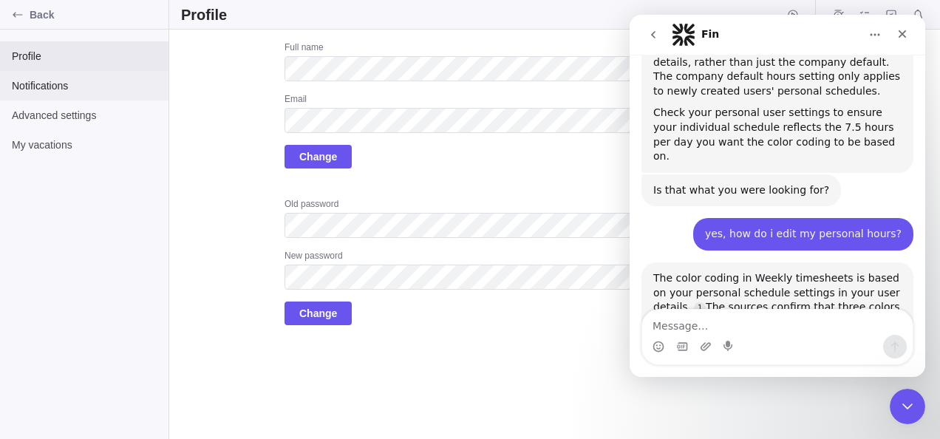
click at [24, 86] on span "Notifications" at bounding box center [84, 85] width 145 height 15
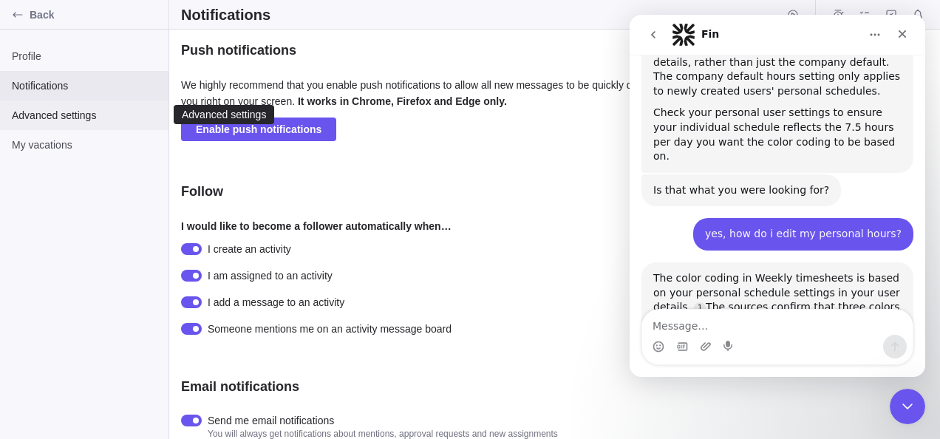
click at [18, 117] on span "Advanced settings" at bounding box center [84, 115] width 145 height 15
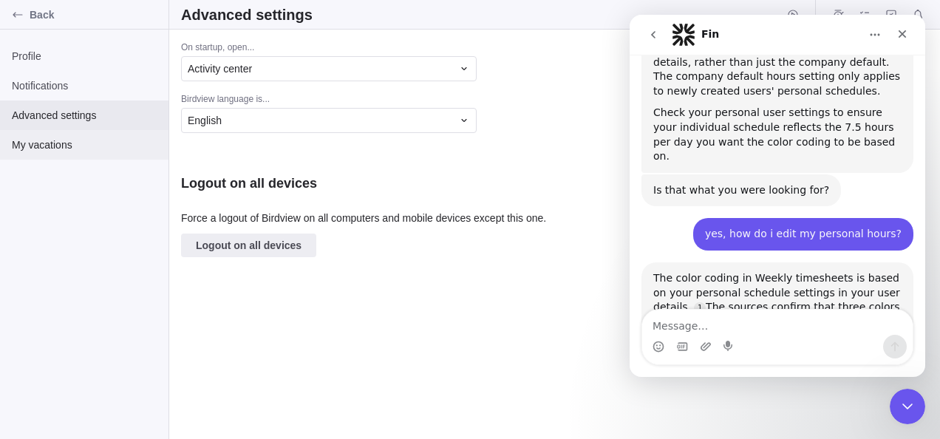
click at [34, 146] on span "My vacations" at bounding box center [84, 144] width 145 height 15
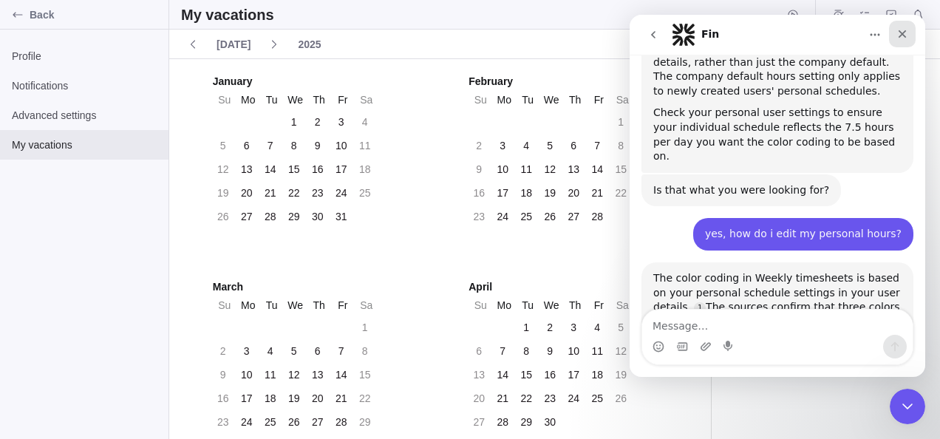
click at [897, 28] on icon "Close" at bounding box center [902, 34] width 12 height 12
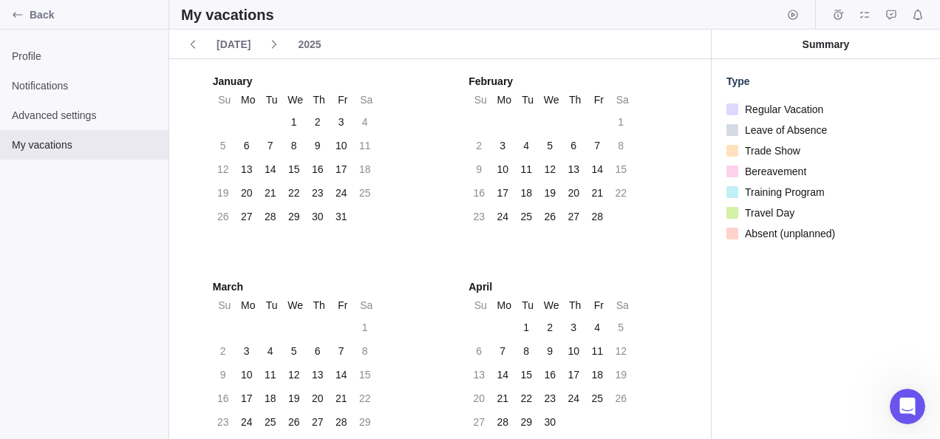
scroll to position [3384, 0]
click at [58, 108] on span "Advanced settings" at bounding box center [84, 115] width 145 height 15
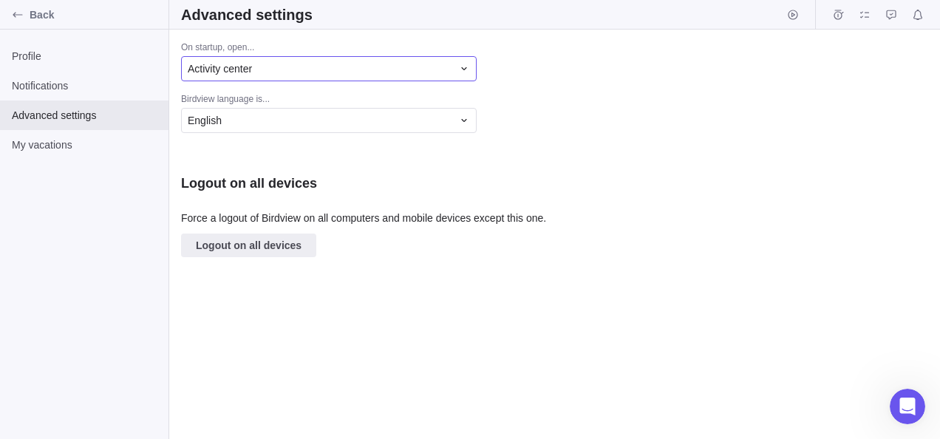
click at [271, 73] on div "Activity center" at bounding box center [320, 68] width 264 height 15
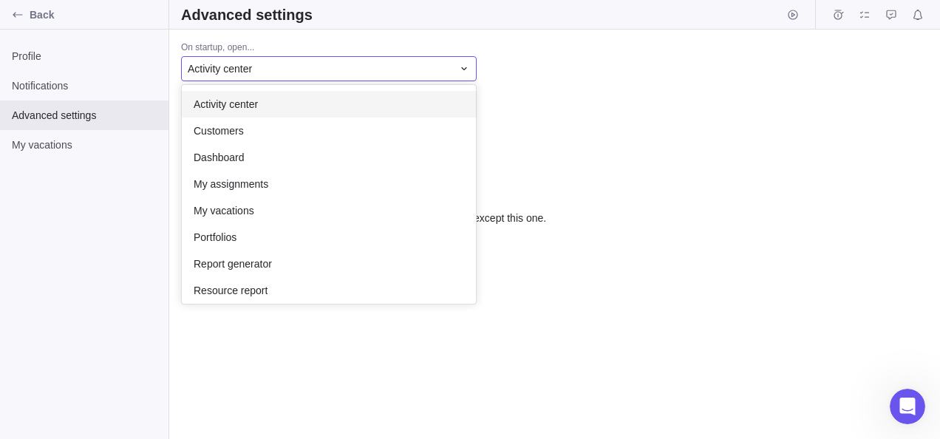
scroll to position [207, 283]
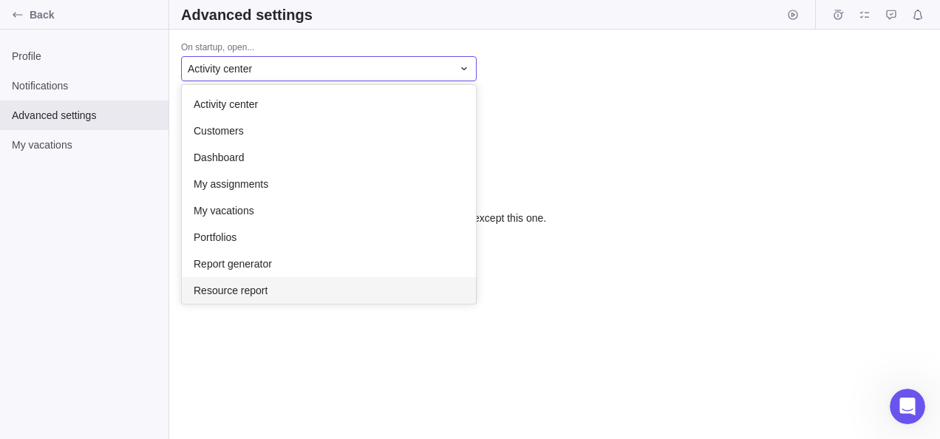
click at [260, 329] on div "On startup, open... Activity center Activity center Customers Dashboard My assi…" at bounding box center [554, 234] width 771 height 409
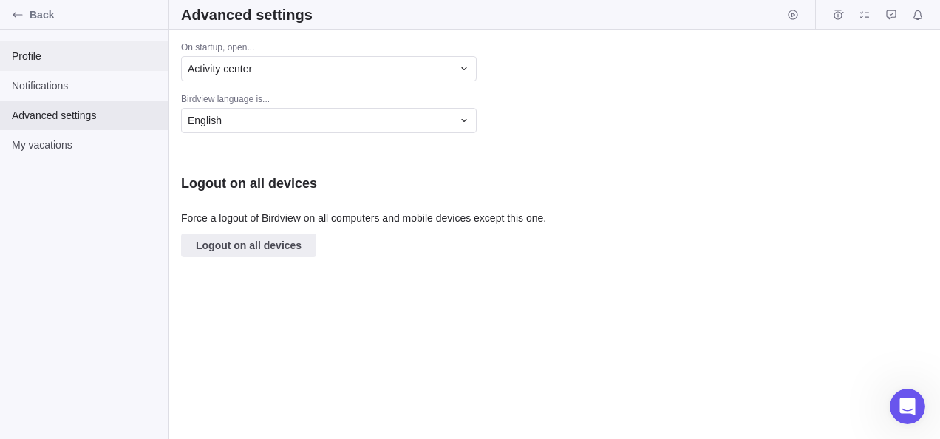
click at [80, 58] on span "Profile" at bounding box center [84, 56] width 145 height 15
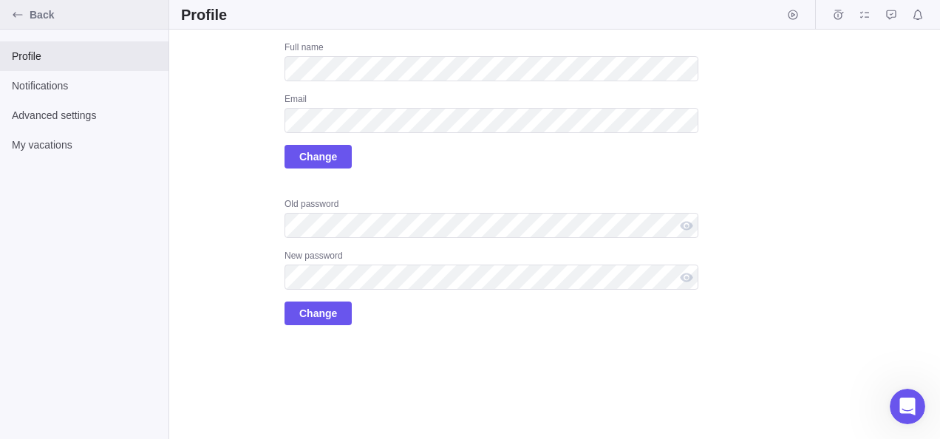
click at [16, 25] on div "Back" at bounding box center [18, 15] width 24 height 24
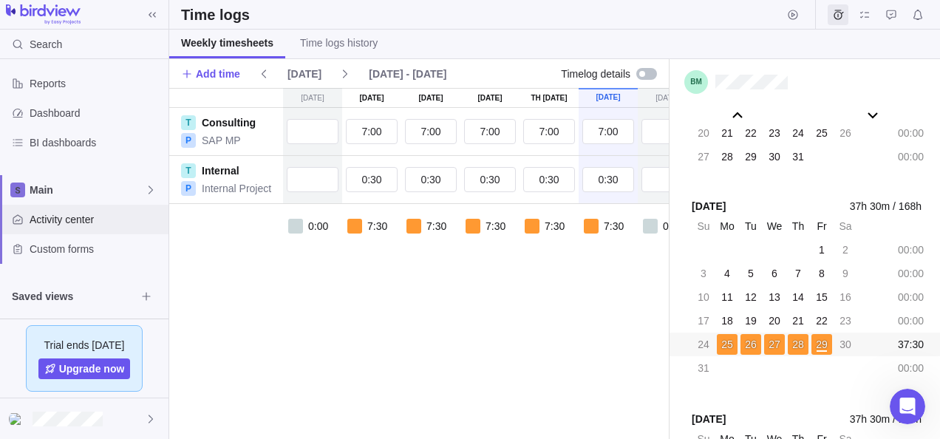
scroll to position [123, 0]
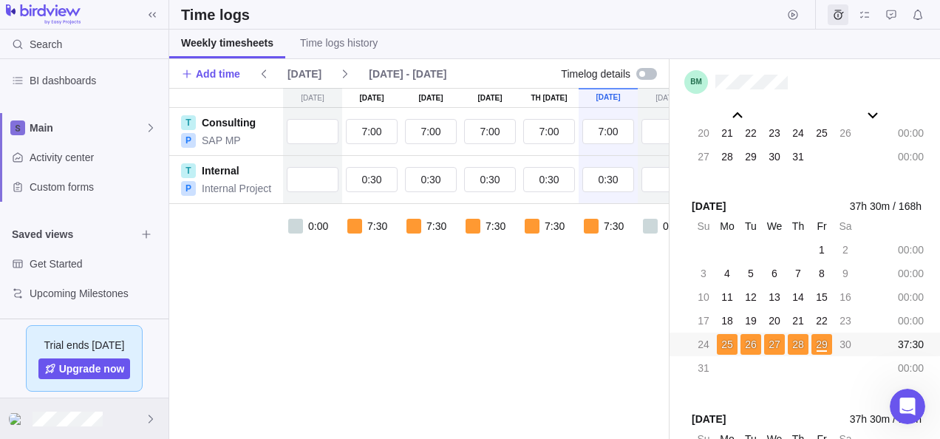
click at [146, 413] on icon at bounding box center [151, 419] width 12 height 12
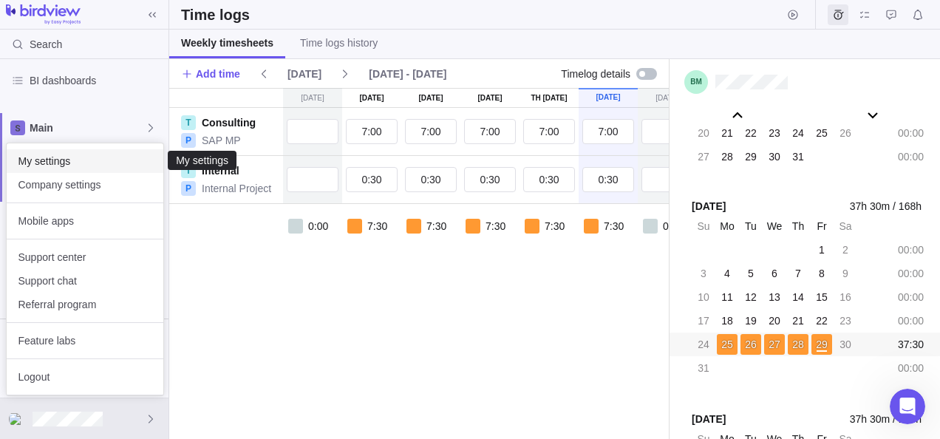
click at [72, 161] on span "My settings" at bounding box center [84, 161] width 133 height 15
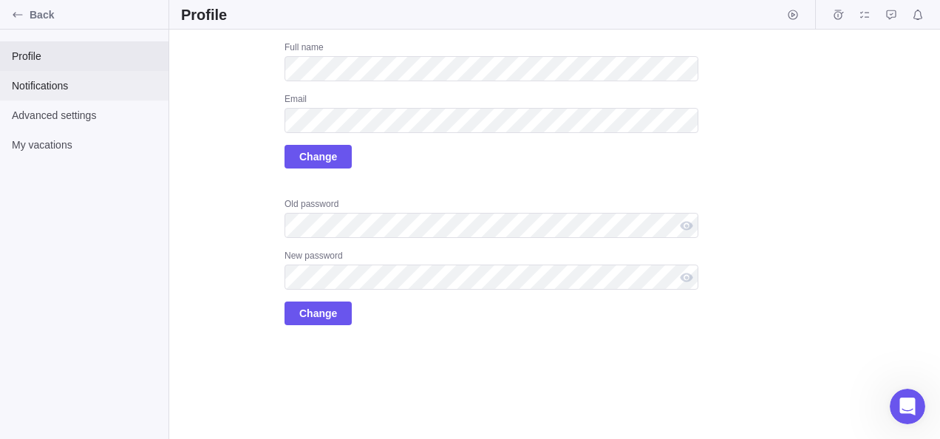
click at [33, 84] on span "Notifications" at bounding box center [84, 85] width 145 height 15
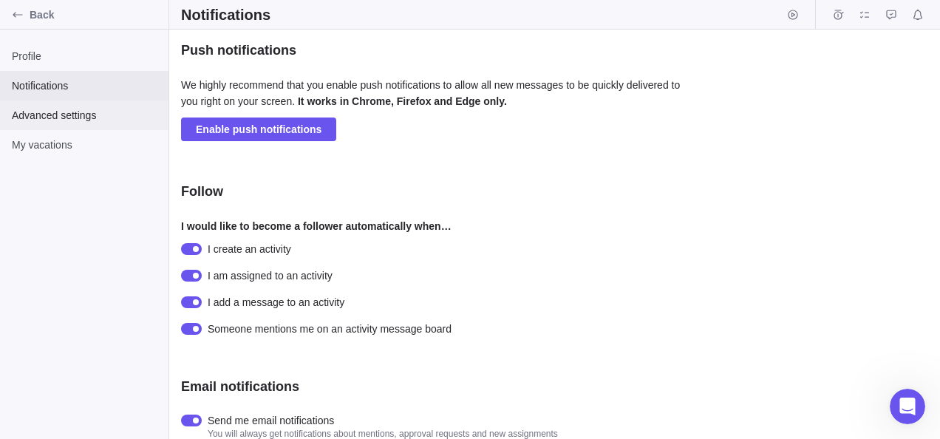
click at [41, 117] on span "Advanced settings" at bounding box center [84, 115] width 145 height 15
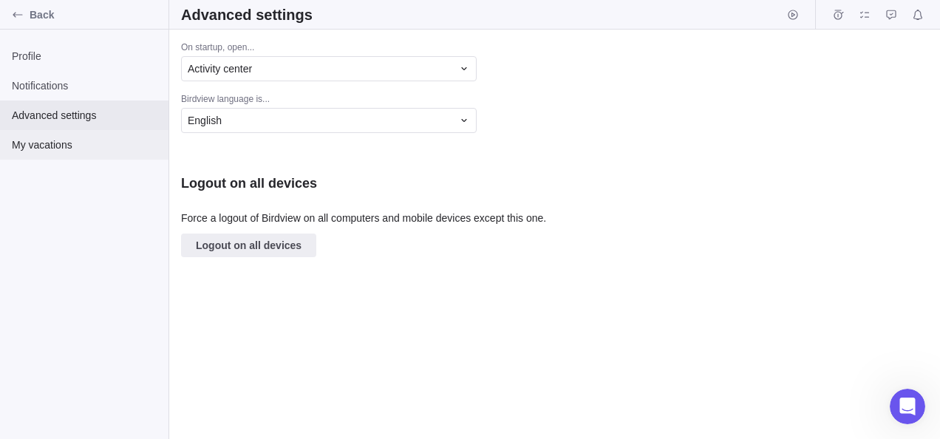
click at [46, 148] on span "My vacations" at bounding box center [84, 144] width 145 height 15
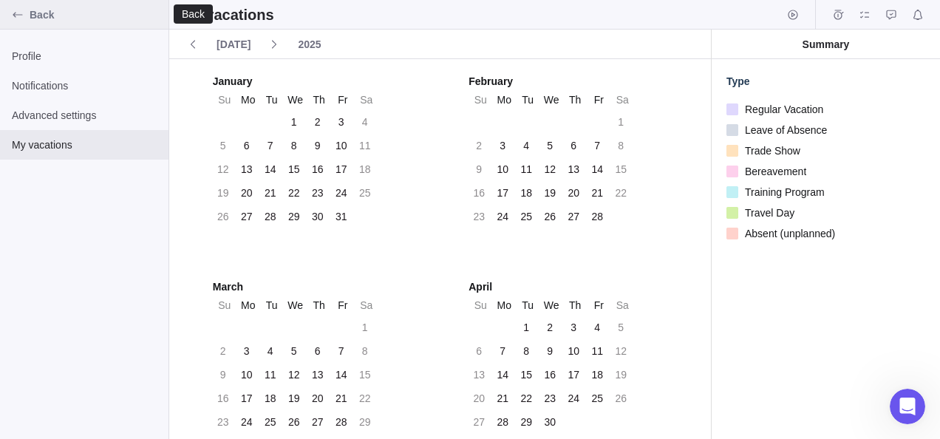
click at [11, 25] on div "Back" at bounding box center [18, 15] width 24 height 24
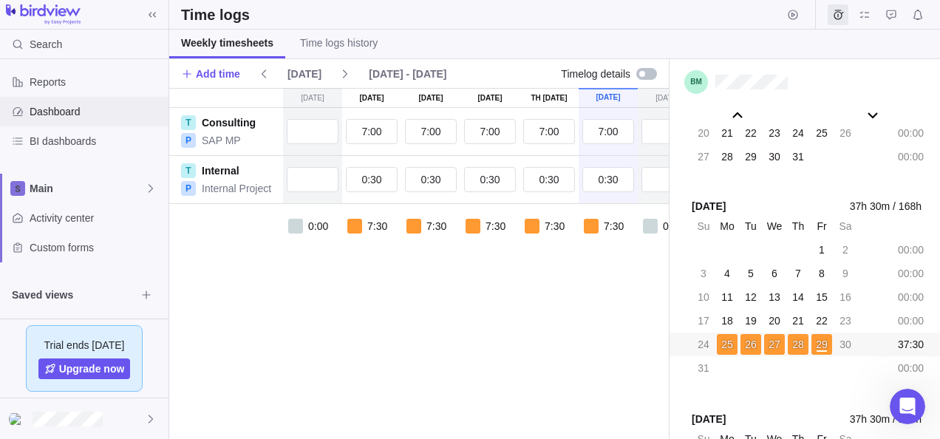
scroll to position [123, 0]
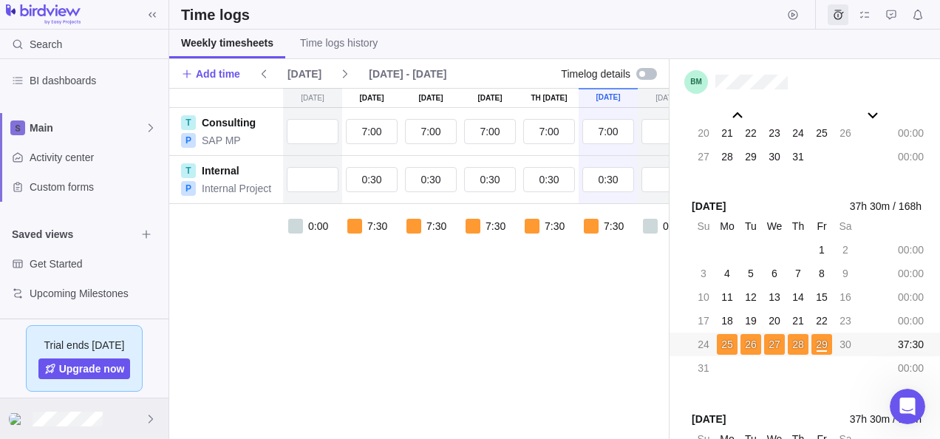
click at [83, 403] on div at bounding box center [84, 418] width 168 height 41
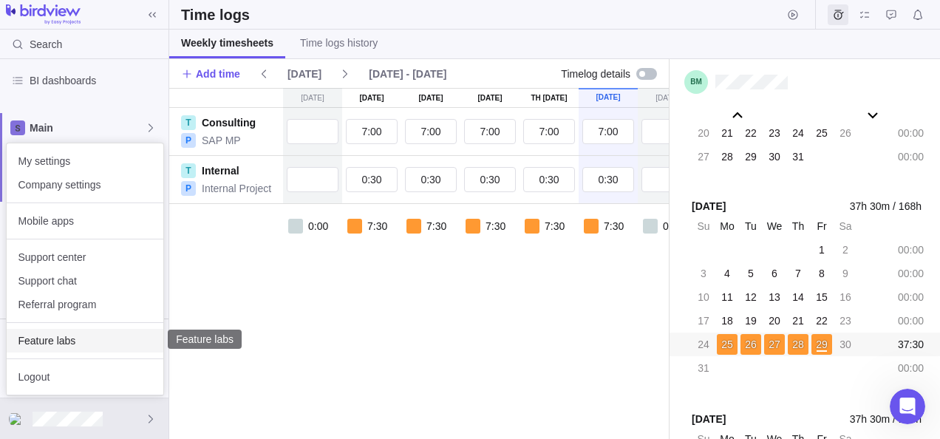
click at [64, 339] on span "Feature labs" at bounding box center [84, 340] width 133 height 15
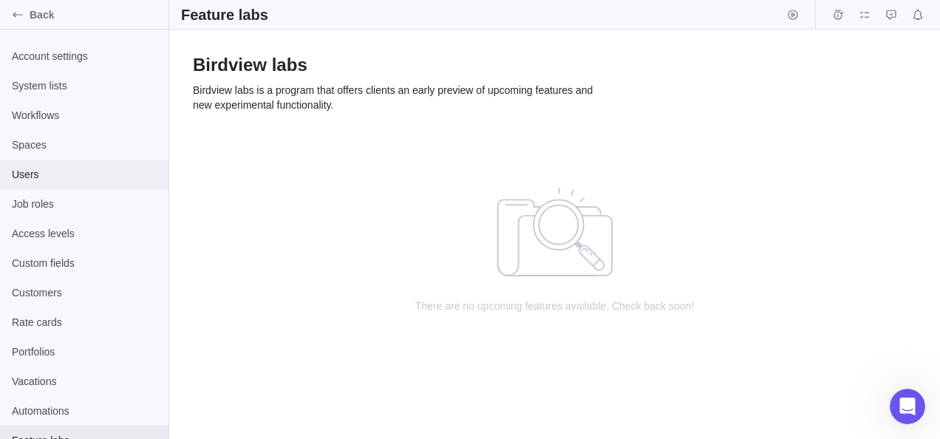
click at [32, 178] on span "Users" at bounding box center [84, 174] width 145 height 15
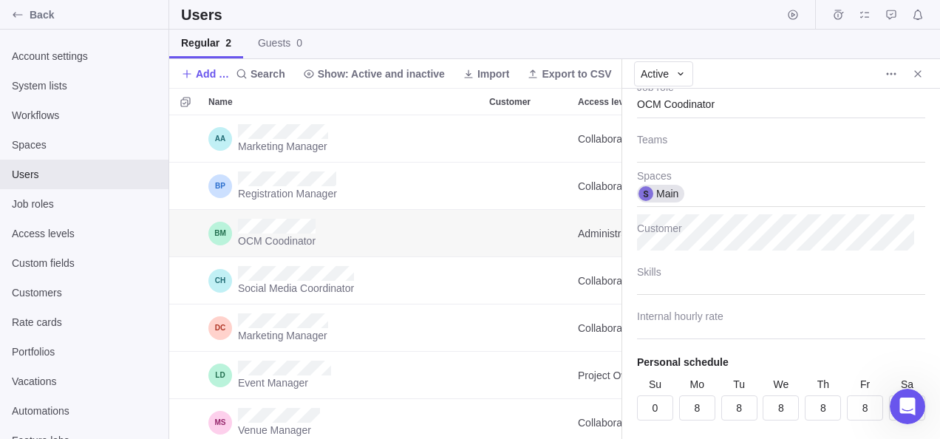
scroll to position [261, 0]
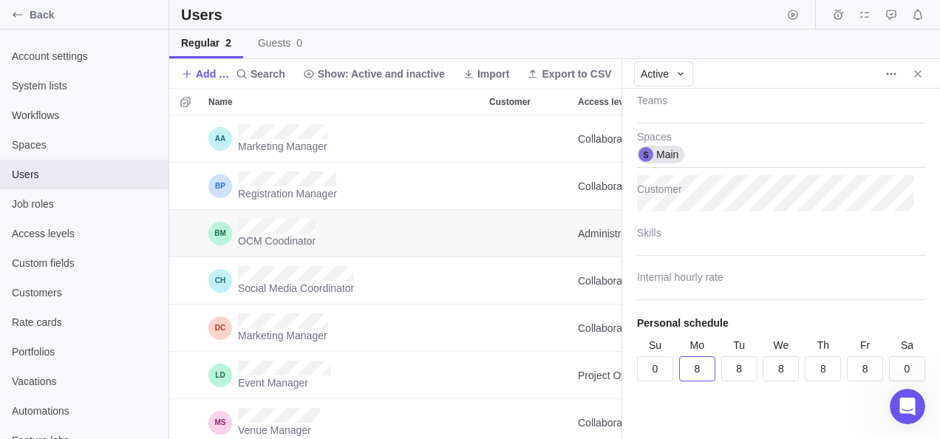
type textarea "x"
click at [699, 363] on input "8" at bounding box center [697, 368] width 36 height 25
type input "7"
click at [742, 369] on input "8" at bounding box center [739, 368] width 36 height 25
type textarea "x"
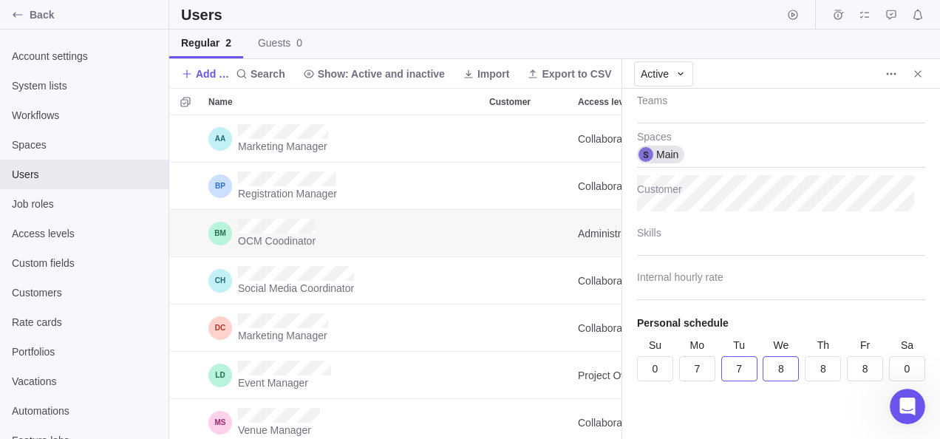
type input "7"
click at [775, 367] on input "8" at bounding box center [780, 368] width 36 height 25
type input "7"
type textarea "x"
type input "7"
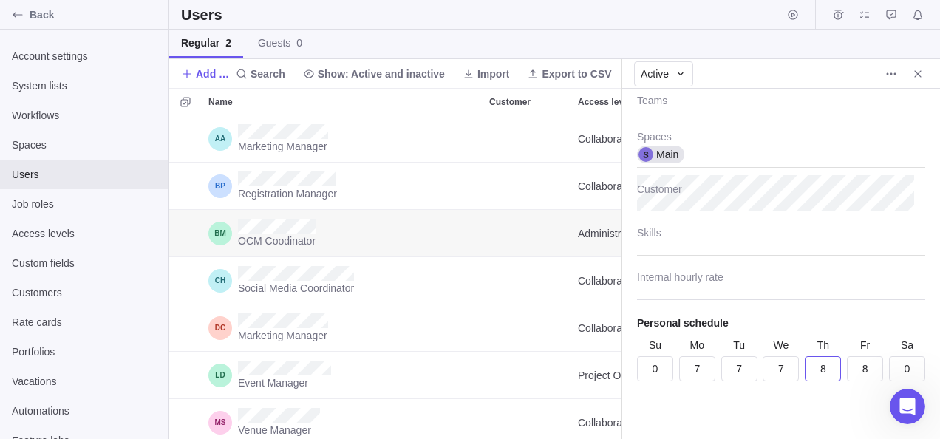
click at [822, 366] on input "8" at bounding box center [823, 368] width 36 height 25
type textarea "x"
type input "7"
click at [854, 365] on input "8" at bounding box center [865, 368] width 36 height 25
type textarea "x"
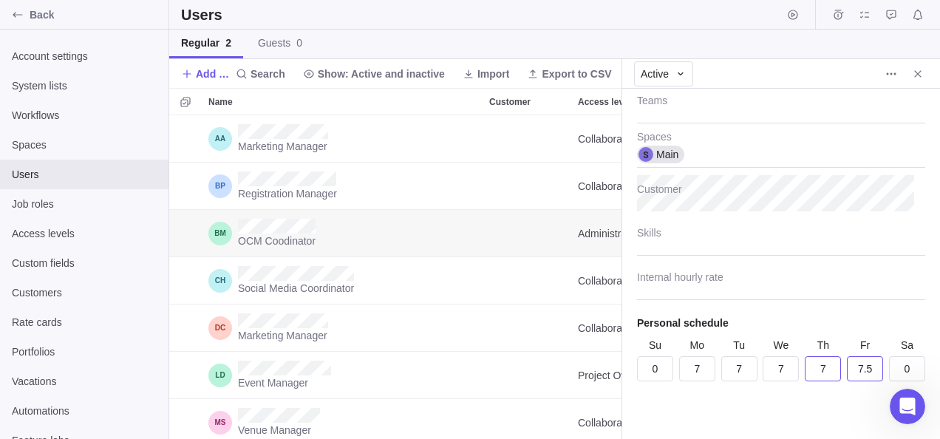
type input "7.5"
click at [823, 366] on input "7" at bounding box center [823, 368] width 36 height 25
type textarea "x"
type input "7.5"
click at [780, 366] on input "7" at bounding box center [780, 368] width 36 height 25
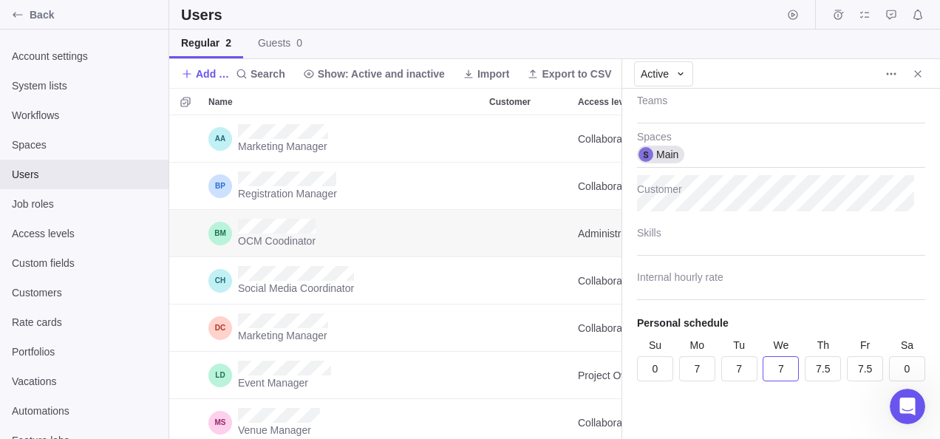
type textarea "x"
type input "7.5"
click at [742, 361] on input "7" at bounding box center [739, 368] width 36 height 25
type textarea "x"
type input "7.5"
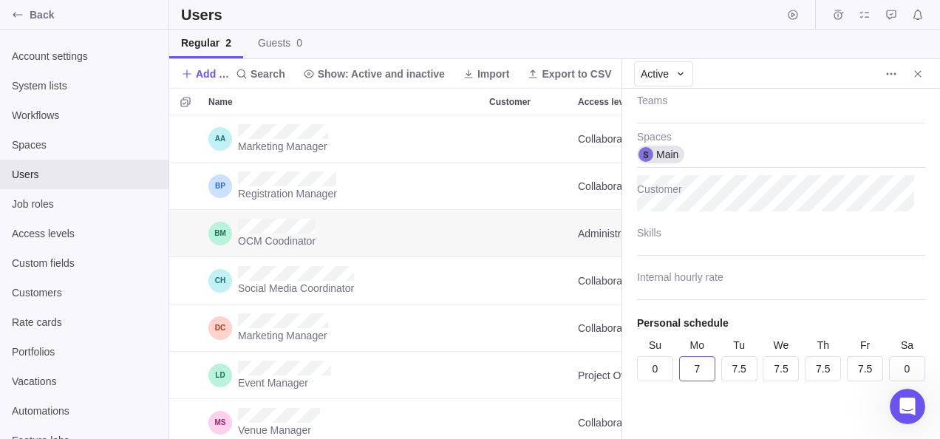
click at [705, 372] on input "7" at bounding box center [697, 368] width 36 height 25
type textarea "x"
type input "7.5"
click at [706, 414] on div "Last visit 13 min ago Email Administrator Access level OCM Coodinator Job role …" at bounding box center [781, 264] width 318 height 350
type textarea "x"
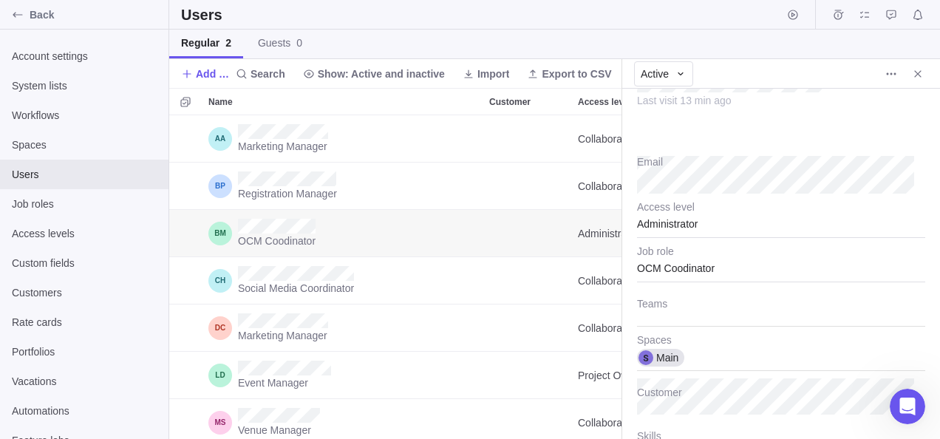
scroll to position [0, 0]
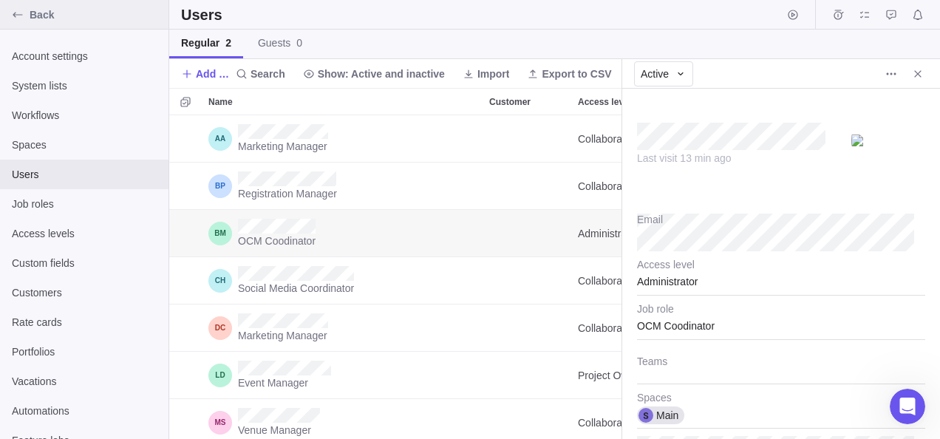
click at [7, 13] on div "Back" at bounding box center [18, 15] width 24 height 24
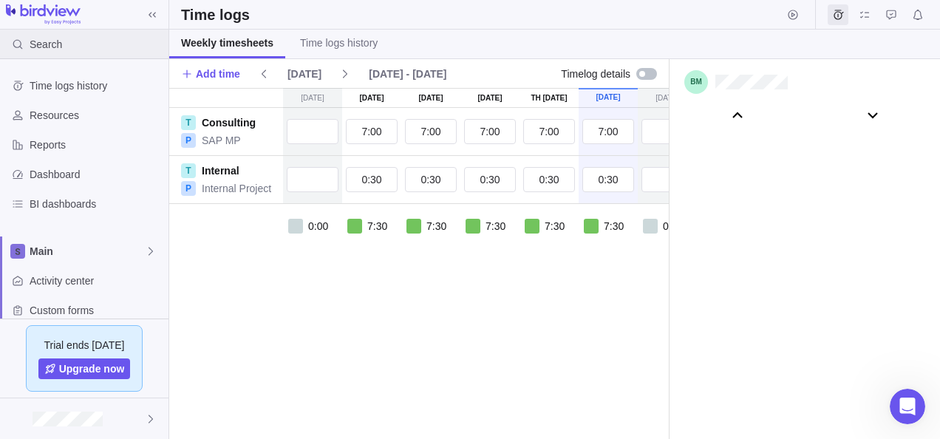
scroll to position [82261, 0]
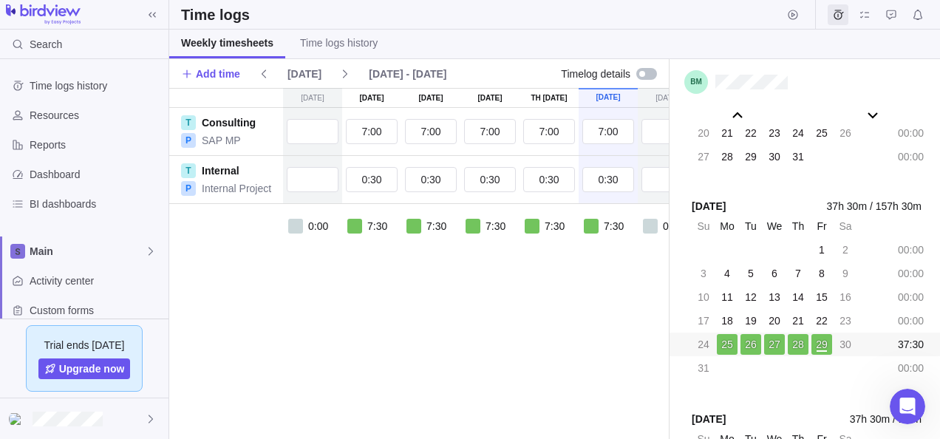
click at [351, 310] on div "Su Aug 24 Mo Aug 25 Tu Aug 26 We Aug 27 Th Aug 28 Fr Aug 29 Sa Aug 30 T Consult…" at bounding box center [477, 263] width 616 height 351
click at [432, 177] on input "0:30" at bounding box center [431, 179] width 52 height 25
type input "0"
click at [454, 287] on div "Su Aug 24 Mo Aug 25 Tu Aug 26 We Aug 27 Th Aug 28 Fr Aug 29 Sa Aug 30 T Consult…" at bounding box center [477, 263] width 616 height 351
click at [489, 176] on input "0:30" at bounding box center [490, 179] width 52 height 25
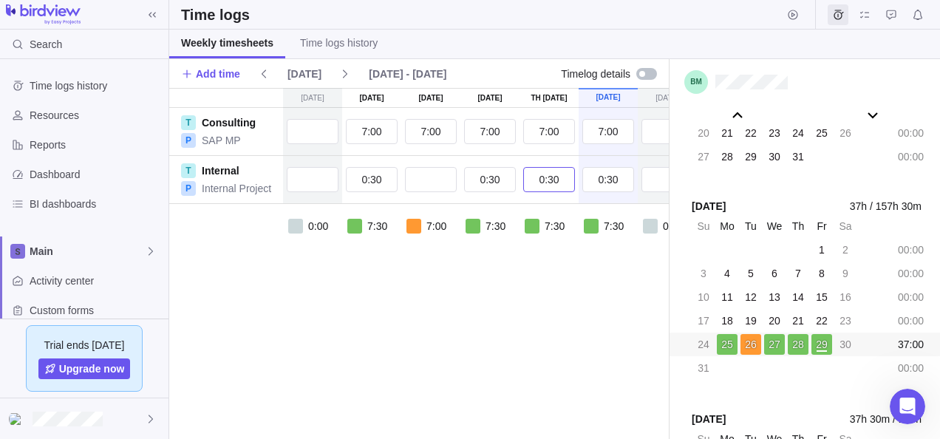
click at [533, 181] on input "0:30" at bounding box center [549, 179] width 52 height 25
click at [491, 180] on input "0:30" at bounding box center [490, 179] width 52 height 25
type input "5:00"
click at [548, 332] on div "Su Aug 24 Mo Aug 25 Tu Aug 26 We Aug 27 Th Aug 28 Fr Aug 29 Sa Aug 30 T Consult…" at bounding box center [477, 263] width 616 height 351
click at [603, 316] on div "Su Aug 24 Mo Aug 25 Tu Aug 26 We Aug 27 Th Aug 28 Fr Aug 29 Sa Aug 30 T Consult…" at bounding box center [477, 263] width 616 height 351
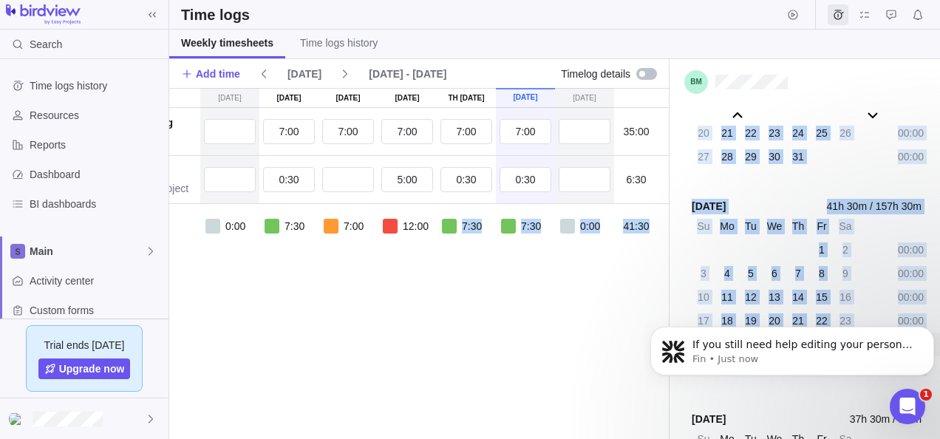
scroll to position [0, 116]
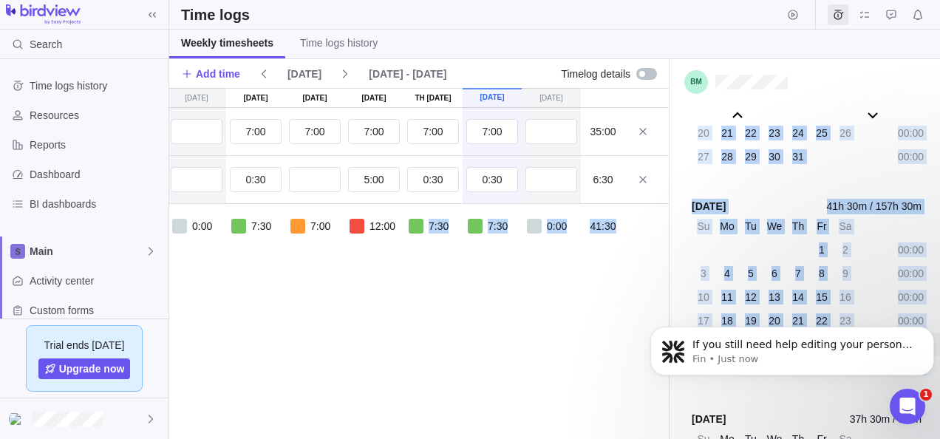
drag, startPoint x: 532, startPoint y: 426, endPoint x: 692, endPoint y: 411, distance: 160.3
click at [692, 411] on div "Time logs Weekly timesheets Time logs history Add time Today Aug 24 - Aug 30 Ti…" at bounding box center [554, 219] width 771 height 439
drag, startPoint x: 692, startPoint y: 411, endPoint x: 448, endPoint y: 369, distance: 247.3
click at [448, 369] on div "Su Aug 24 Mo Aug 25 Tu Aug 26 We Aug 27 Th Aug 28 Fr Aug 29 Sa Aug 30 T Consult…" at bounding box center [361, 263] width 616 height 351
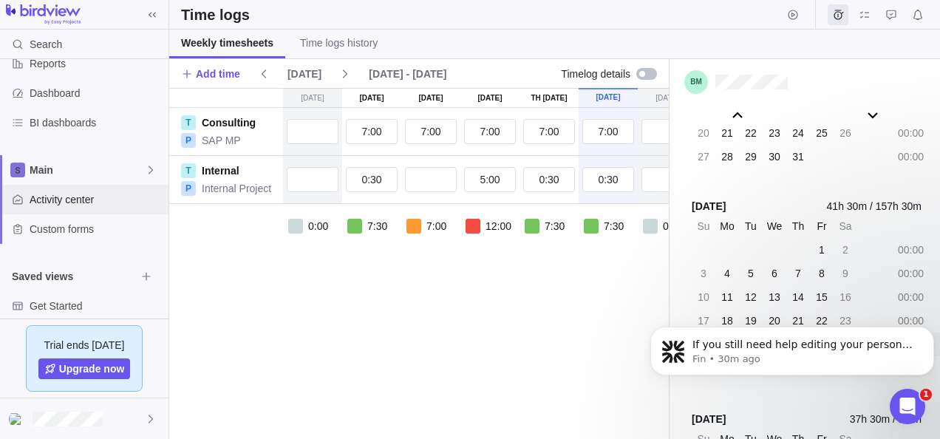
scroll to position [123, 0]
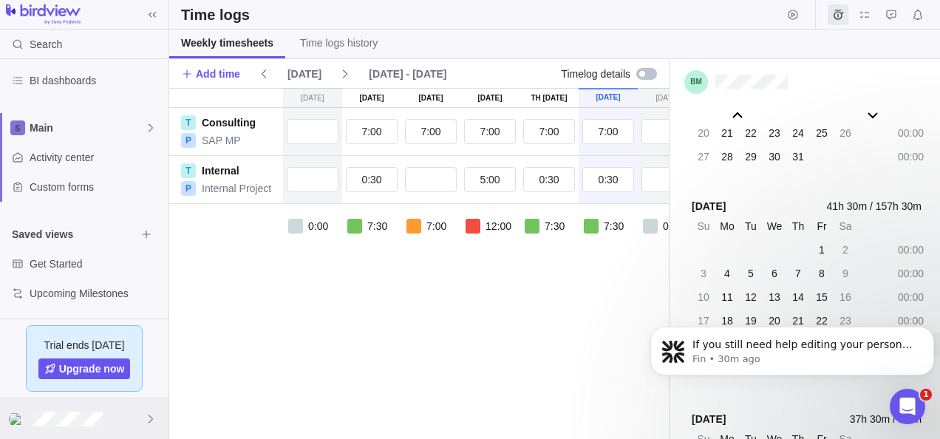
click at [130, 410] on div at bounding box center [84, 418] width 168 height 41
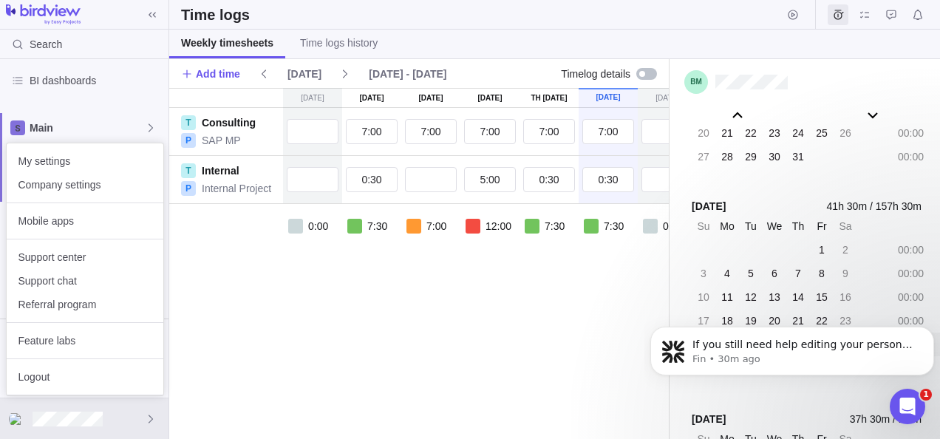
click at [189, 249] on body "Search Time logs history Resources Reports Dashboard BI dashboards Main Activit…" at bounding box center [470, 219] width 940 height 439
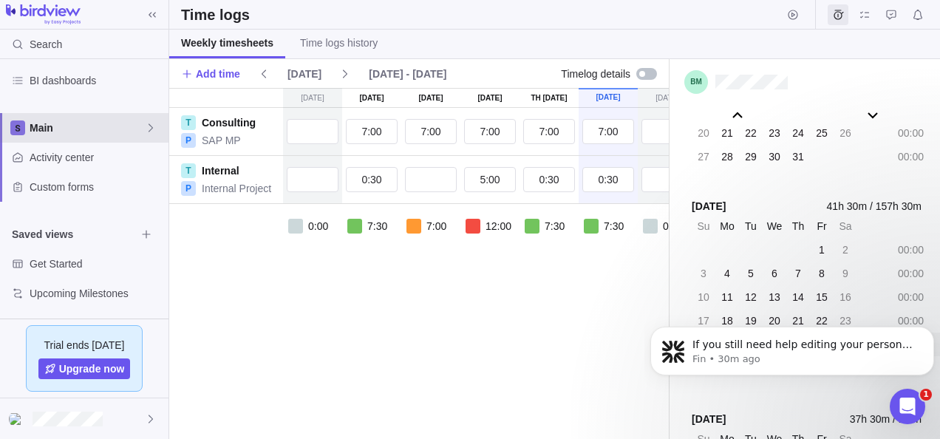
click at [139, 122] on span "Main" at bounding box center [87, 127] width 115 height 15
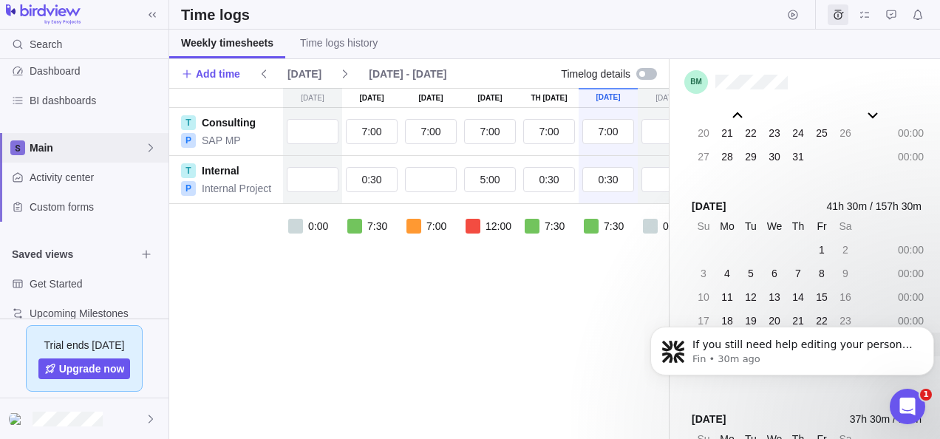
scroll to position [123, 0]
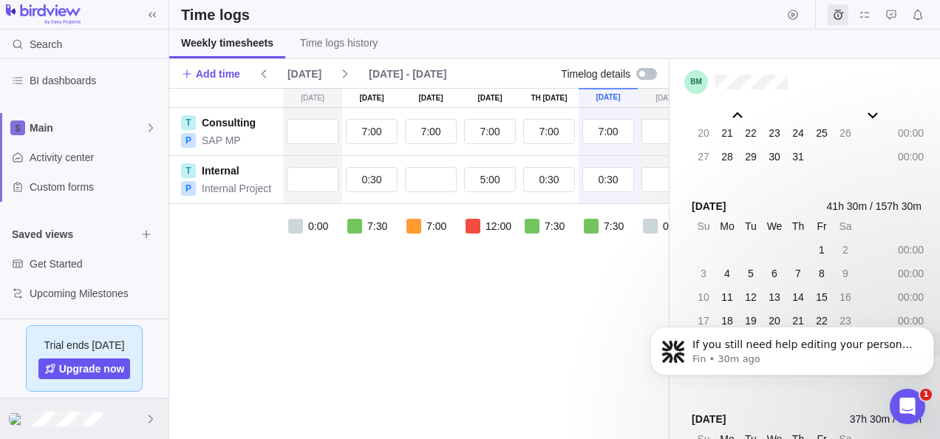
click at [130, 406] on div at bounding box center [84, 418] width 168 height 41
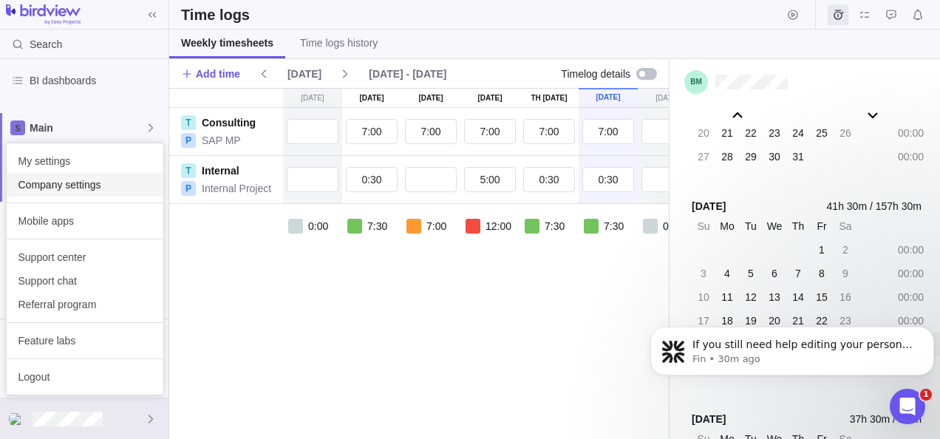
click at [61, 179] on span "Company settings" at bounding box center [84, 184] width 133 height 15
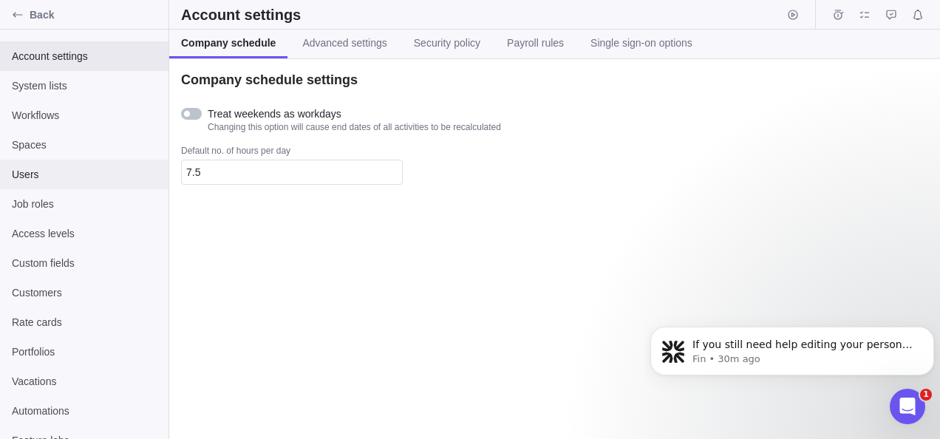
click at [49, 180] on span "Users" at bounding box center [84, 174] width 145 height 15
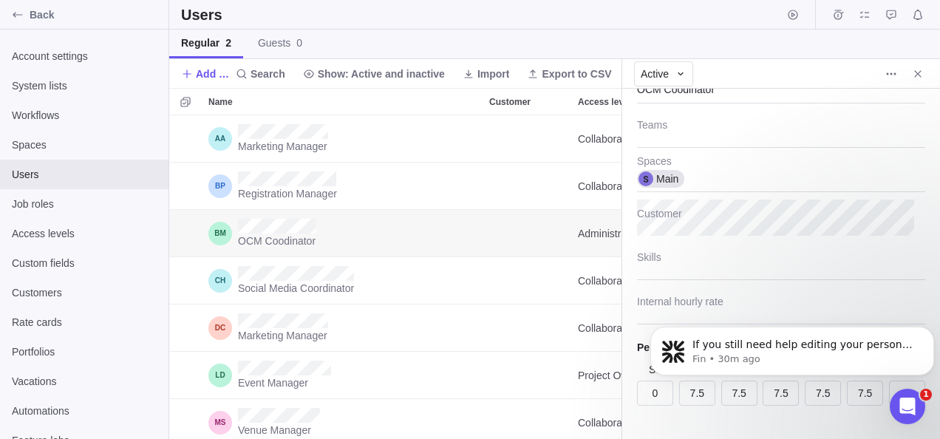
scroll to position [261, 0]
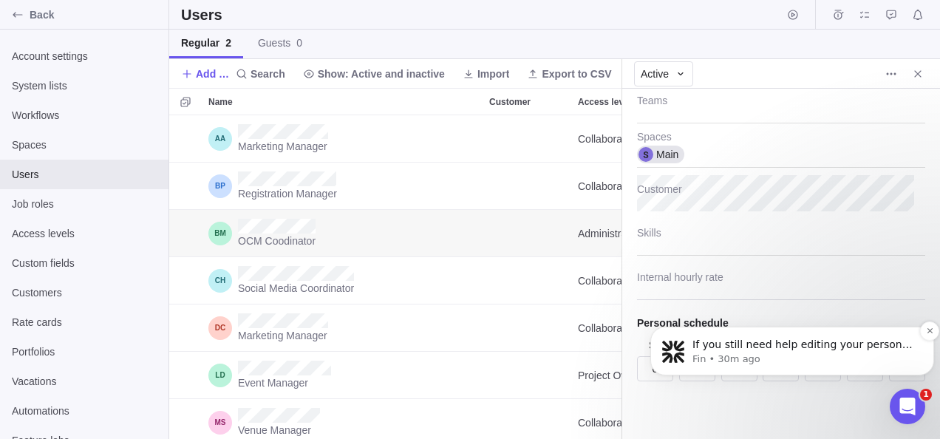
click at [866, 348] on p "If you still need help editing your personal hours or have other questions, I'm…" at bounding box center [803, 345] width 223 height 15
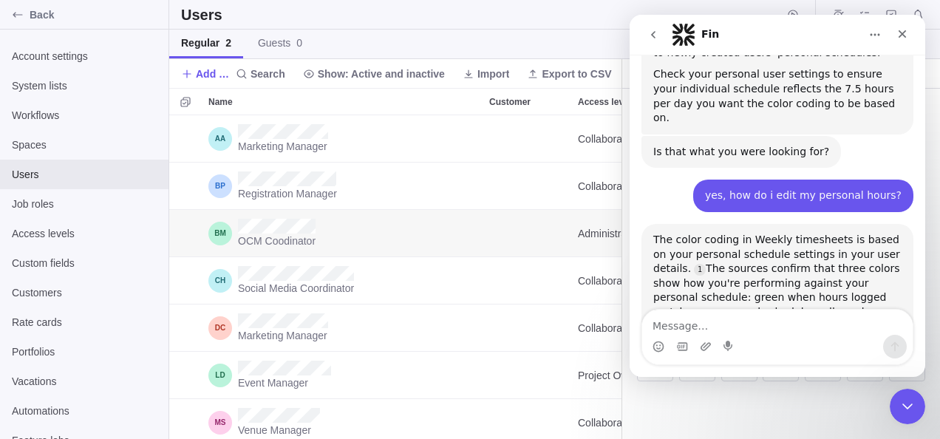
scroll to position [3499, 0]
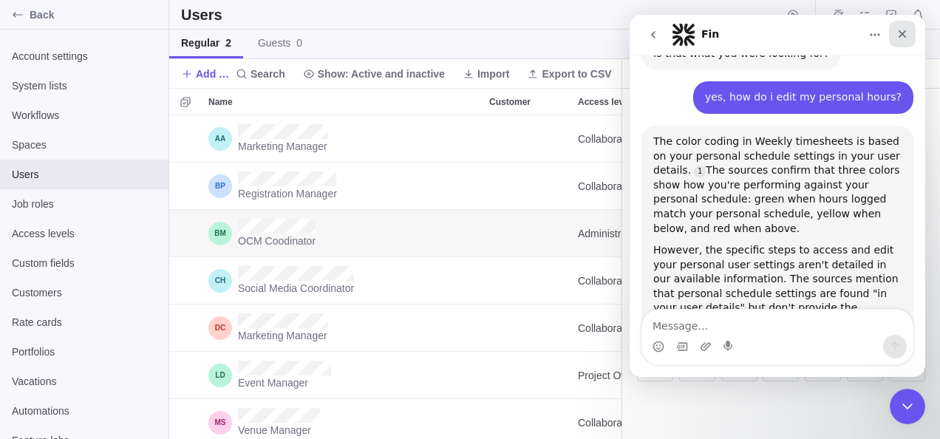
click at [906, 28] on icon "Close" at bounding box center [902, 34] width 12 height 12
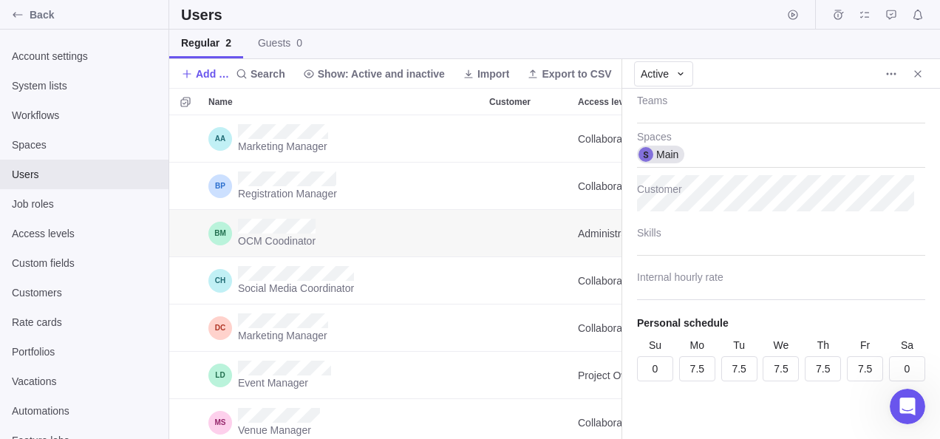
scroll to position [0, 0]
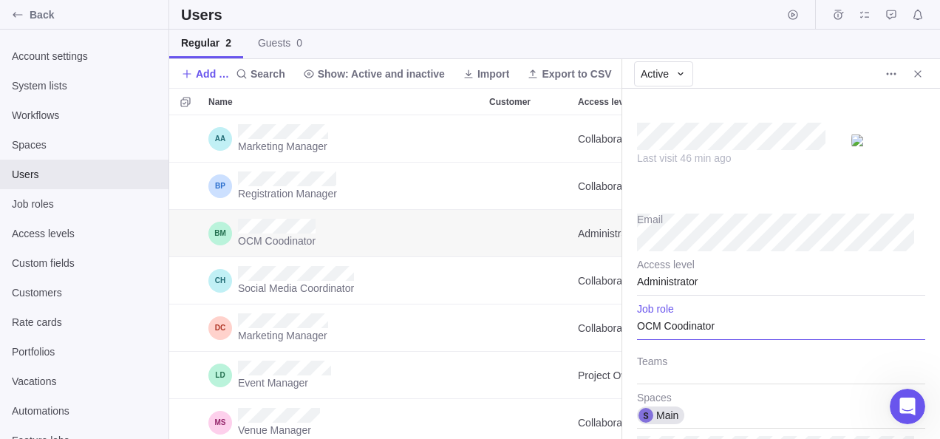
click at [681, 322] on div "OCM Coodinator" at bounding box center [781, 321] width 288 height 37
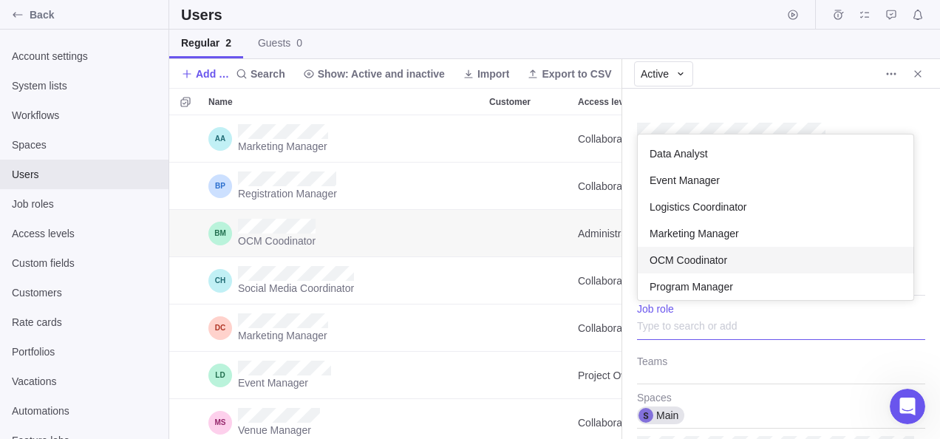
scroll to position [154, 264]
click at [466, 331] on body "Back Account settings System lists Workflows Spaces Users Job roles Access leve…" at bounding box center [470, 219] width 940 height 439
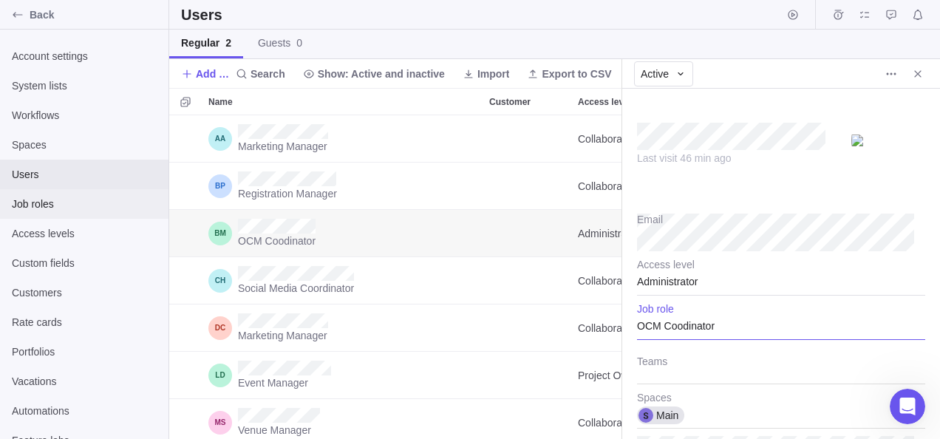
click at [52, 204] on span "Job roles" at bounding box center [84, 204] width 145 height 15
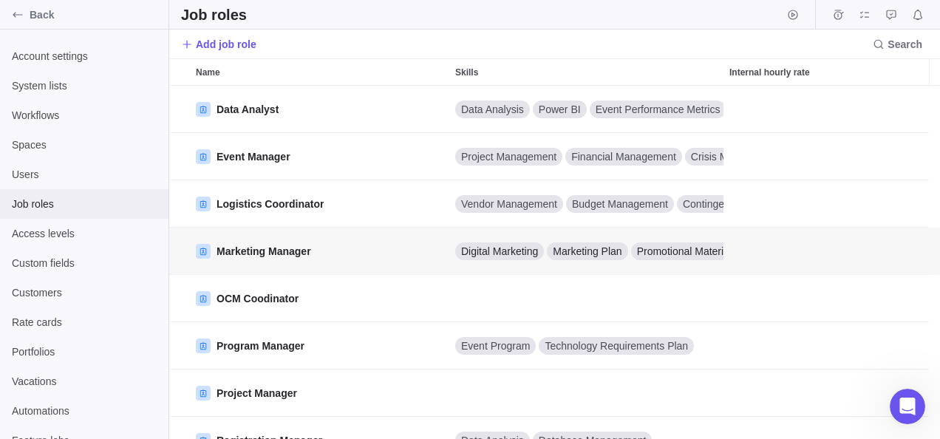
scroll to position [341, 759]
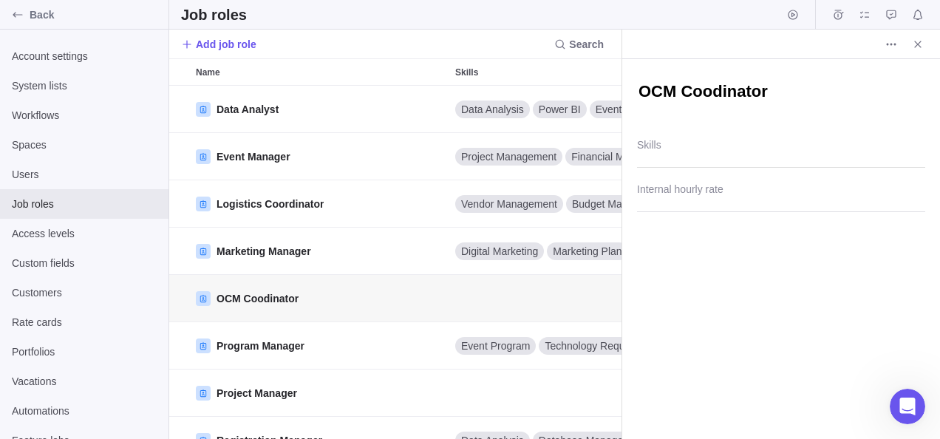
scroll to position [12, 12]
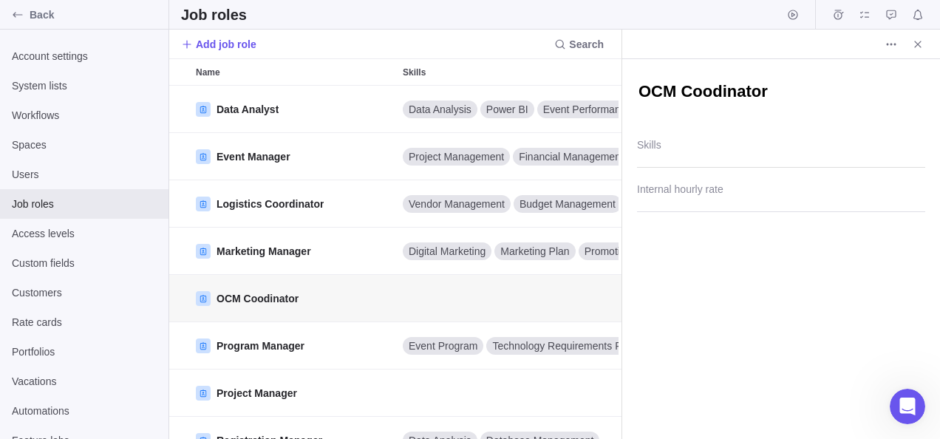
click at [712, 94] on textarea "OCM Coodinator" at bounding box center [781, 93] width 288 height 24
type textarea "x"
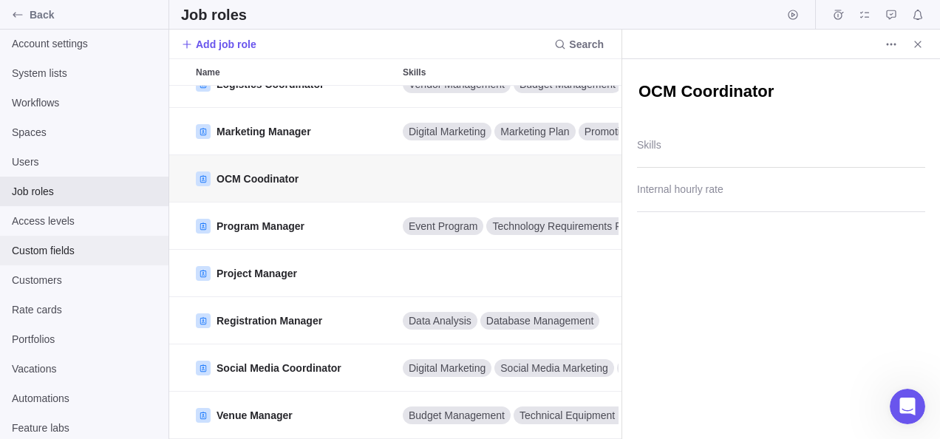
scroll to position [16, 0]
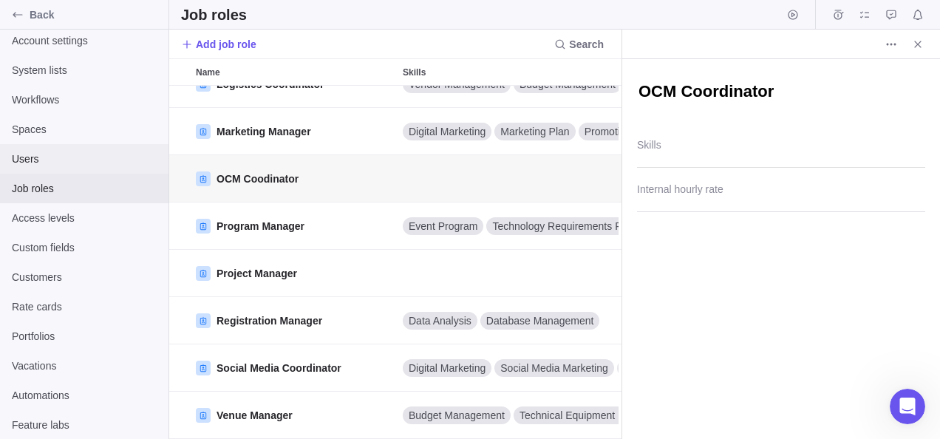
type textarea "OCM Coordinator"
click at [47, 154] on span "Users" at bounding box center [84, 158] width 145 height 15
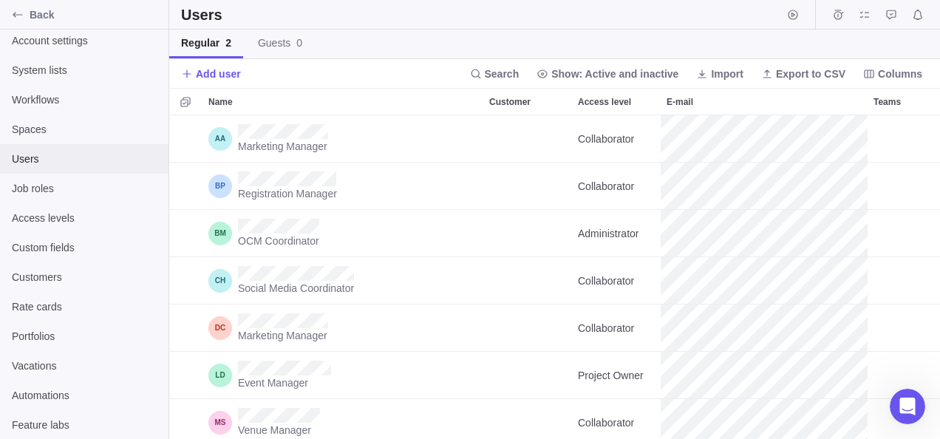
scroll to position [12, 12]
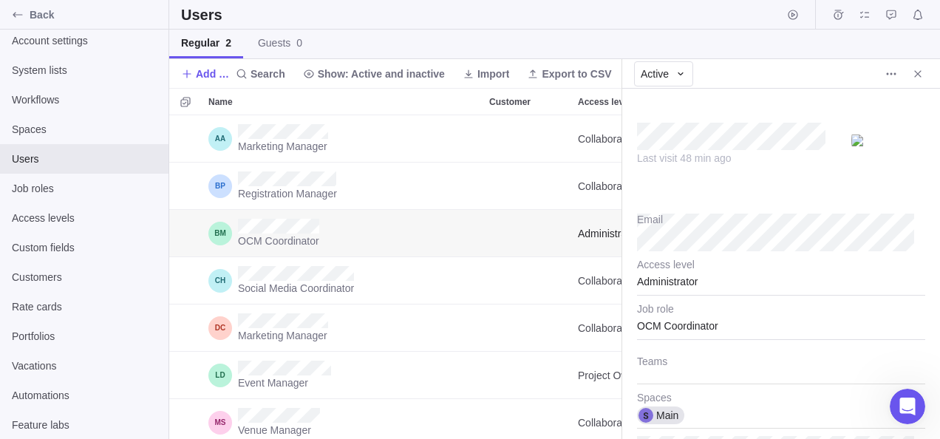
scroll to position [12, 12]
click at [41, 192] on span "Job roles" at bounding box center [84, 188] width 145 height 15
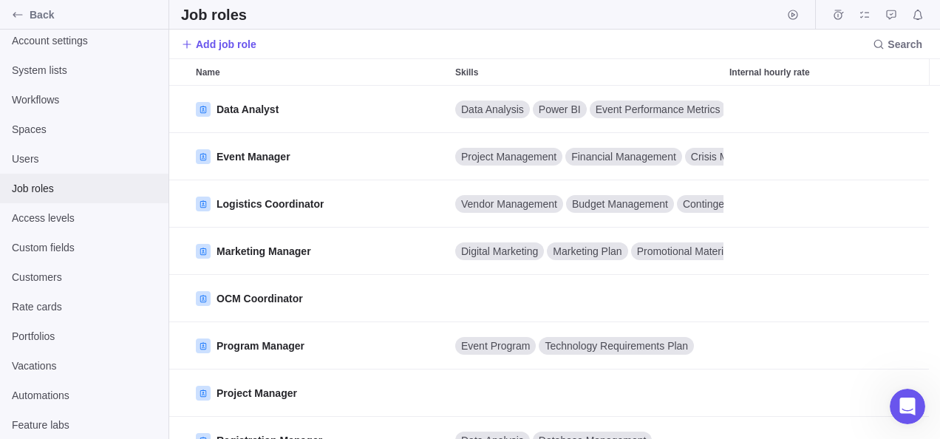
scroll to position [341, 759]
click at [41, 184] on span "Job roles" at bounding box center [84, 188] width 145 height 15
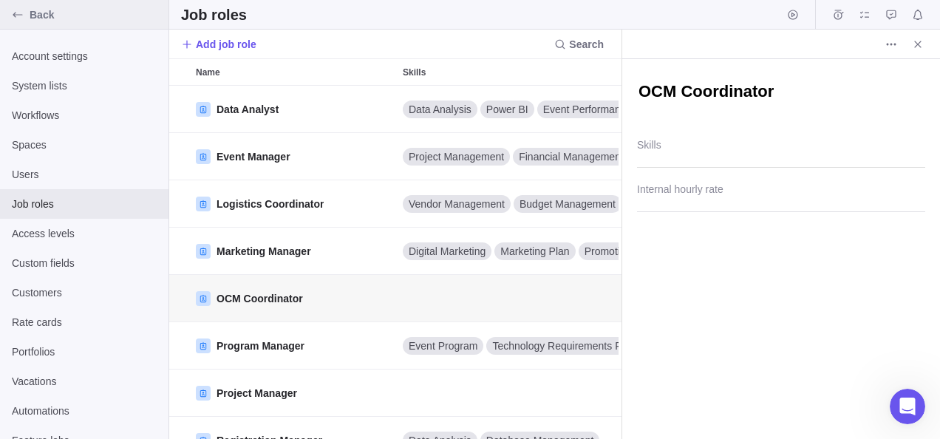
click at [9, 9] on div "Back" at bounding box center [18, 15] width 24 height 24
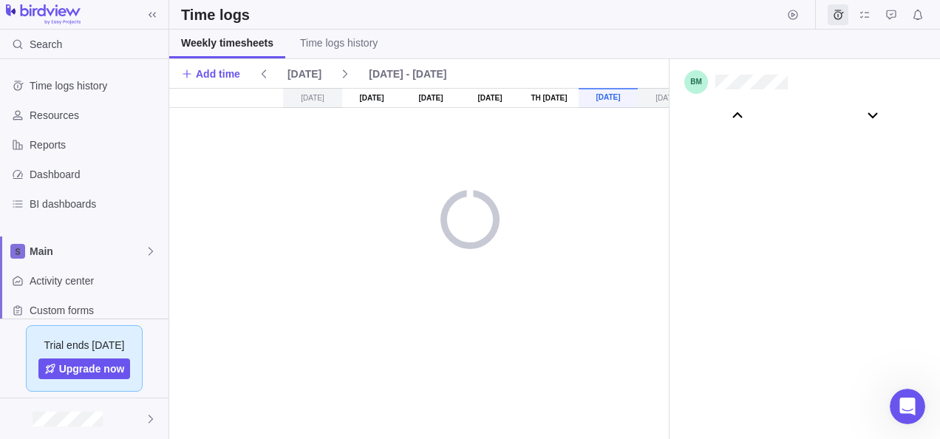
scroll to position [82261, 0]
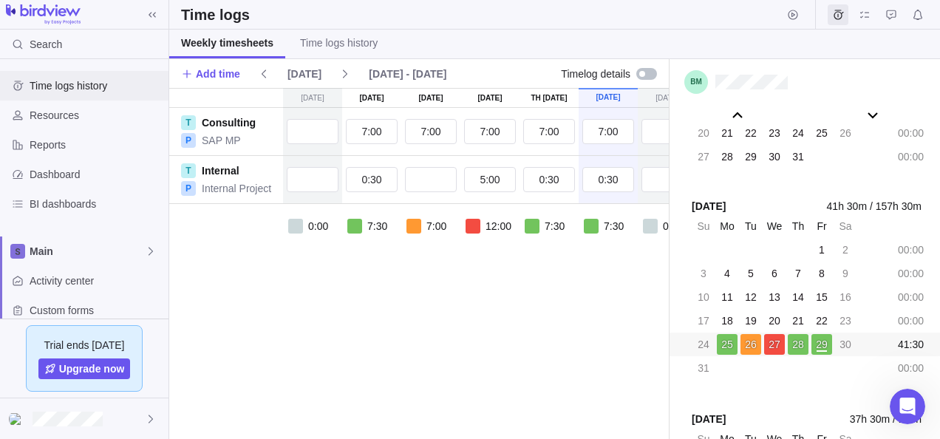
click at [45, 83] on span "Time logs history" at bounding box center [96, 85] width 133 height 15
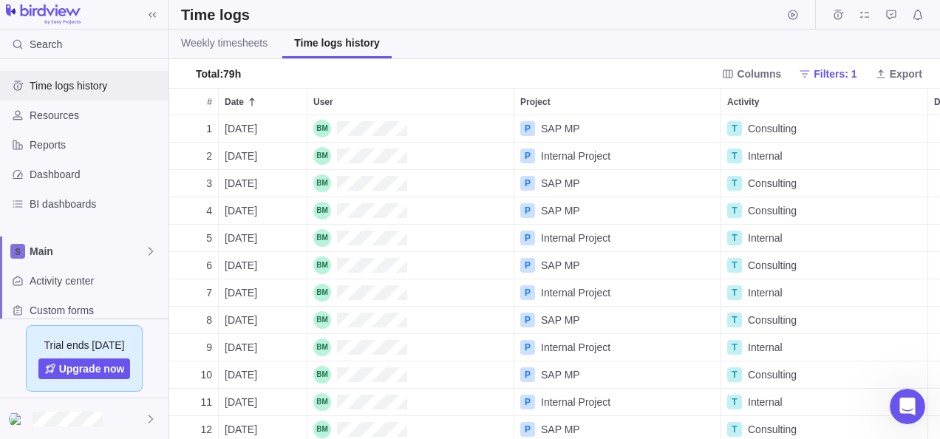
scroll to position [313, 759]
click at [44, 117] on span "Resources" at bounding box center [96, 115] width 133 height 15
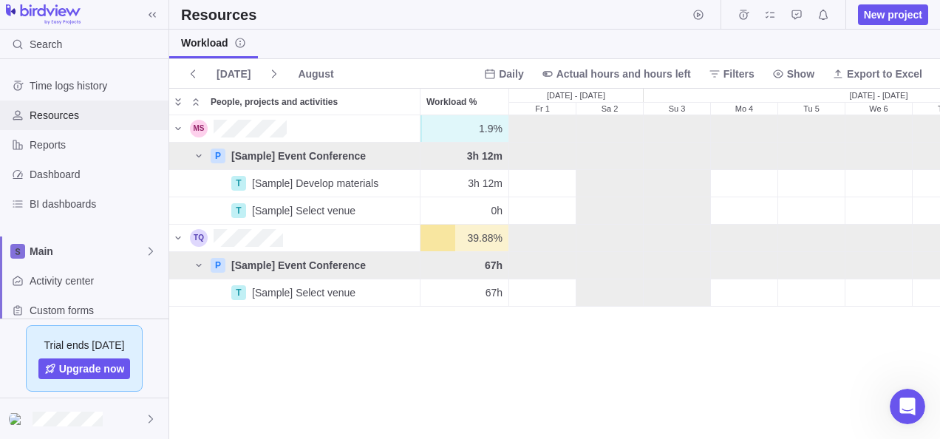
scroll to position [312, 759]
click at [906, 395] on icon "Open Intercom Messenger" at bounding box center [905, 404] width 24 height 24
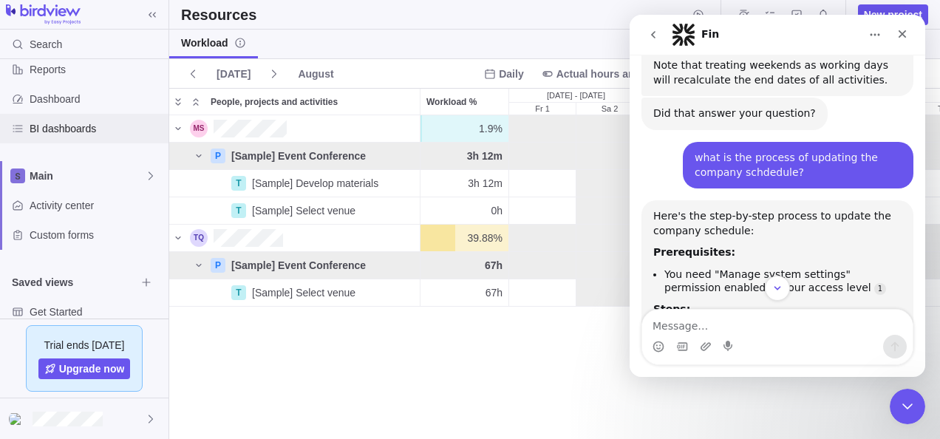
scroll to position [123, 0]
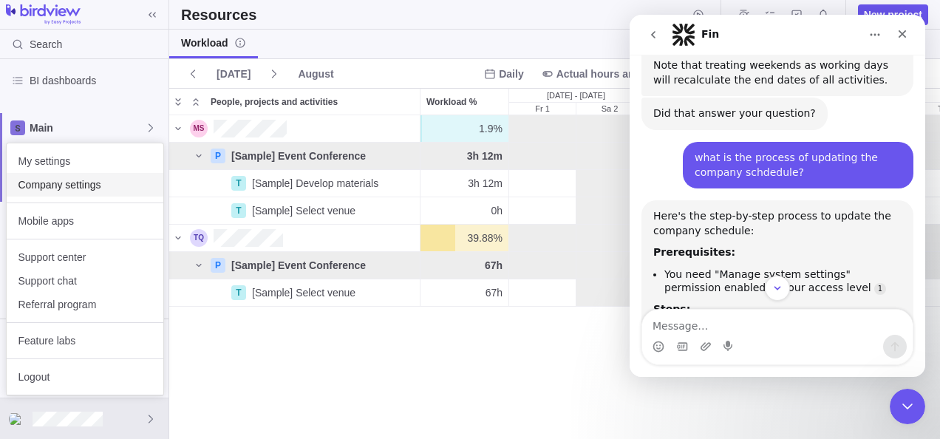
click at [53, 182] on span "Company settings" at bounding box center [84, 184] width 133 height 15
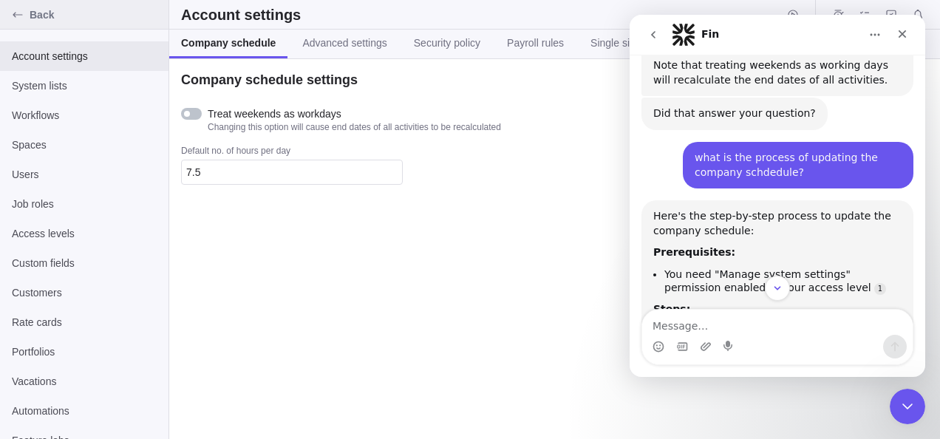
click at [18, 16] on icon "Back" at bounding box center [18, 15] width 12 height 12
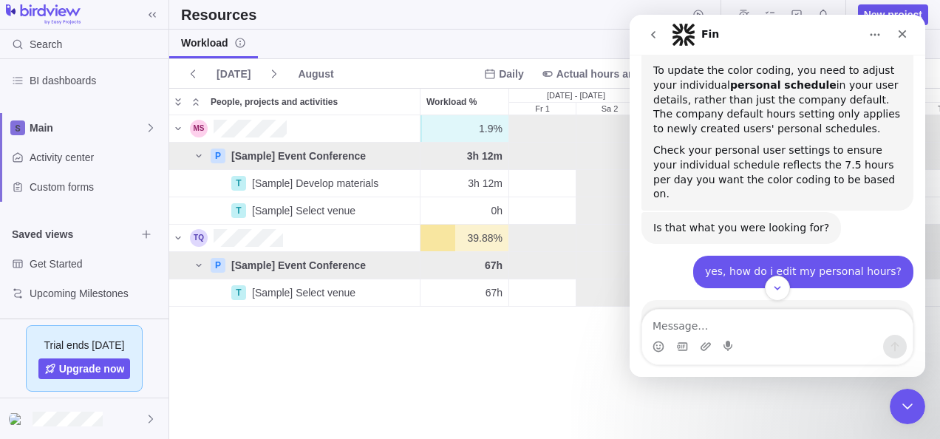
scroll to position [3327, 0]
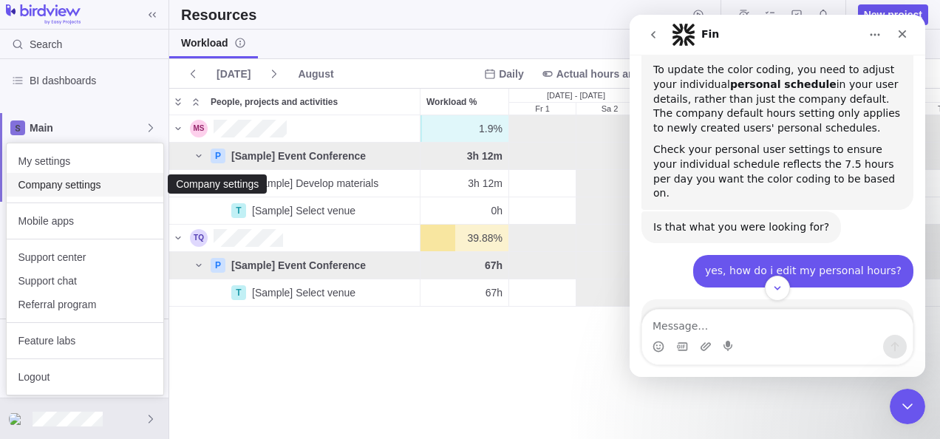
click at [69, 188] on span "Company settings" at bounding box center [84, 184] width 133 height 15
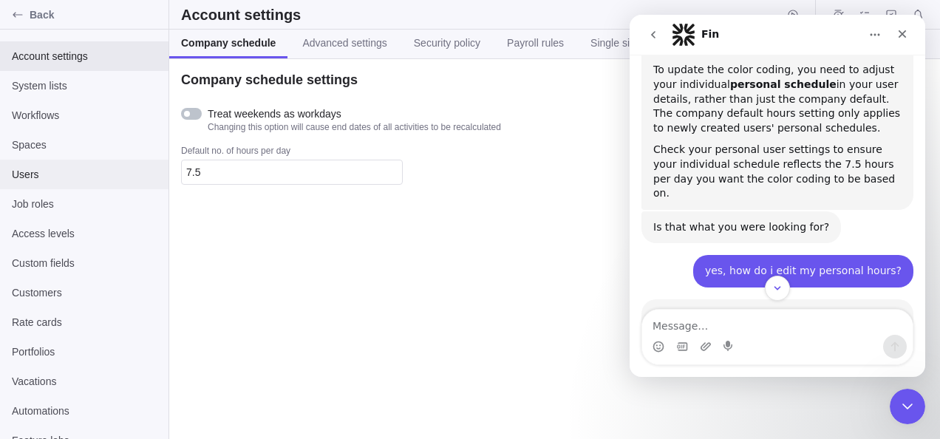
click at [30, 172] on span "Users" at bounding box center [84, 174] width 145 height 15
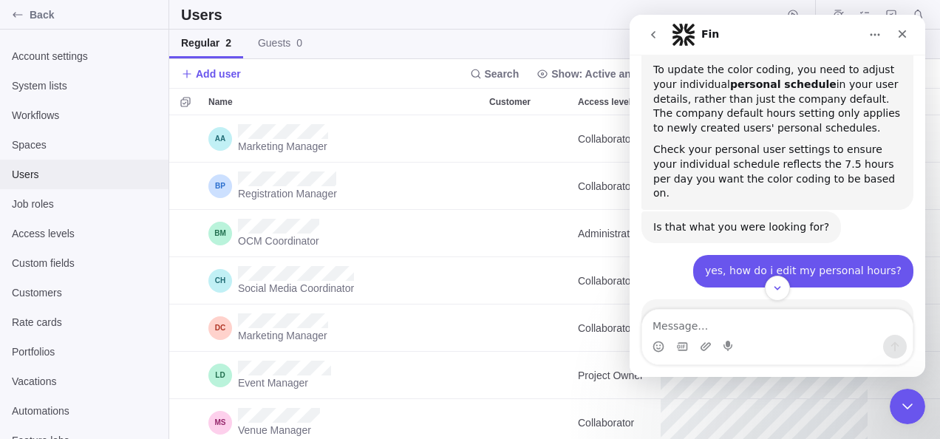
scroll to position [313, 759]
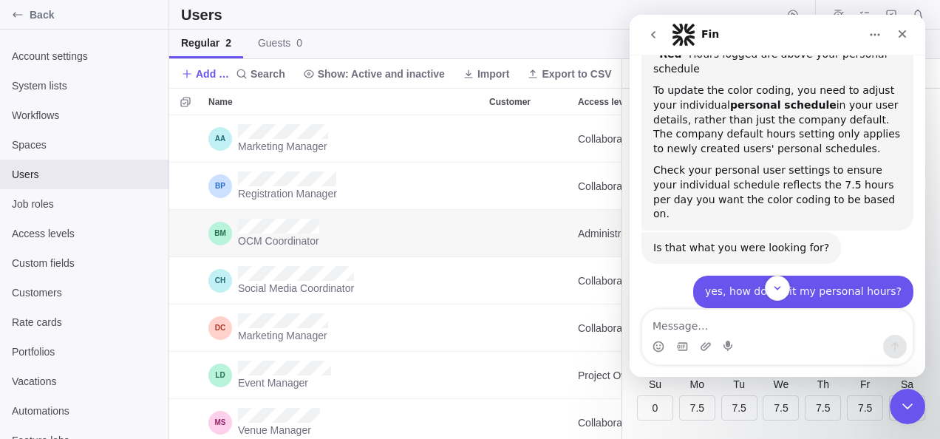
scroll to position [3327, 0]
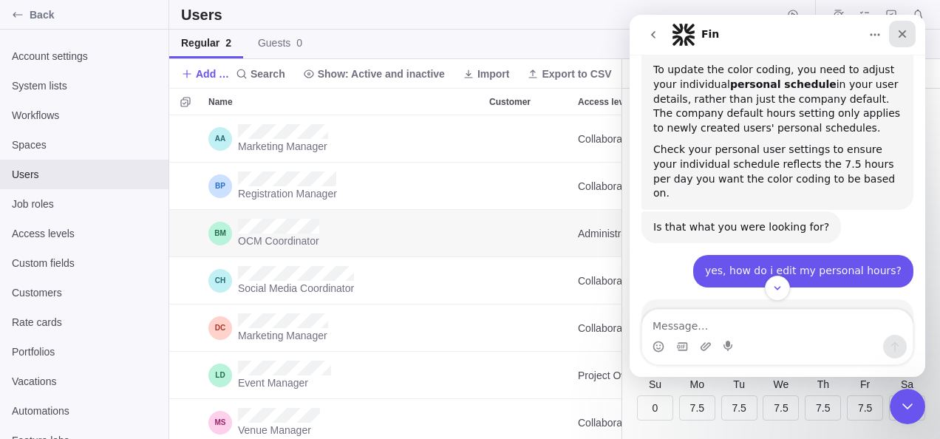
click at [904, 28] on icon "Close" at bounding box center [902, 34] width 12 height 12
type textarea "x"
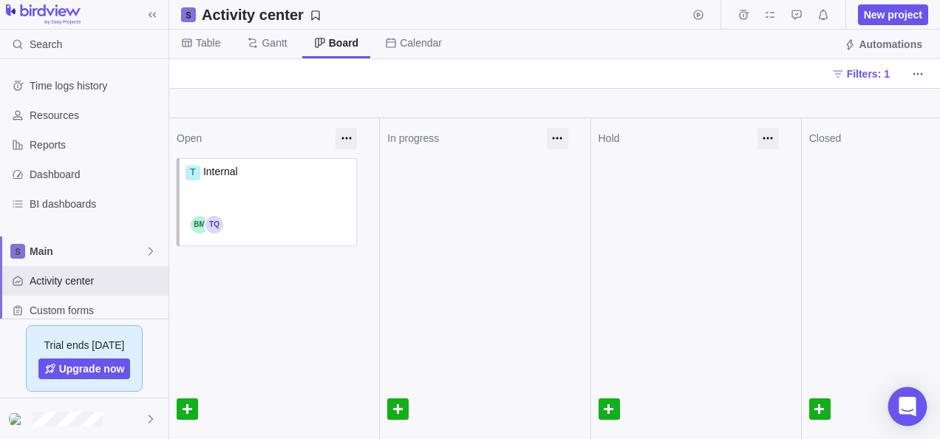
click at [903, 405] on icon "Open Intercom Messenger" at bounding box center [906, 406] width 17 height 19
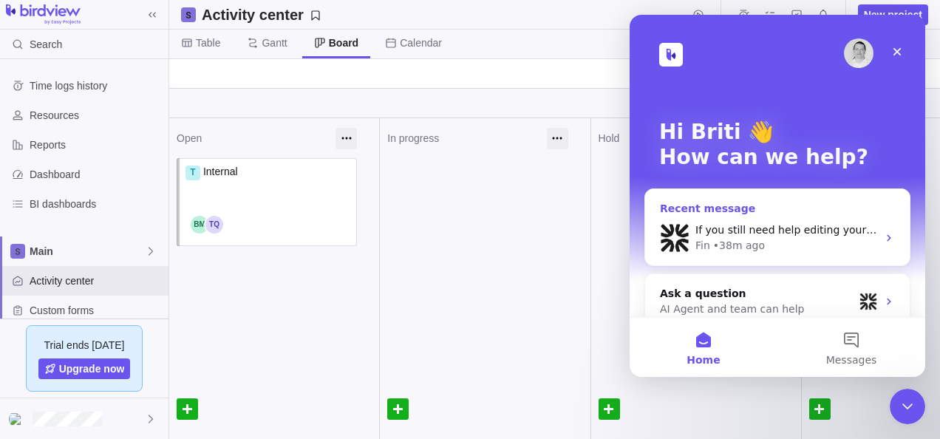
click at [736, 243] on div "• 38m ago" at bounding box center [739, 246] width 52 height 16
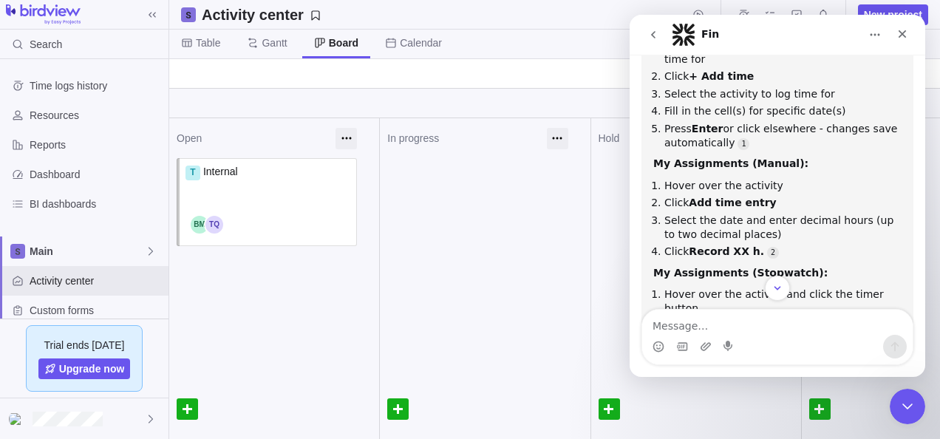
scroll to position [296, 0]
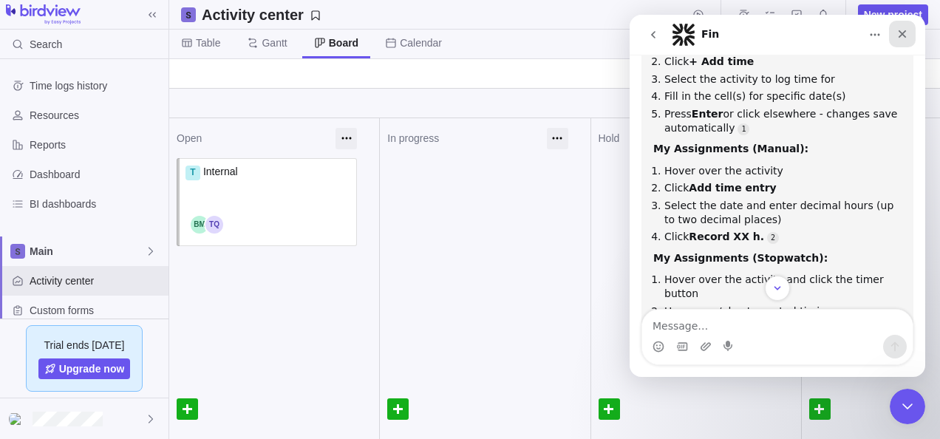
click at [901, 38] on icon "Close" at bounding box center [902, 34] width 12 height 12
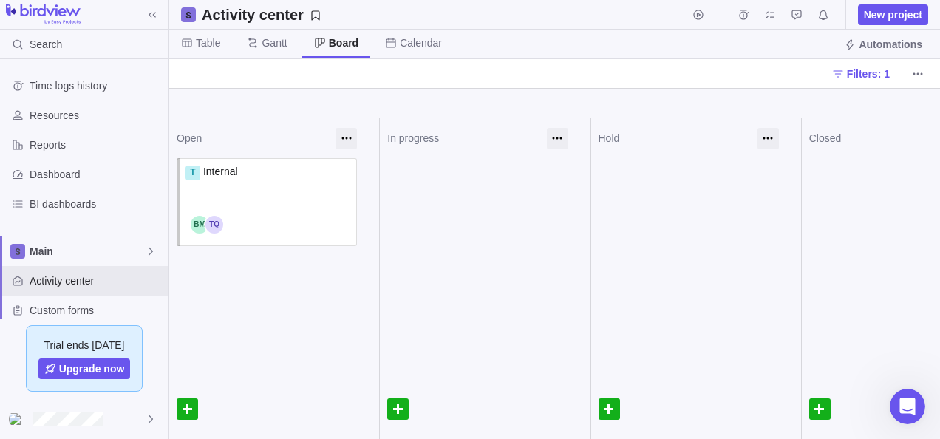
scroll to position [3475, 0]
click at [73, 89] on span "Time logs history" at bounding box center [96, 85] width 133 height 15
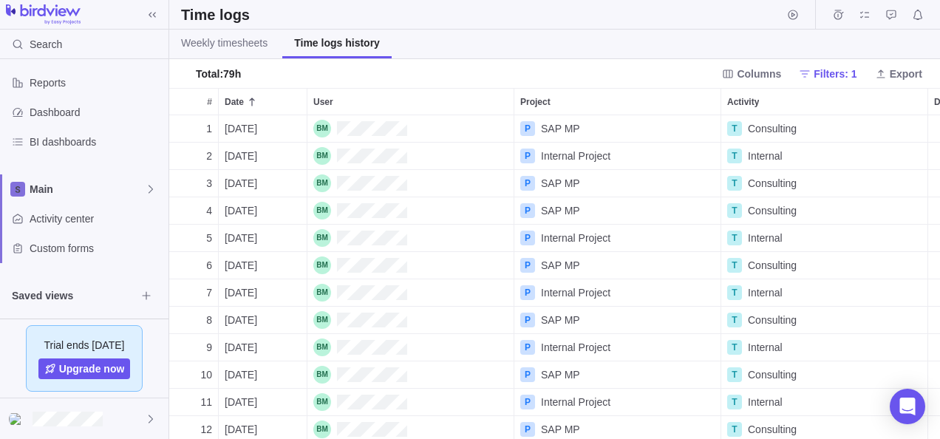
scroll to position [123, 0]
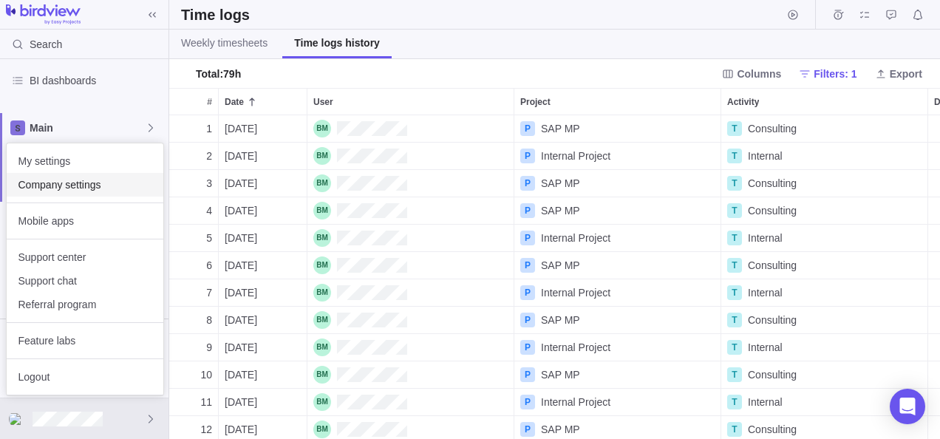
click at [58, 194] on div "Company settings" at bounding box center [85, 185] width 157 height 24
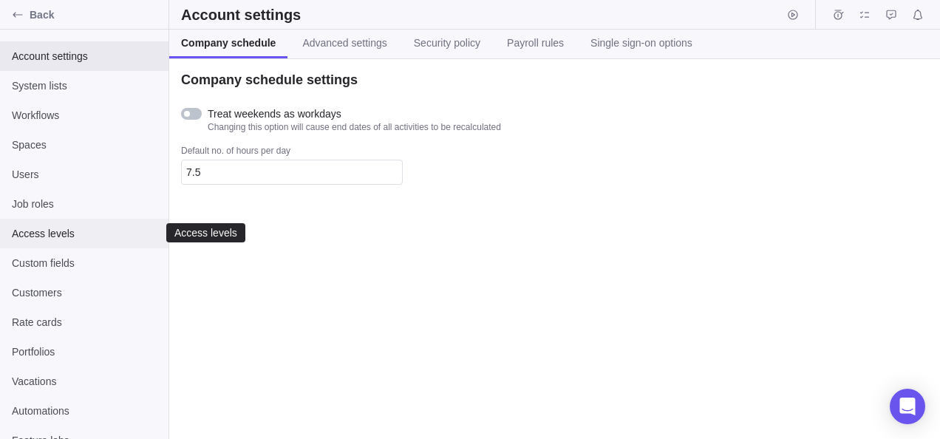
click at [35, 236] on span "Access levels" at bounding box center [84, 233] width 145 height 15
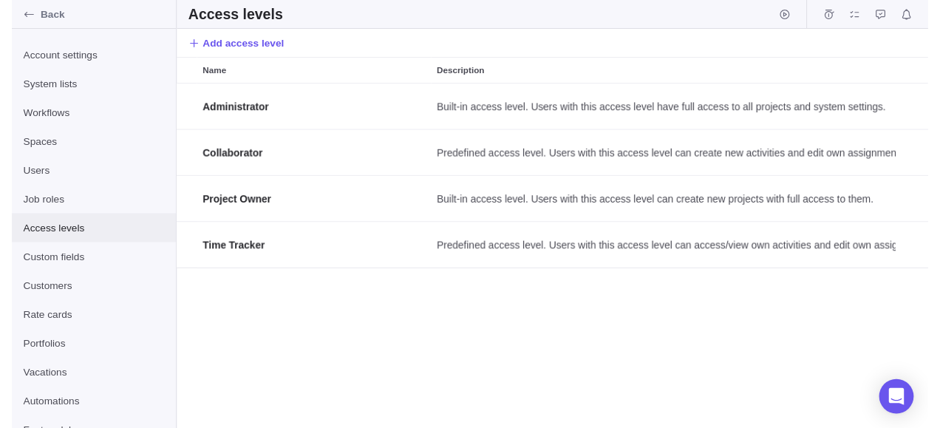
scroll to position [341, 759]
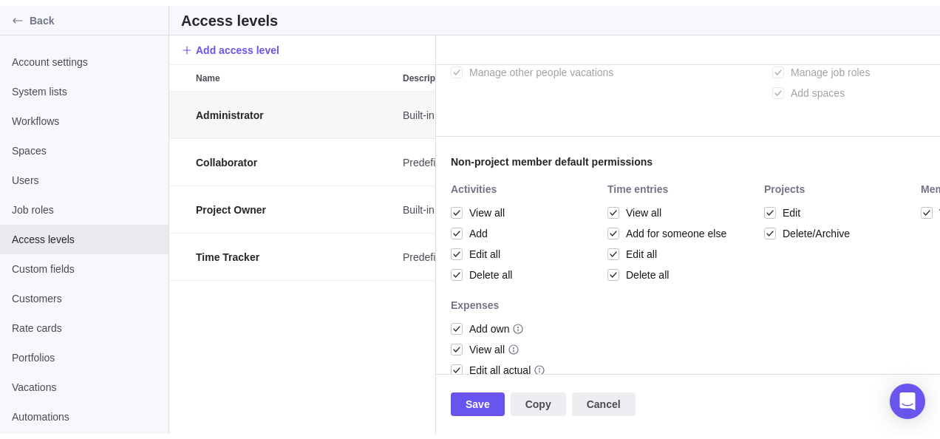
scroll to position [369, 0]
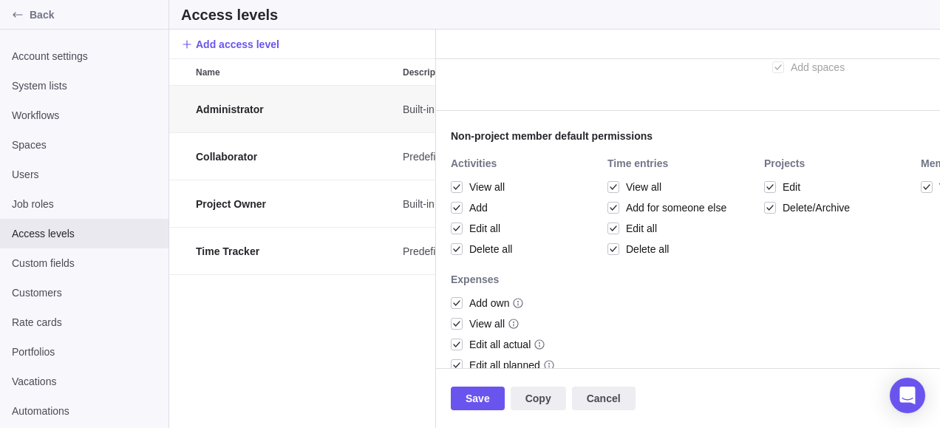
type textarea "x"
click at [310, 343] on div "Administrator Built-in access level. Users with this access level have full acc…" at bounding box center [302, 257] width 266 height 342
click at [601, 400] on span "Cancel" at bounding box center [604, 398] width 34 height 18
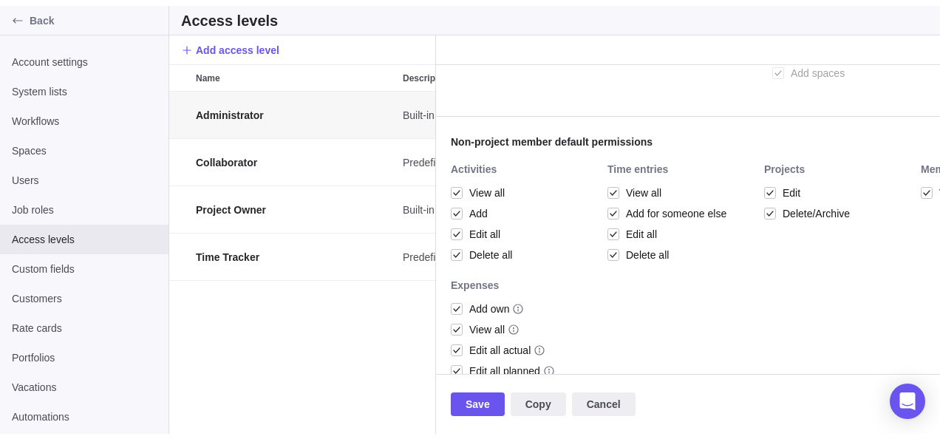
scroll to position [341, 759]
